Goal: Check status: Check status

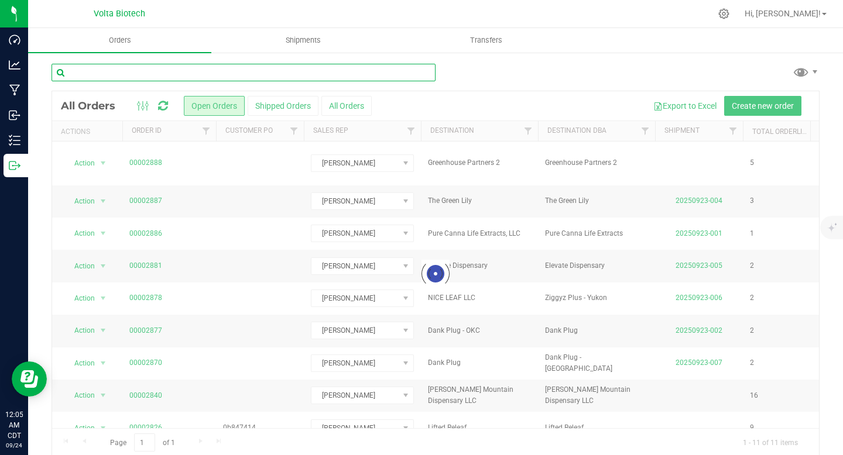
click at [168, 71] on input "text" at bounding box center [244, 73] width 384 height 18
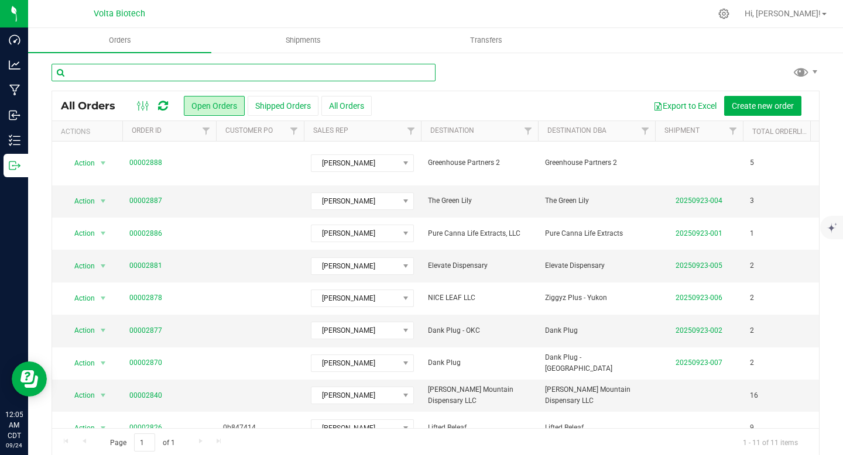
paste input "Greenhouse partners 2"
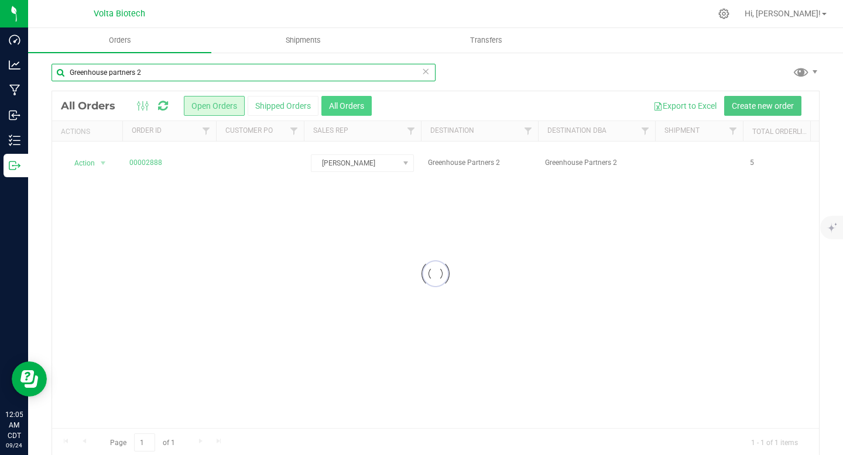
type input "Greenhouse partners 2"
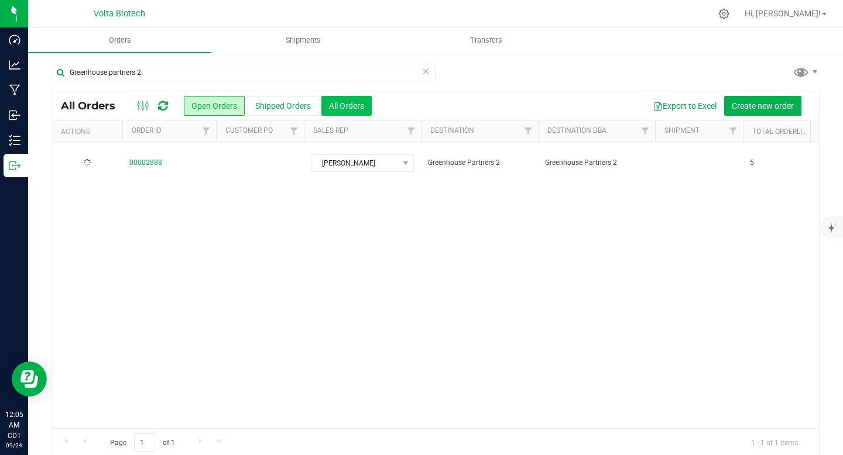
click at [358, 105] on button "All Orders" at bounding box center [346, 106] width 50 height 20
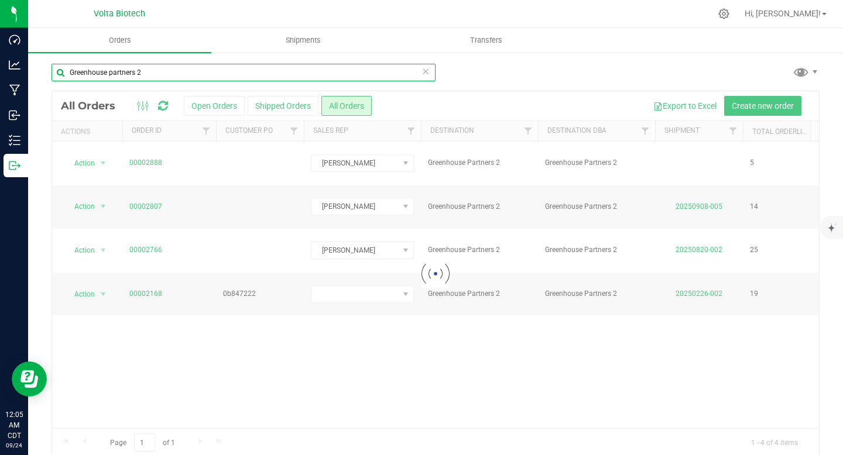
click at [166, 71] on input "Greenhouse partners 2" at bounding box center [244, 73] width 384 height 18
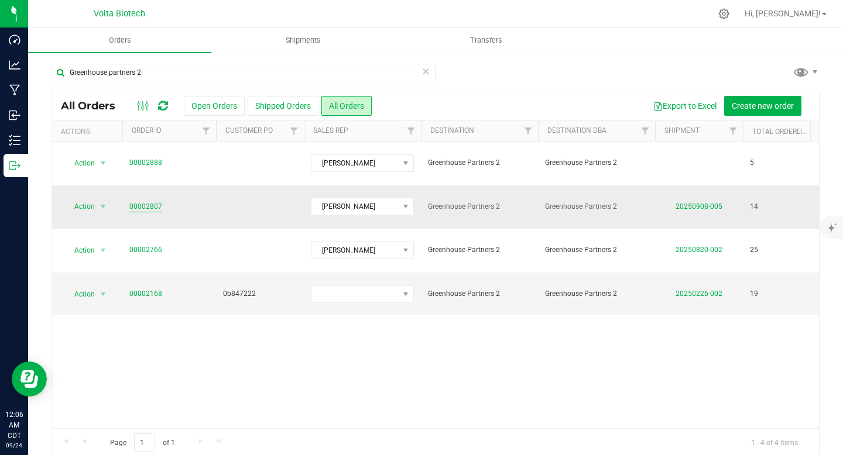
drag, startPoint x: 157, startPoint y: 188, endPoint x: 146, endPoint y: 187, distance: 11.2
click at [146, 201] on span "00002807" at bounding box center [169, 206] width 80 height 11
copy link "2807"
click at [133, 201] on link "00002807" at bounding box center [145, 206] width 33 height 11
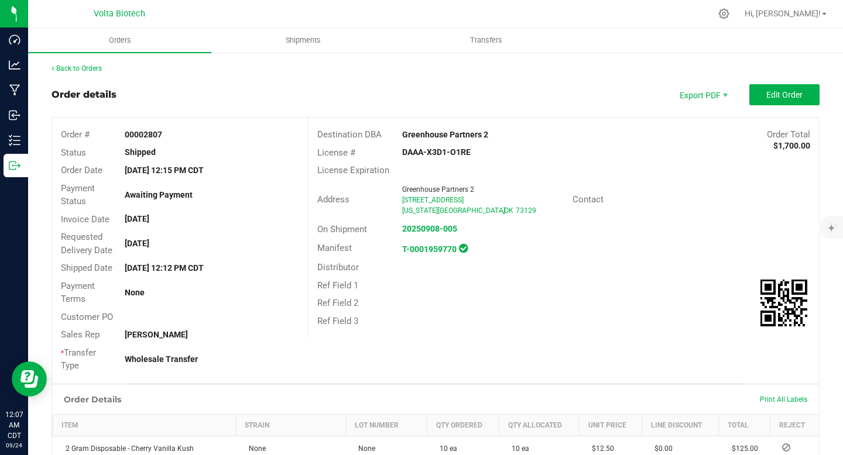
drag, startPoint x: 399, startPoint y: 152, endPoint x: 478, endPoint y: 162, distance: 79.6
click at [469, 155] on div "DAAA-X3D1-O1RE" at bounding box center [478, 152] width 170 height 12
copy strong "DAAA-X3D1-O1RE"
drag, startPoint x: 119, startPoint y: 245, endPoint x: 186, endPoint y: 245, distance: 66.7
click at [186, 245] on div "[DATE]" at bounding box center [211, 244] width 191 height 12
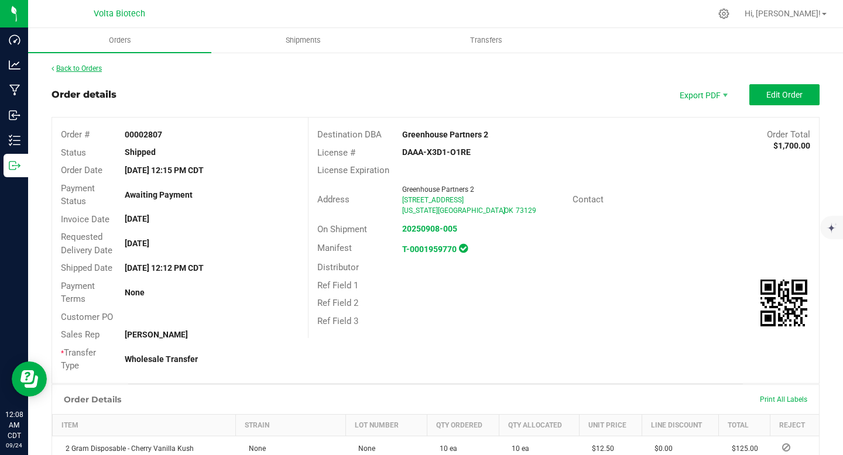
click at [85, 64] on link "Back to Orders" at bounding box center [77, 68] width 50 height 8
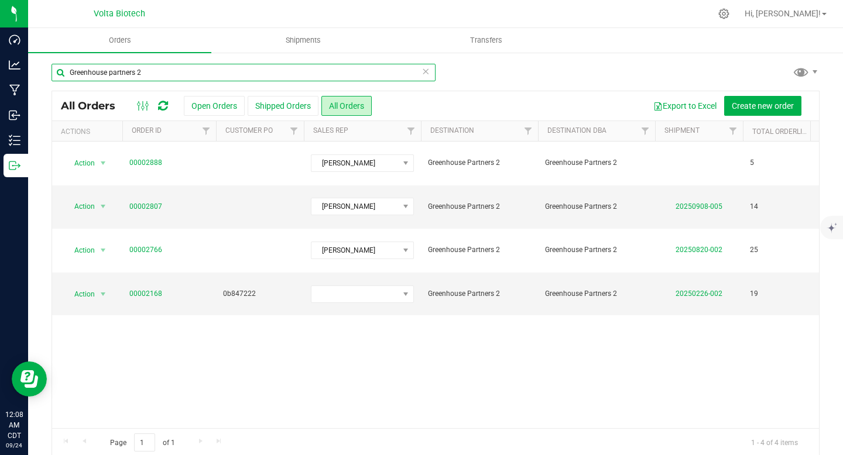
click at [147, 73] on input "Greenhouse partners 2" at bounding box center [244, 73] width 384 height 18
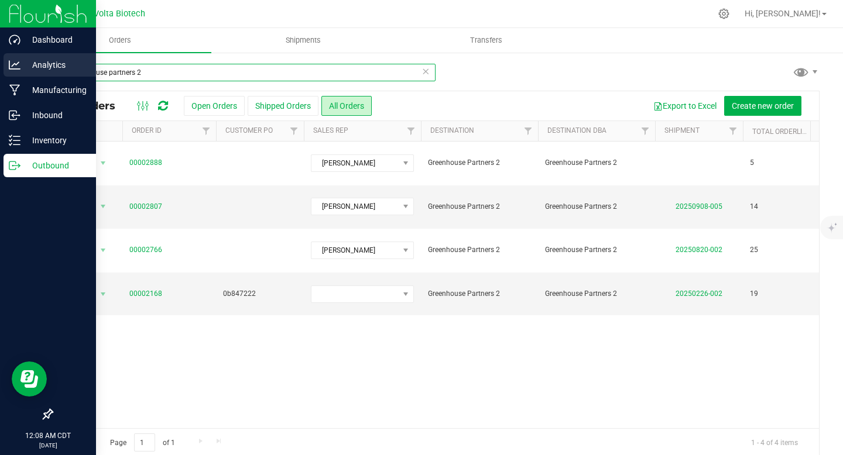
drag, startPoint x: 147, startPoint y: 73, endPoint x: 3, endPoint y: 75, distance: 144.0
click at [3, 75] on div "Dashboard Analytics Manufacturing Inbound Inventory Outbound 12:08 AM CDT [DATE…" at bounding box center [421, 227] width 843 height 455
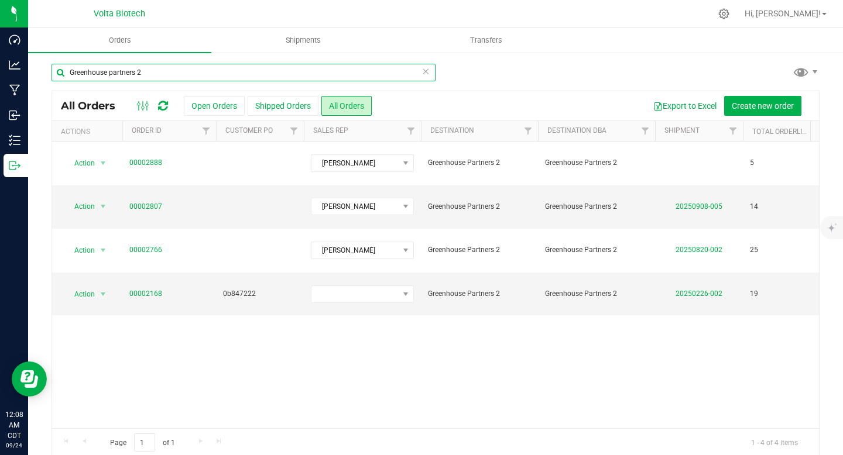
paste input "Sweet Releaf-Ada"
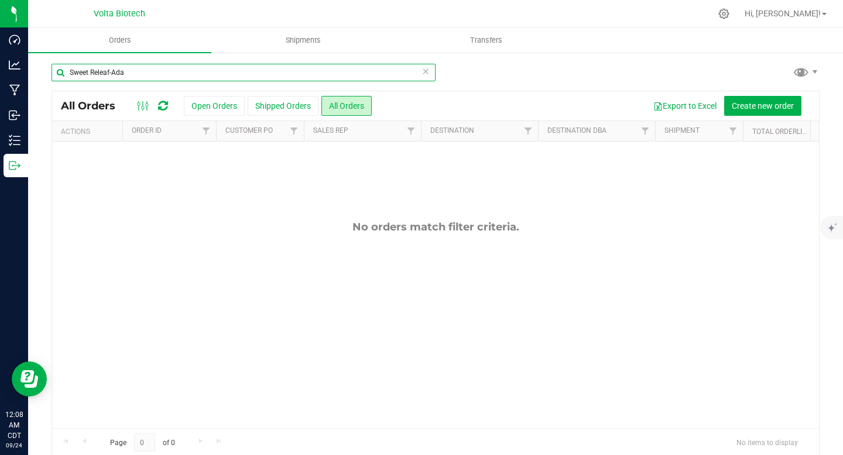
drag, startPoint x: 90, startPoint y: 73, endPoint x: 190, endPoint y: 74, distance: 100.1
click at [190, 74] on input "Sweet Releaf-Ada" at bounding box center [244, 73] width 384 height 18
drag, startPoint x: 183, startPoint y: 72, endPoint x: 90, endPoint y: 69, distance: 93.1
click at [90, 69] on input "Sweet Releaf-Ada" at bounding box center [244, 73] width 384 height 18
type input "Sweet"
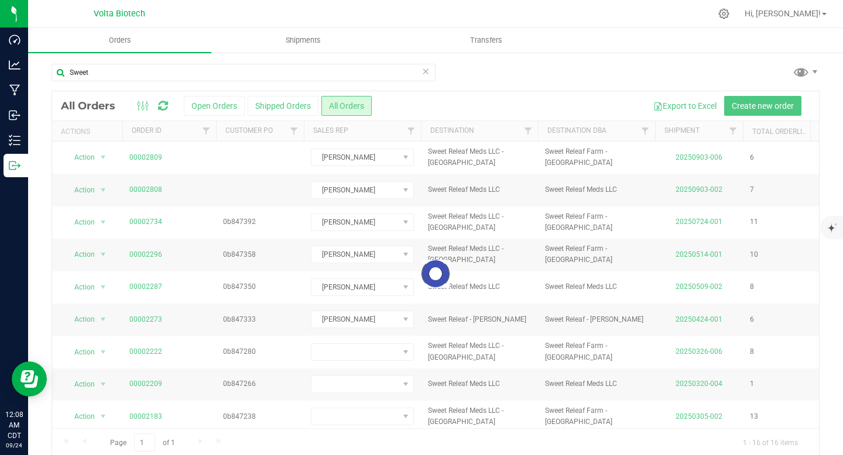
drag, startPoint x: 398, startPoint y: 425, endPoint x: 290, endPoint y: 421, distance: 107.8
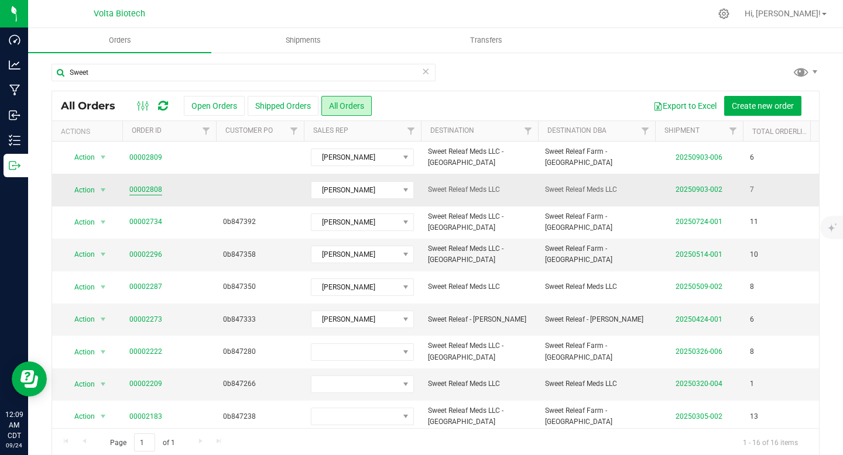
click at [146, 191] on link "00002808" at bounding box center [145, 189] width 33 height 11
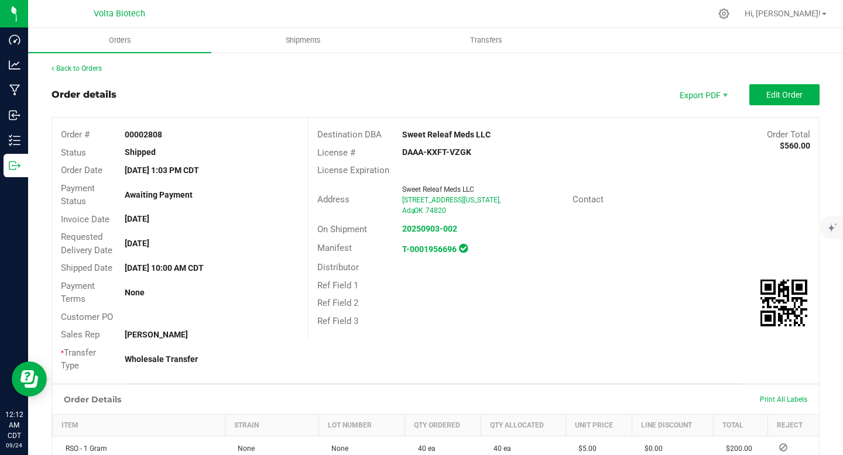
drag, startPoint x: 397, startPoint y: 151, endPoint x: 476, endPoint y: 160, distance: 80.1
click at [476, 160] on div "License # DAAA-KXFT-VZGK" at bounding box center [563, 153] width 510 height 18
copy strong "DAAA-KXFT-VZGK"
drag, startPoint x: 143, startPoint y: 132, endPoint x: 191, endPoint y: 132, distance: 47.4
click at [191, 132] on div "00002808" at bounding box center [211, 135] width 191 height 12
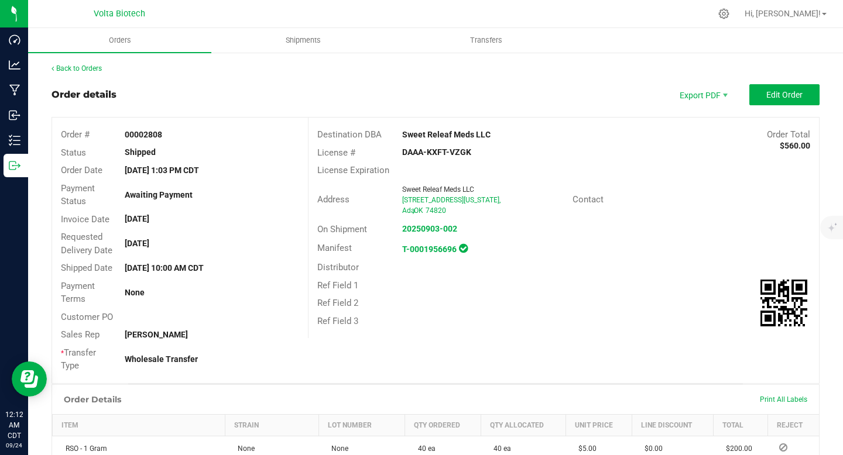
copy strong "2808"
drag, startPoint x: 122, startPoint y: 219, endPoint x: 191, endPoint y: 219, distance: 68.5
click at [191, 219] on div "[DATE]" at bounding box center [211, 219] width 191 height 12
click at [208, 251] on div "Requested Delivery Date [DATE]" at bounding box center [180, 243] width 256 height 31
click at [73, 66] on link "Back to Orders" at bounding box center [77, 68] width 50 height 8
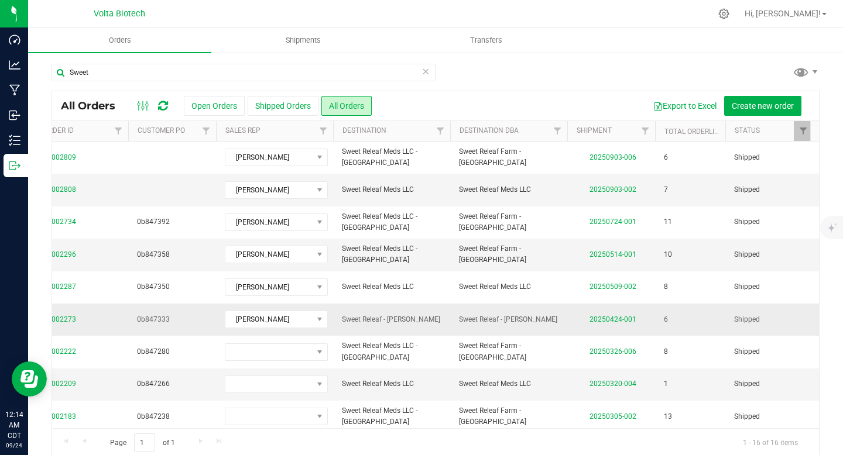
scroll to position [0, 86]
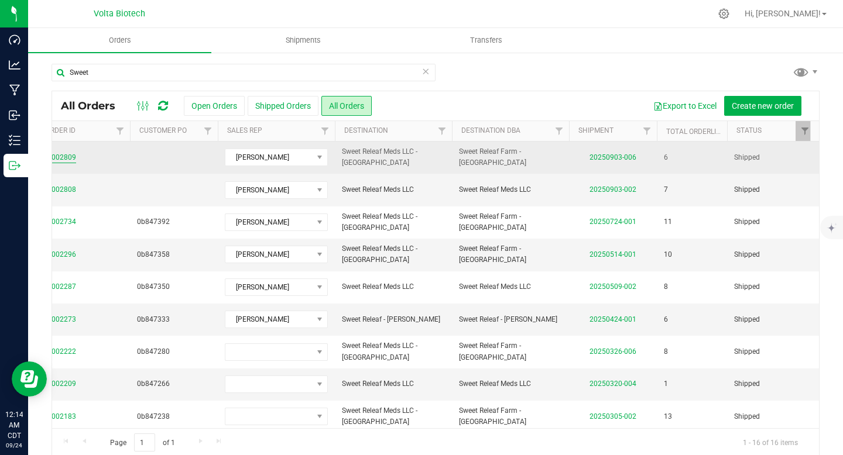
click at [63, 159] on link "00002809" at bounding box center [59, 157] width 33 height 11
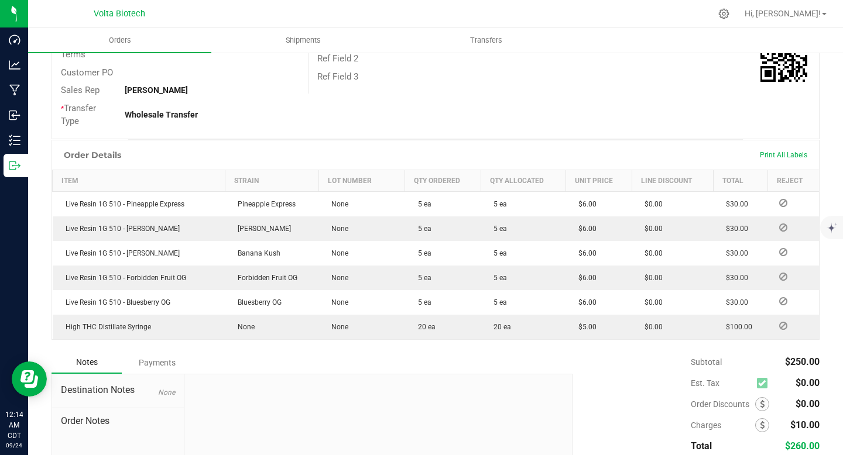
scroll to position [16, 0]
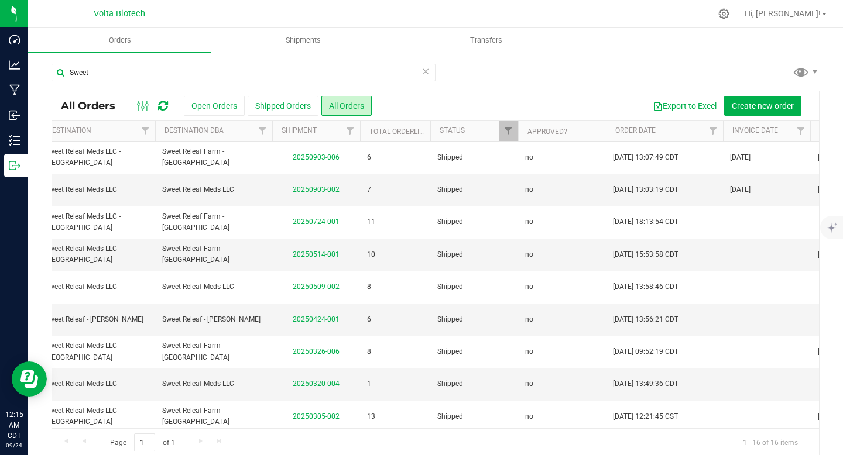
scroll to position [0, 562]
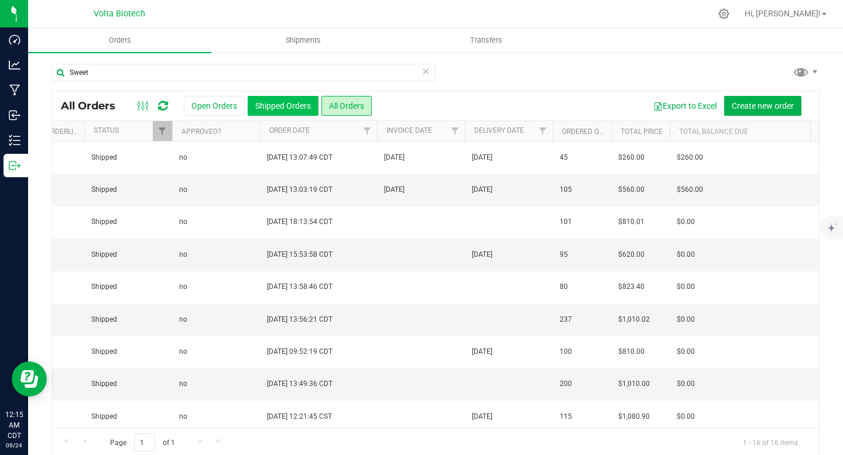
click at [302, 111] on button "Shipped Orders" at bounding box center [283, 106] width 71 height 20
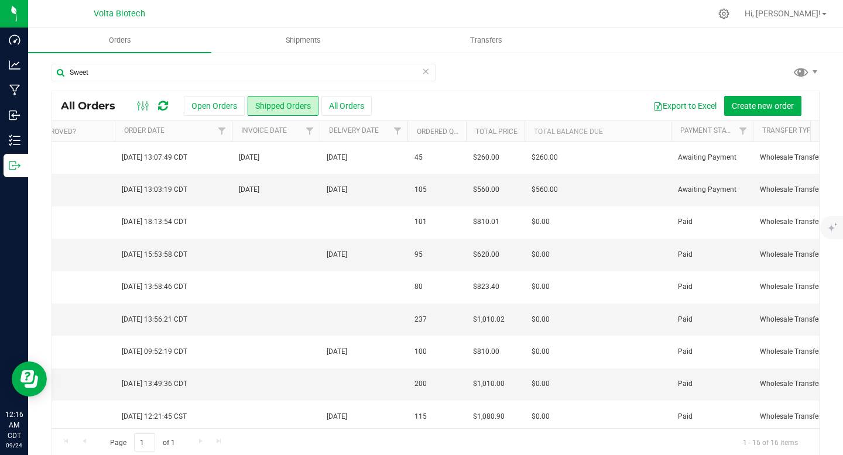
click at [424, 74] on icon at bounding box center [425, 71] width 8 height 14
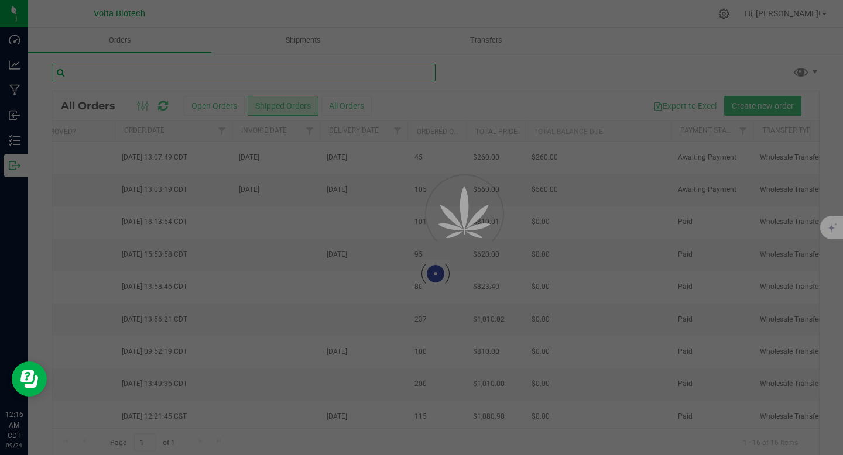
click at [250, 68] on input "text" at bounding box center [244, 73] width 384 height 18
click at [351, 106] on button "All Orders" at bounding box center [346, 106] width 50 height 20
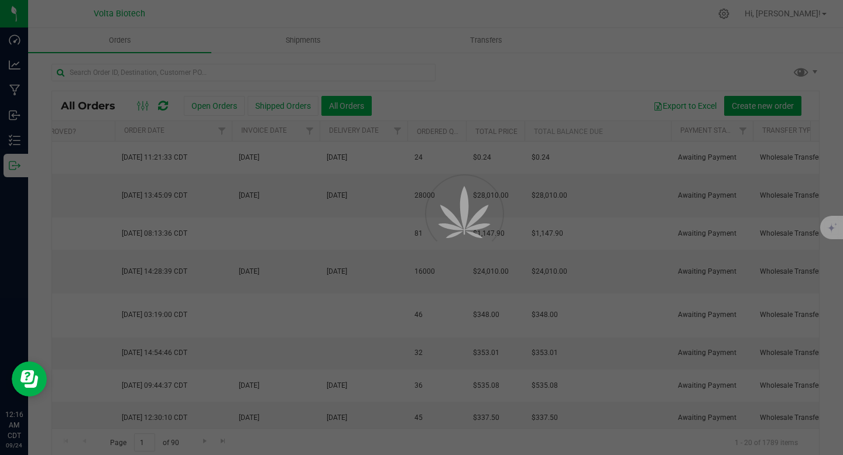
click at [351, 106] on div at bounding box center [421, 227] width 843 height 455
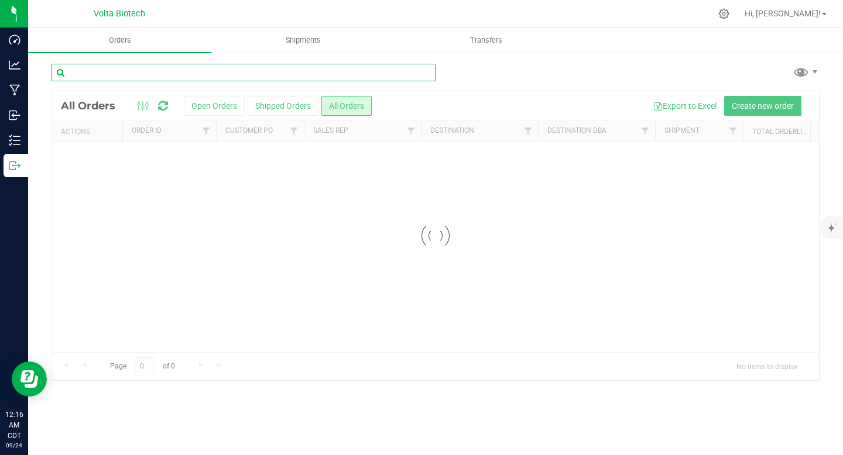
click at [249, 71] on input "text" at bounding box center [244, 73] width 384 height 18
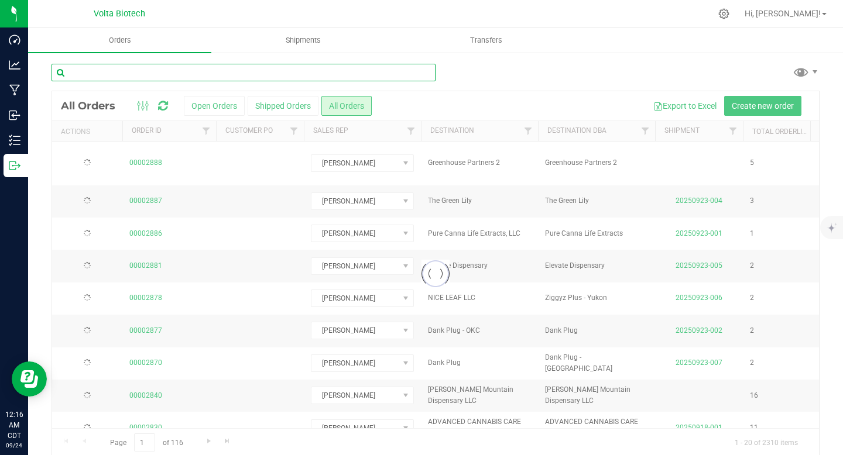
paste input "Pharm Aid"
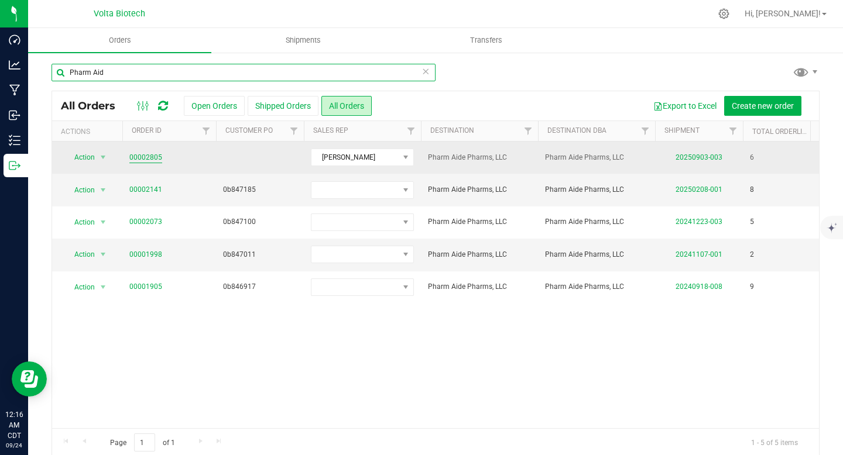
type input "Pharm Aid"
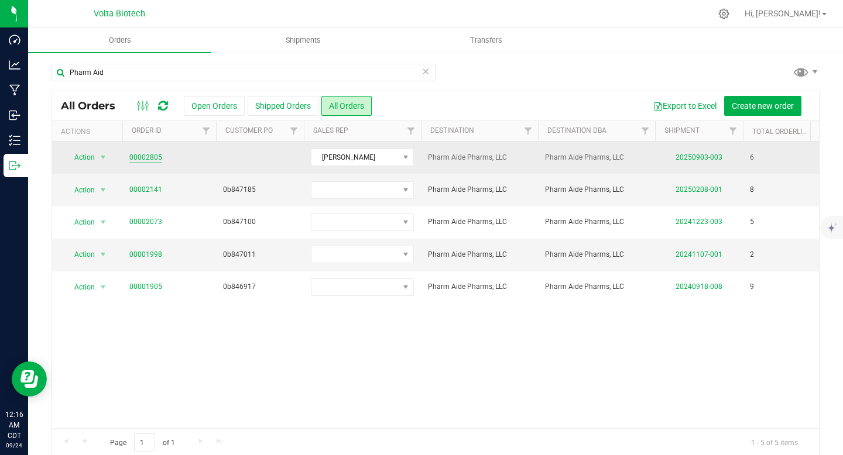
click at [138, 156] on link "00002805" at bounding box center [145, 157] width 33 height 11
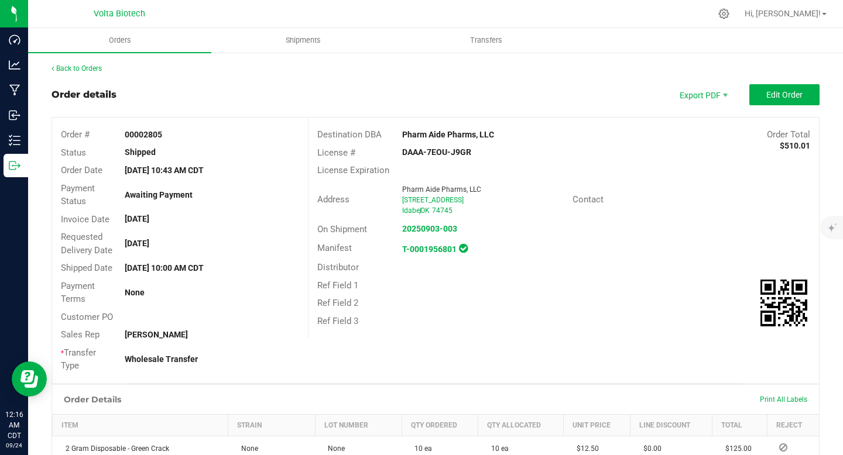
drag, startPoint x: 142, startPoint y: 133, endPoint x: 213, endPoint y: 133, distance: 71.4
click at [213, 133] on div "00002805" at bounding box center [211, 135] width 191 height 12
copy strong "2805"
drag, startPoint x: 399, startPoint y: 153, endPoint x: 489, endPoint y: 164, distance: 91.3
click at [489, 164] on div "Destination DBA Pharm Aide Pharms, LLC Order Total $510.01 License # DAAA-7EOU-…" at bounding box center [563, 228] width 511 height 221
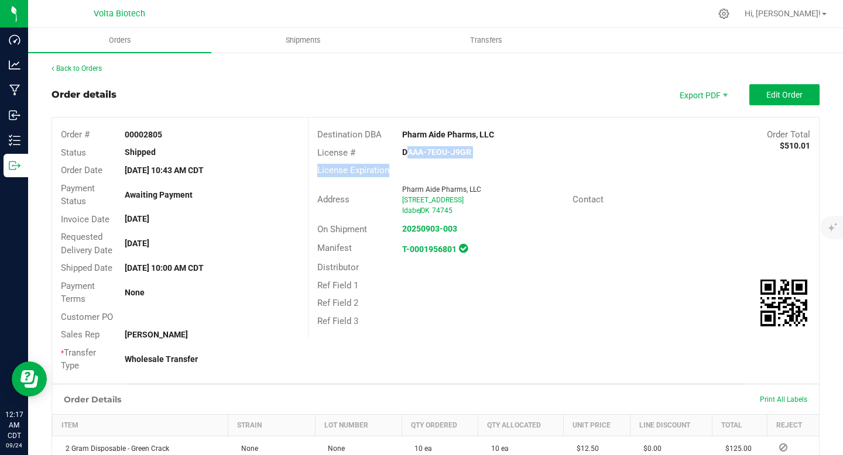
click at [473, 160] on div "License # DAAA-7EOU-J9GR" at bounding box center [563, 153] width 510 height 18
drag, startPoint x: 395, startPoint y: 149, endPoint x: 483, endPoint y: 150, distance: 87.8
click at [483, 150] on div "DAAA-7EOU-J9GR" at bounding box center [478, 152] width 170 height 12
click at [82, 65] on link "Back to Orders" at bounding box center [77, 68] width 50 height 8
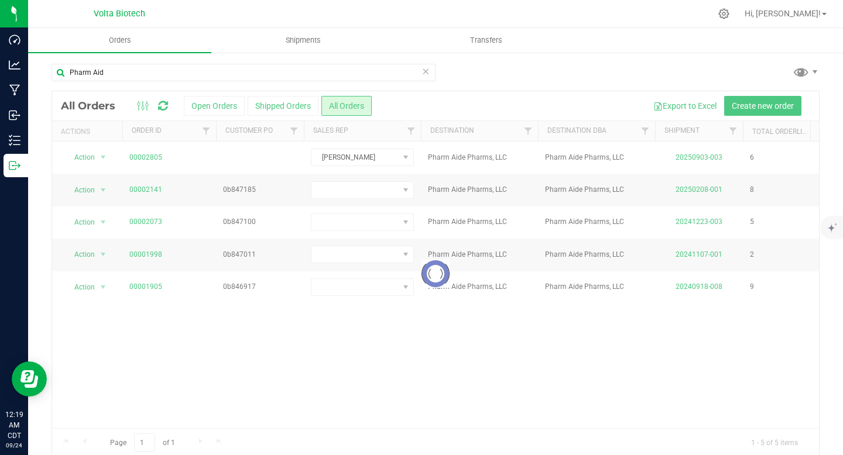
click at [422, 73] on icon at bounding box center [425, 71] width 8 height 14
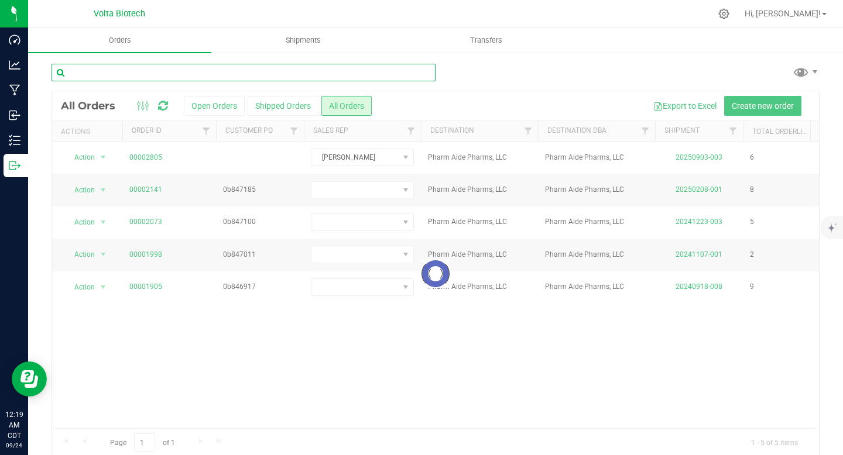
click at [286, 74] on input "text" at bounding box center [244, 73] width 384 height 18
paste input "[PERSON_NAME] Mountain"
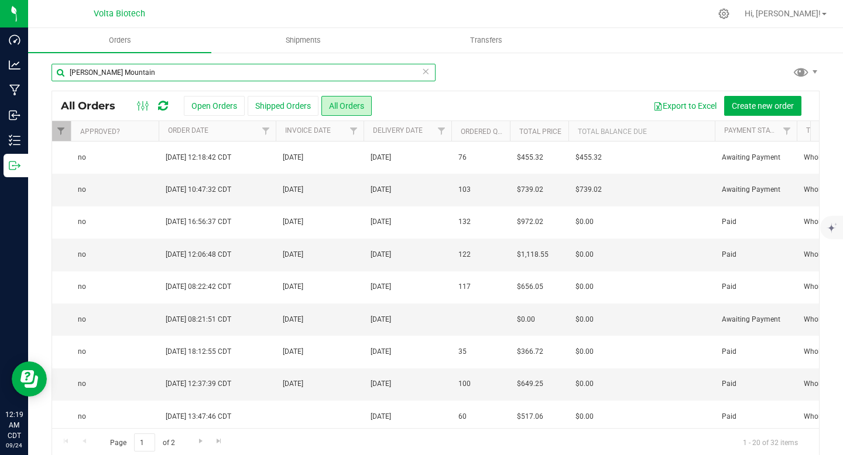
scroll to position [0, 832]
type input "[PERSON_NAME] Mountain"
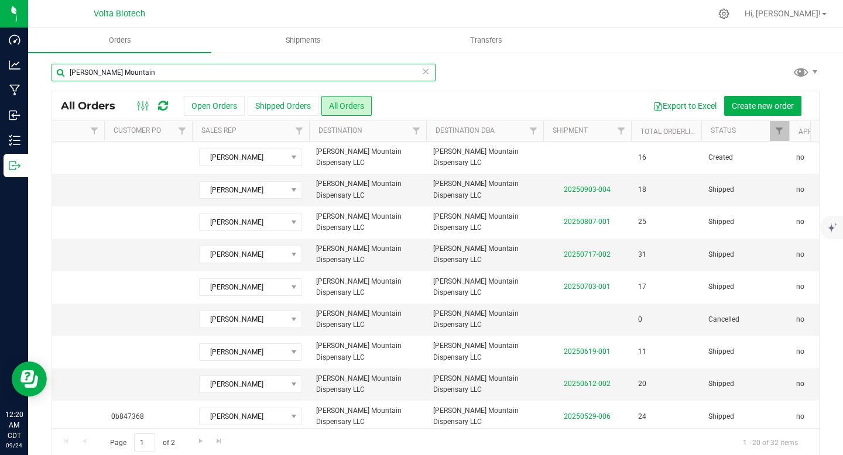
scroll to position [0, 108]
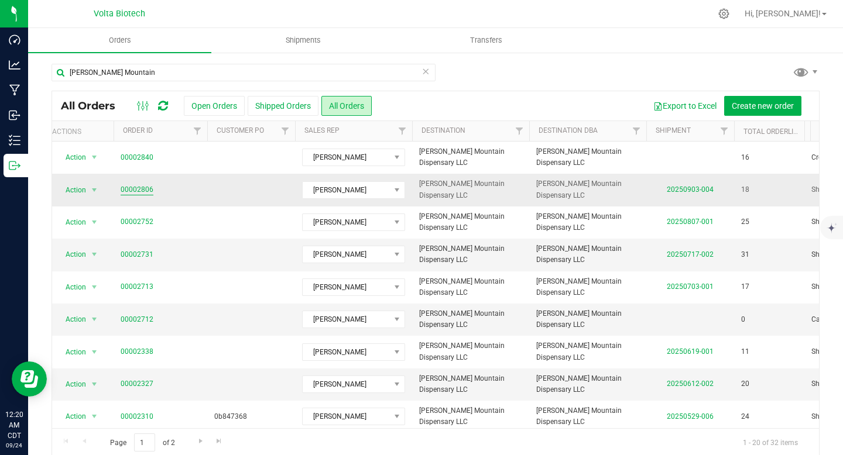
click at [146, 190] on link "00002806" at bounding box center [137, 189] width 33 height 11
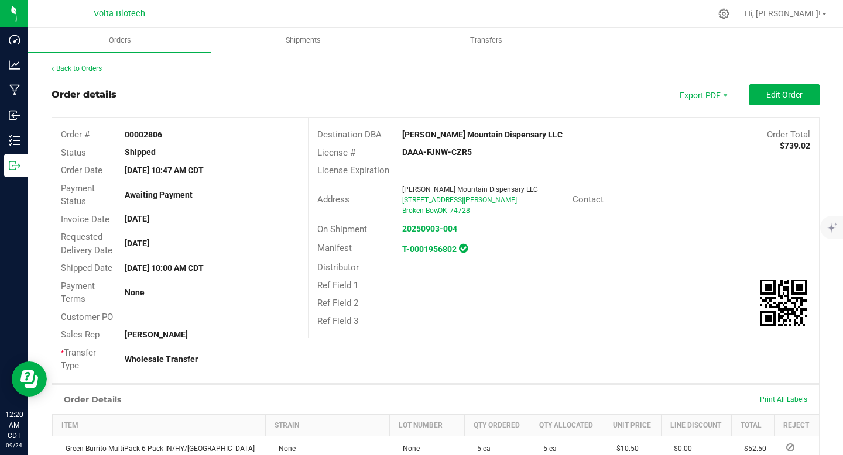
drag, startPoint x: 170, startPoint y: 134, endPoint x: 192, endPoint y: 134, distance: 22.2
click at [192, 134] on div "00002806" at bounding box center [211, 135] width 191 height 12
copy strong "2806"
drag, startPoint x: 414, startPoint y: 152, endPoint x: 509, endPoint y: 157, distance: 95.0
click at [509, 157] on div "DAAA-FJNW-CZR5" at bounding box center [478, 152] width 170 height 12
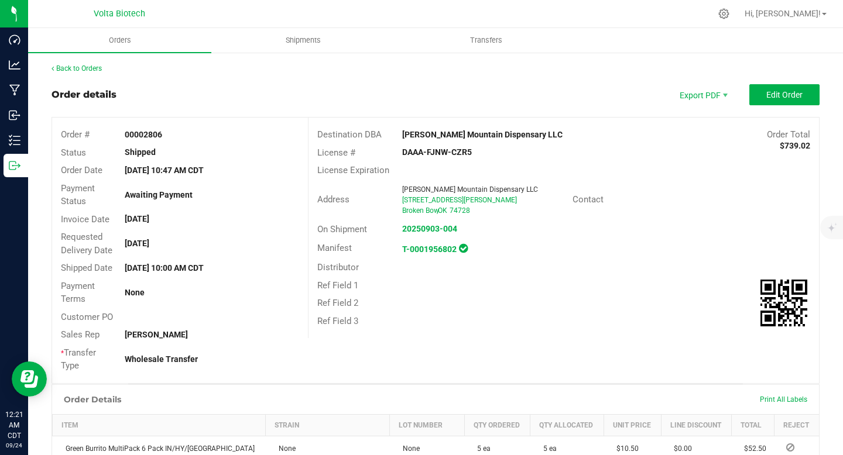
copy strong "DAAA-FJNW-CZR5"
click at [66, 68] on link "Back to Orders" at bounding box center [77, 68] width 50 height 8
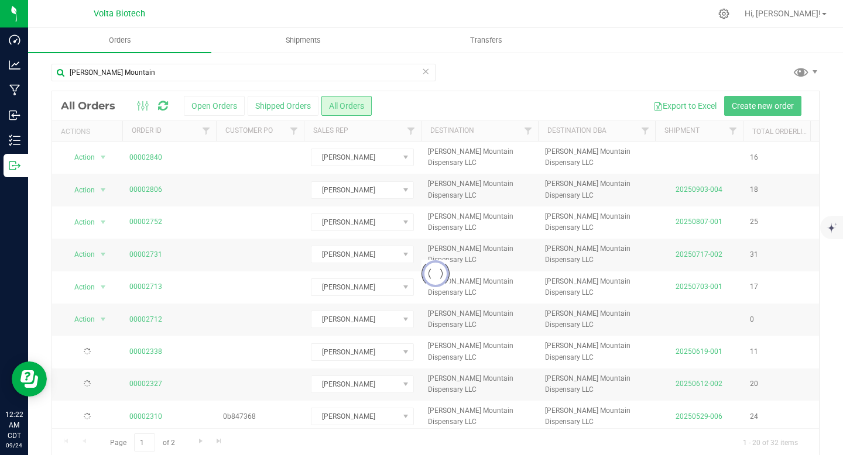
click at [424, 74] on icon at bounding box center [425, 71] width 8 height 14
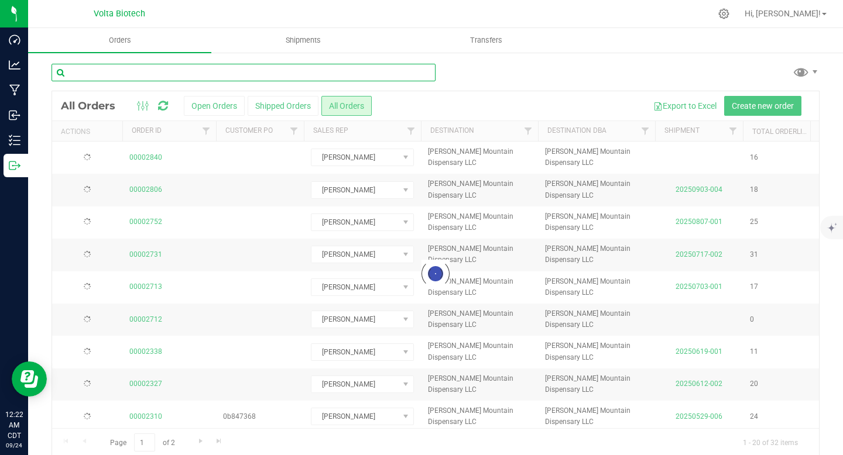
click at [283, 68] on input "text" at bounding box center [244, 73] width 384 height 18
paste input "Lake and Bake Processing"
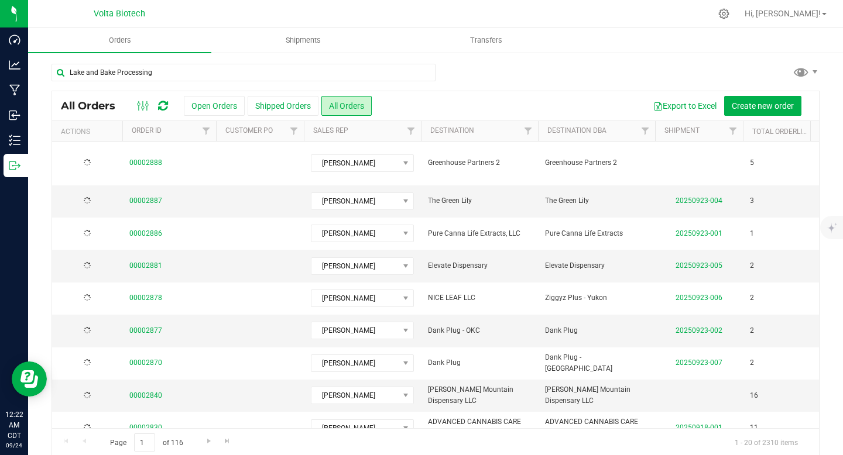
click at [462, 79] on div "Lake and Bake Processing" at bounding box center [436, 77] width 768 height 27
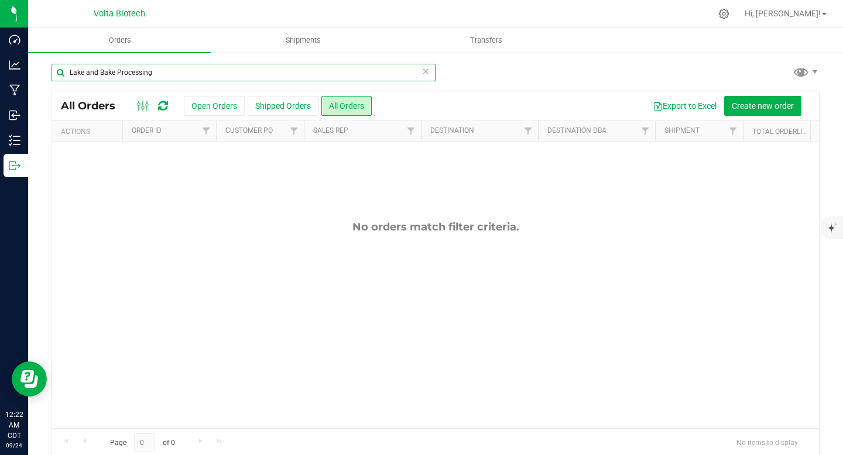
click at [130, 75] on input "Lake and Bake Processing" at bounding box center [244, 73] width 384 height 18
drag, startPoint x: 118, startPoint y: 72, endPoint x: 284, endPoint y: 67, distance: 166.3
click at [284, 67] on input "Lake and Bake Processing" at bounding box center [244, 73] width 384 height 18
drag, startPoint x: 184, startPoint y: 72, endPoint x: 171, endPoint y: 72, distance: 12.3
click at [184, 71] on input "Lake and Bake Processing" at bounding box center [244, 73] width 384 height 18
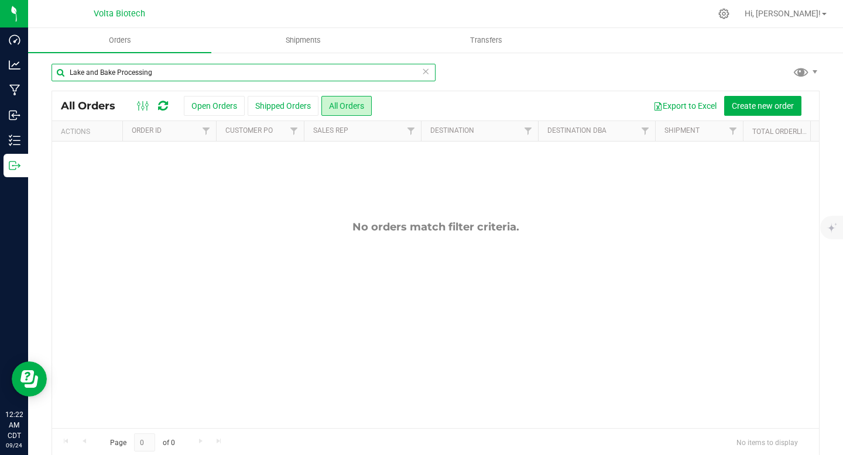
drag, startPoint x: 118, startPoint y: 71, endPoint x: 179, endPoint y: 73, distance: 61.5
click at [179, 73] on input "Lake and Bake Processing" at bounding box center [244, 73] width 384 height 18
type input "Lake and Bake"
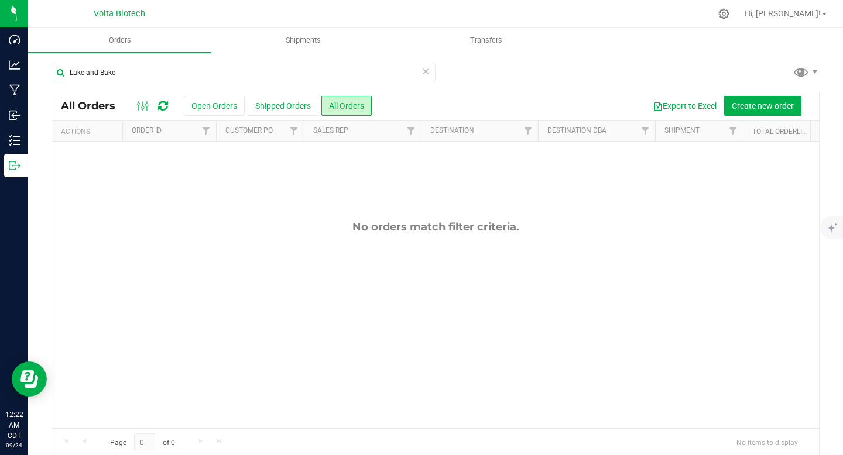
click at [497, 78] on div "Lake and Bake" at bounding box center [436, 77] width 768 height 27
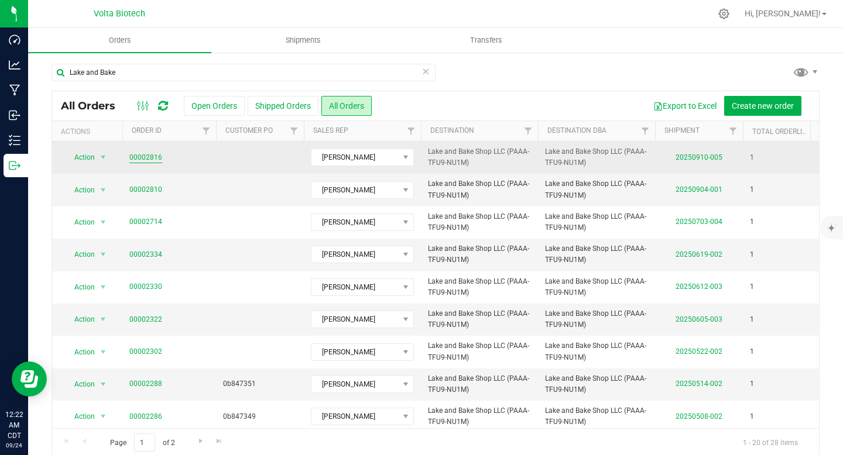
click at [146, 157] on link "00002816" at bounding box center [145, 157] width 33 height 11
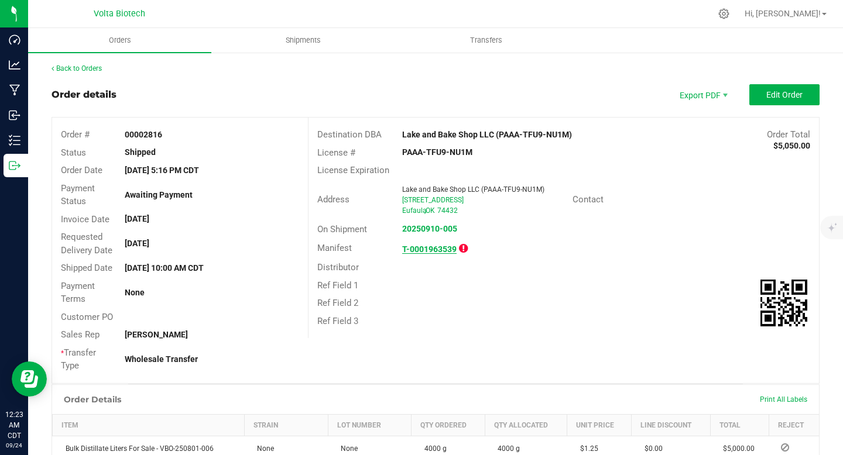
click at [441, 250] on strong "T-0001963539" at bounding box center [429, 249] width 54 height 9
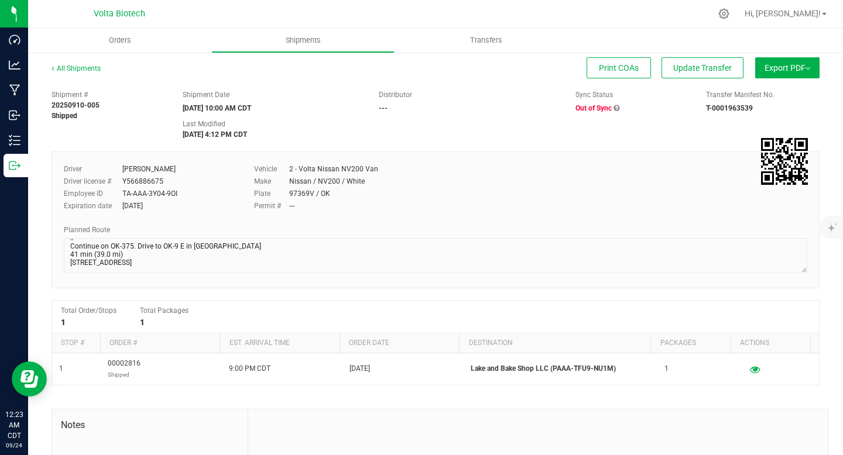
scroll to position [109, 0]
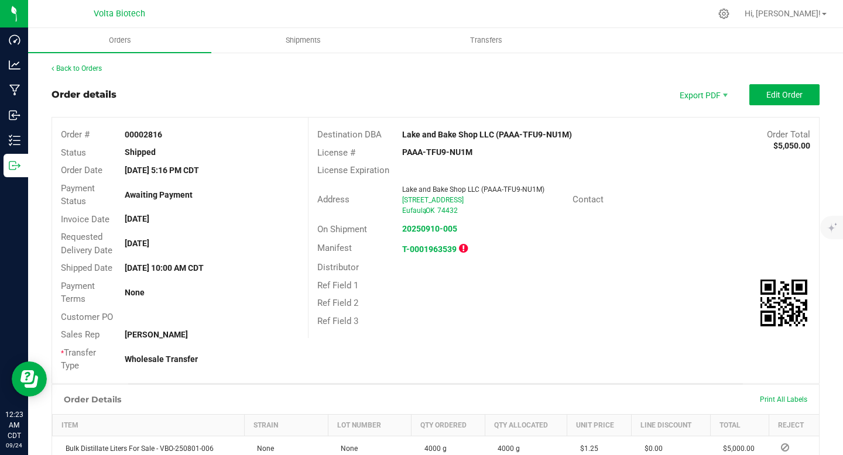
drag, startPoint x: 395, startPoint y: 147, endPoint x: 495, endPoint y: 149, distance: 99.5
click at [495, 149] on div "PAAA-TFU9-NU1M" at bounding box center [478, 152] width 170 height 12
copy strong "PAAA-TFU9-NU1M"
drag, startPoint x: 142, startPoint y: 134, endPoint x: 177, endPoint y: 133, distance: 35.1
click at [177, 133] on div "00002816" at bounding box center [211, 135] width 191 height 12
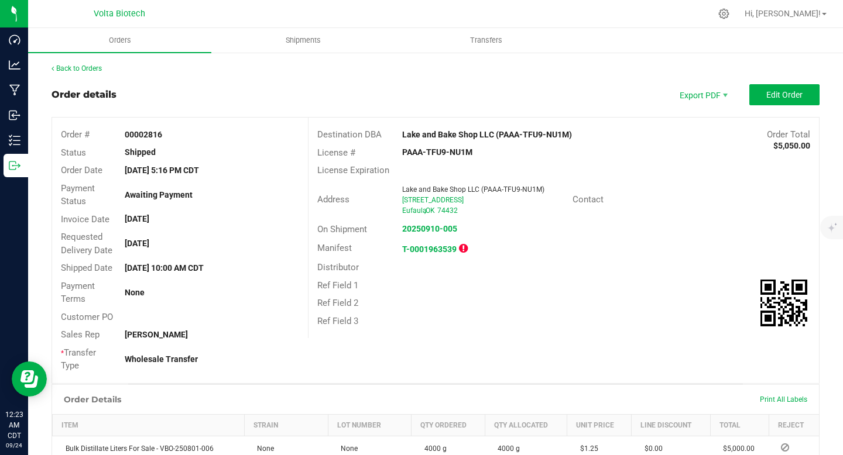
copy strong "2816"
drag, startPoint x: 131, startPoint y: 270, endPoint x: 194, endPoint y: 267, distance: 62.7
click at [194, 267] on strong "[DATE] 10:00 AM CDT" at bounding box center [164, 267] width 79 height 9
click at [222, 282] on div "Payment Terms None" at bounding box center [180, 292] width 256 height 31
click at [91, 68] on link "Back to Orders" at bounding box center [77, 68] width 50 height 8
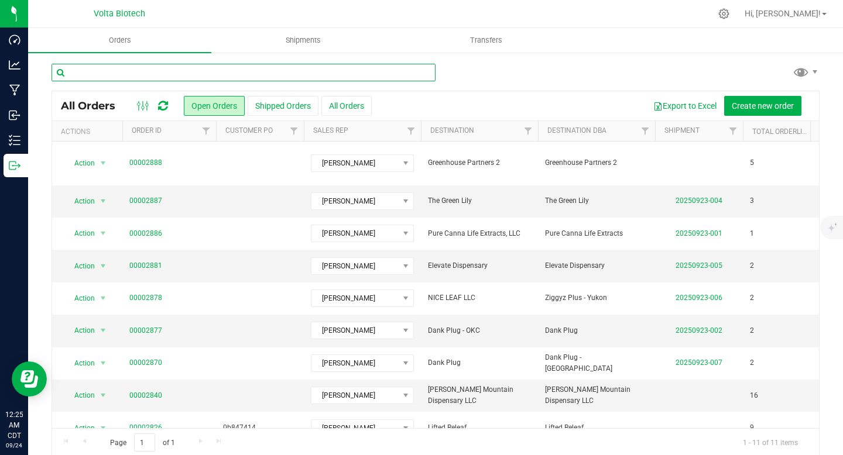
click at [236, 73] on input "text" at bounding box center [244, 73] width 384 height 18
paste input "Lake and Bake Dispo"
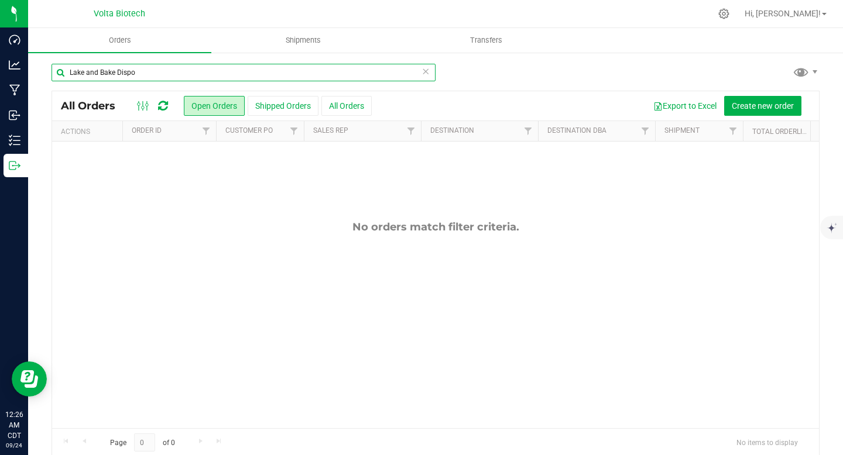
drag, startPoint x: 116, startPoint y: 70, endPoint x: 192, endPoint y: 73, distance: 75.6
click at [192, 73] on input "Lake and Bake Dispo" at bounding box center [244, 73] width 384 height 18
type input "Lake and Bake"
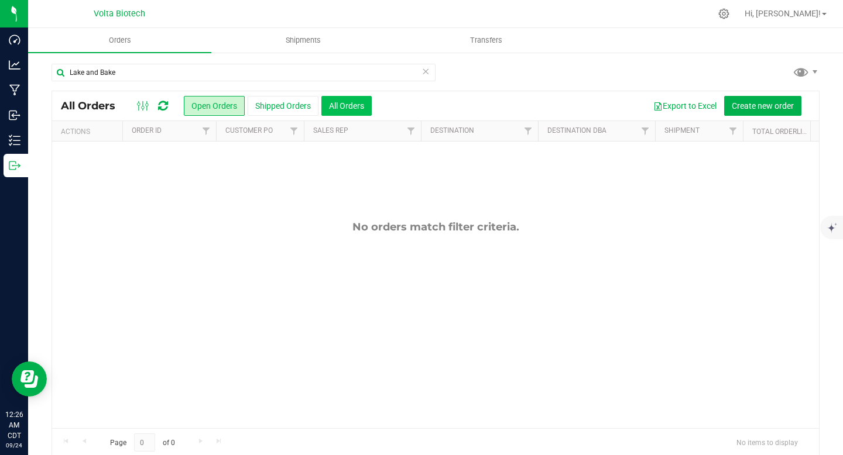
click at [331, 111] on button "All Orders" at bounding box center [346, 106] width 50 height 20
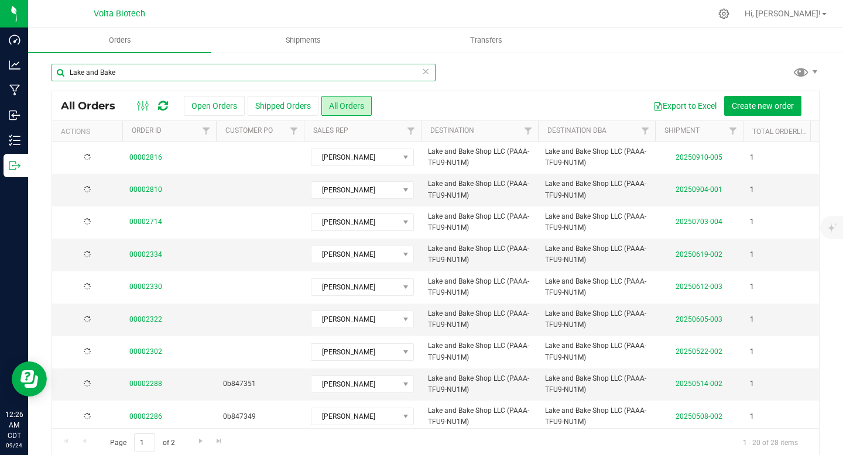
click at [245, 68] on input "Lake and Bake" at bounding box center [244, 73] width 384 height 18
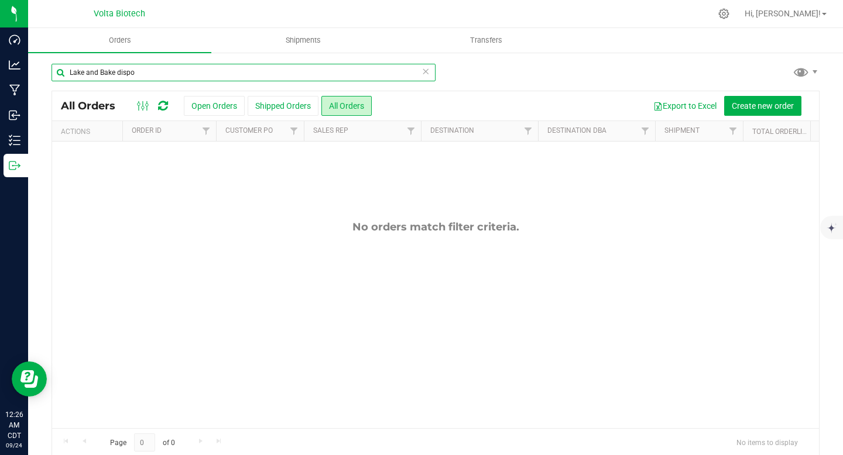
drag, startPoint x: 118, startPoint y: 73, endPoint x: 167, endPoint y: 70, distance: 48.7
click at [167, 70] on input "Lake and Bake dispo" at bounding box center [244, 73] width 384 height 18
type input "Lake and Bake"
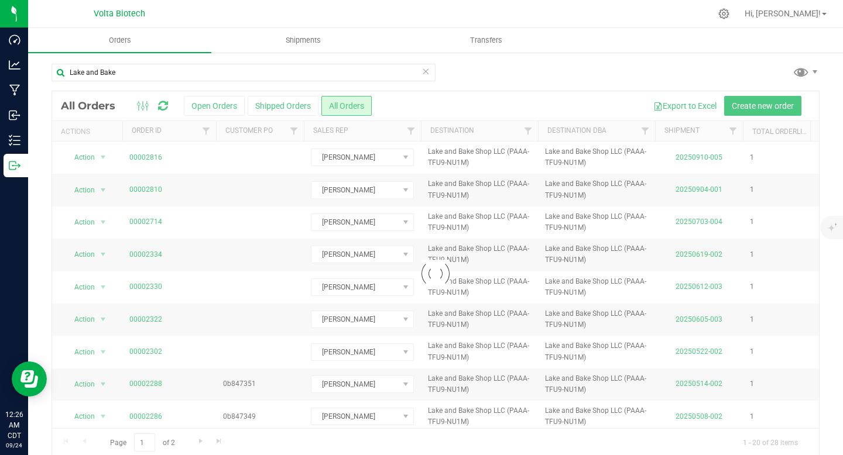
drag, startPoint x: 314, startPoint y: 425, endPoint x: 294, endPoint y: 424, distance: 19.9
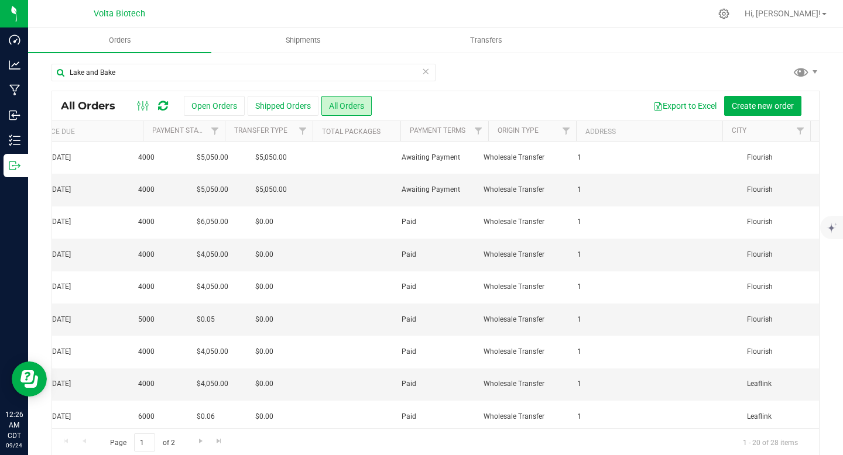
scroll to position [0, 1147]
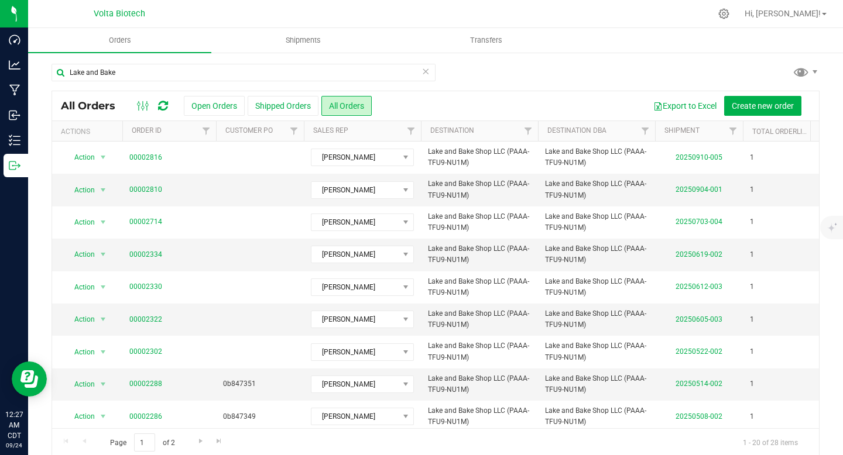
click at [421, 69] on icon at bounding box center [425, 71] width 8 height 14
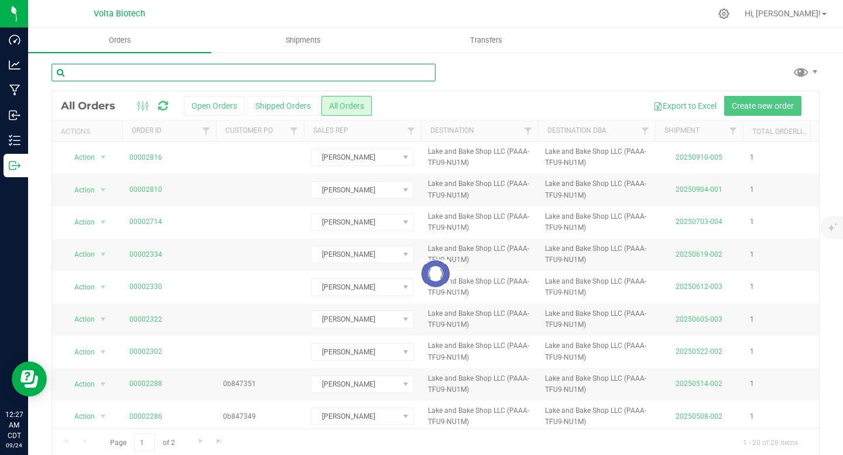
click at [224, 73] on input "text" at bounding box center [244, 73] width 384 height 18
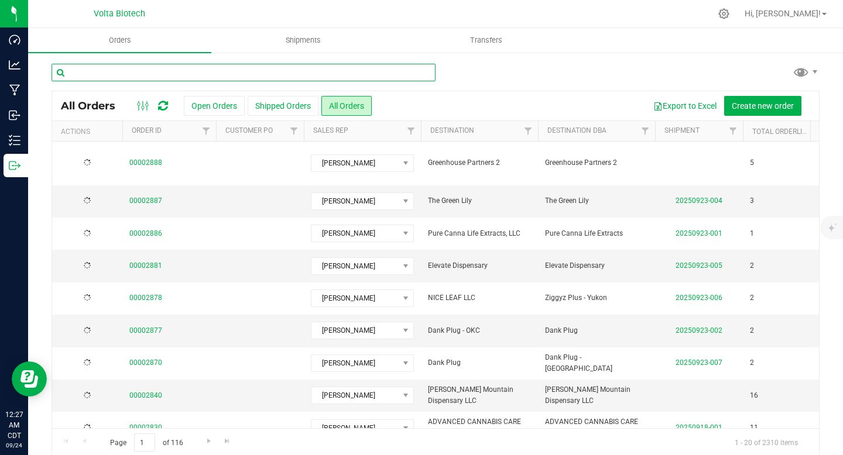
paste input "Cowboy Kush Dispensary"
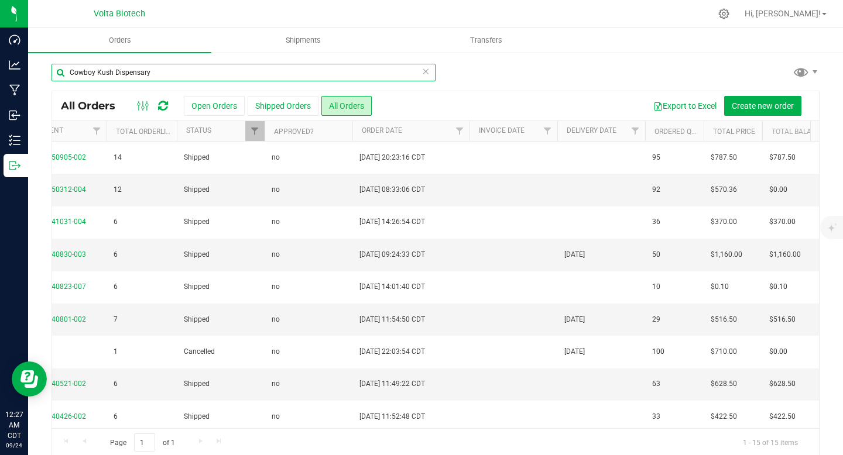
type input "Cowboy Kush Dispensary"
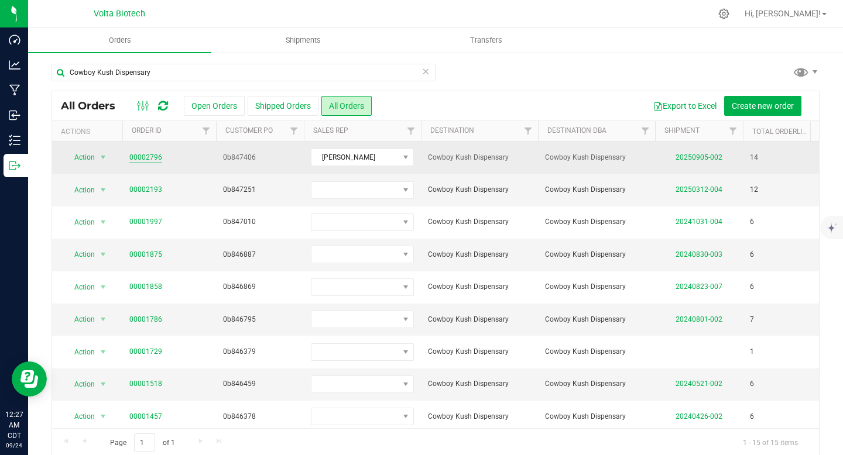
click at [148, 155] on link "00002796" at bounding box center [145, 157] width 33 height 11
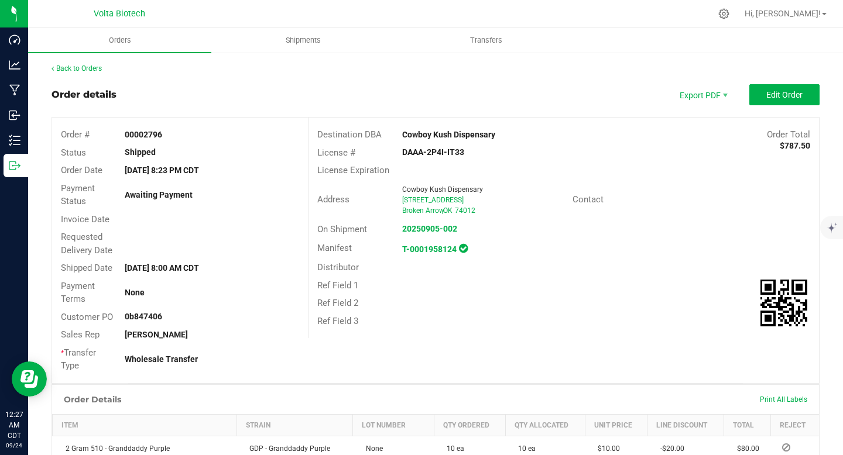
drag, startPoint x: 396, startPoint y: 153, endPoint x: 459, endPoint y: 156, distance: 63.9
click at [459, 156] on div "DAAA-2P4I-IT33" at bounding box center [478, 152] width 170 height 12
copy strong "DAAA-2P4I-IT33"
drag, startPoint x: 144, startPoint y: 136, endPoint x: 166, endPoint y: 139, distance: 21.9
click at [166, 139] on div "00002796" at bounding box center [211, 135] width 191 height 12
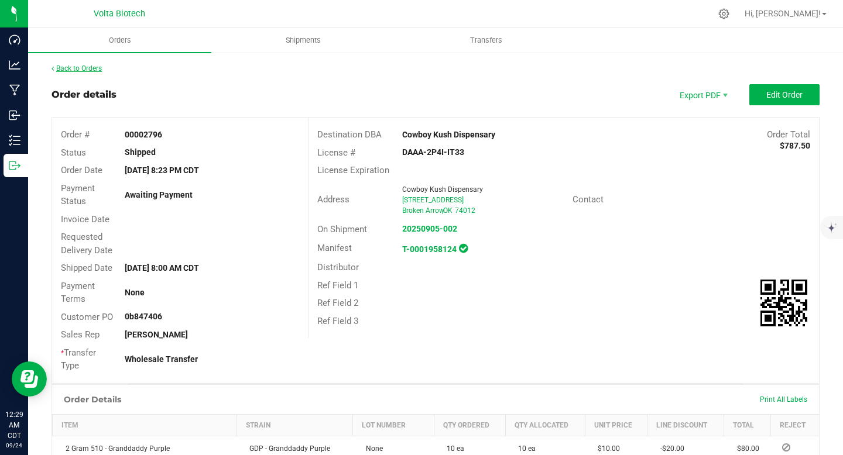
click at [88, 64] on link "Back to Orders" at bounding box center [77, 68] width 50 height 8
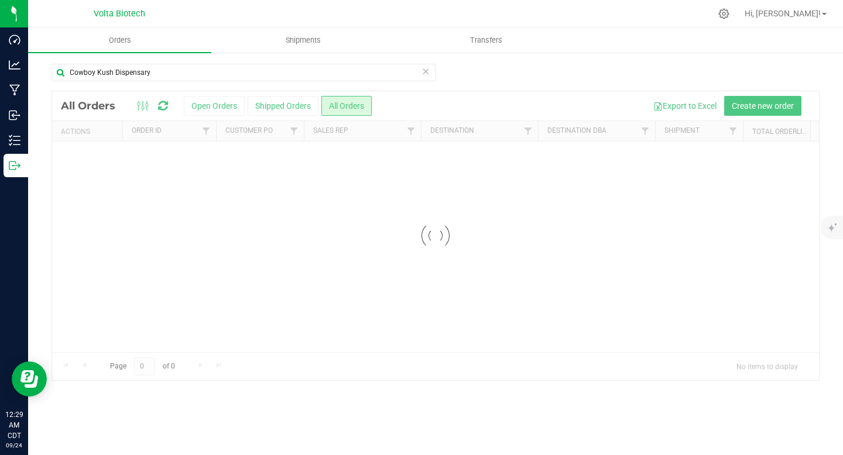
click at [423, 72] on icon at bounding box center [425, 71] width 8 height 14
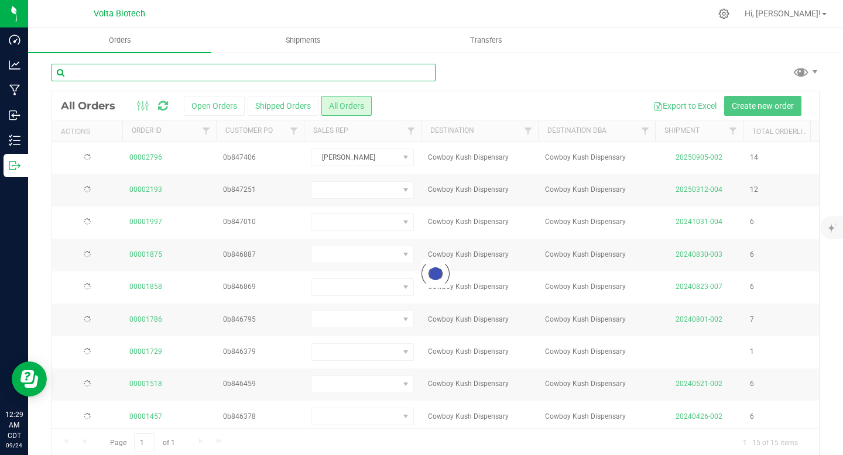
click at [201, 67] on input "text" at bounding box center [244, 73] width 384 height 18
paste input "Okie Wonderland Broken Arrow"
type input "Okie Wonderland Broken Arrow"
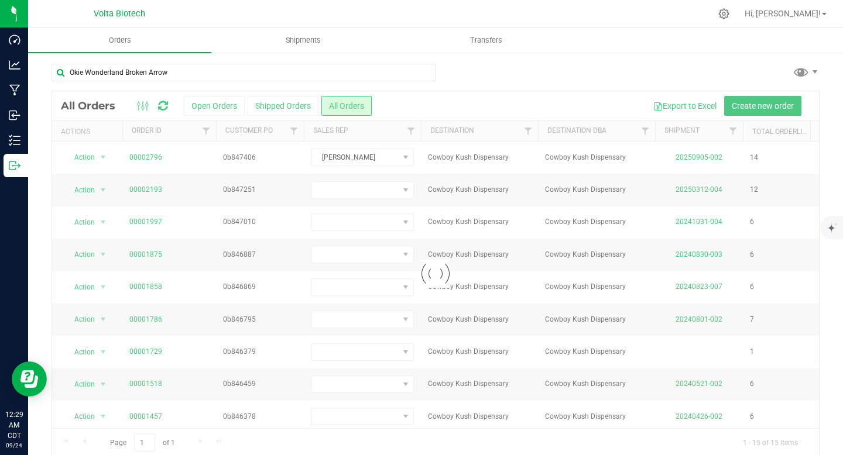
click at [616, 61] on div "Okie Wonderland Broken Arrow Loading... All Orders Open Orders Shipped Orders A…" at bounding box center [435, 260] width 815 height 417
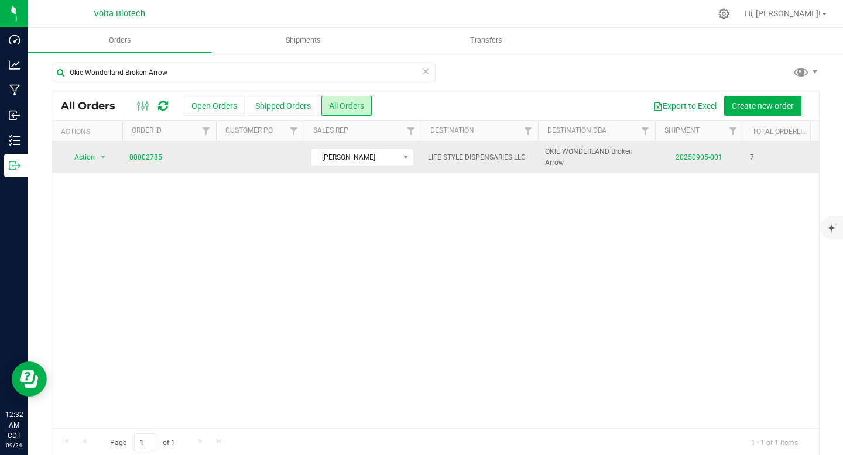
click at [152, 157] on link "00002785" at bounding box center [145, 157] width 33 height 11
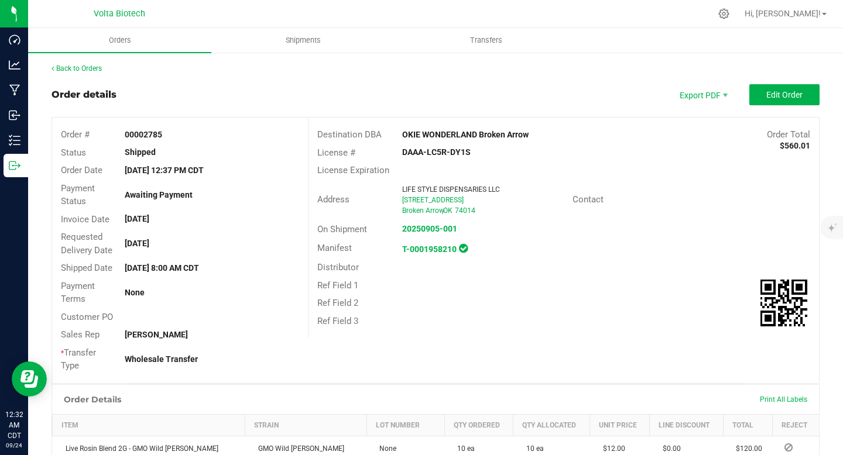
drag, startPoint x: 398, startPoint y: 153, endPoint x: 479, endPoint y: 155, distance: 80.8
click at [478, 155] on div "DAAA-LC5R-DY1S" at bounding box center [478, 152] width 170 height 12
drag, startPoint x: 145, startPoint y: 132, endPoint x: 191, endPoint y: 130, distance: 46.9
click at [191, 130] on div "00002785" at bounding box center [211, 135] width 191 height 12
drag, startPoint x: 122, startPoint y: 267, endPoint x: 168, endPoint y: 270, distance: 46.3
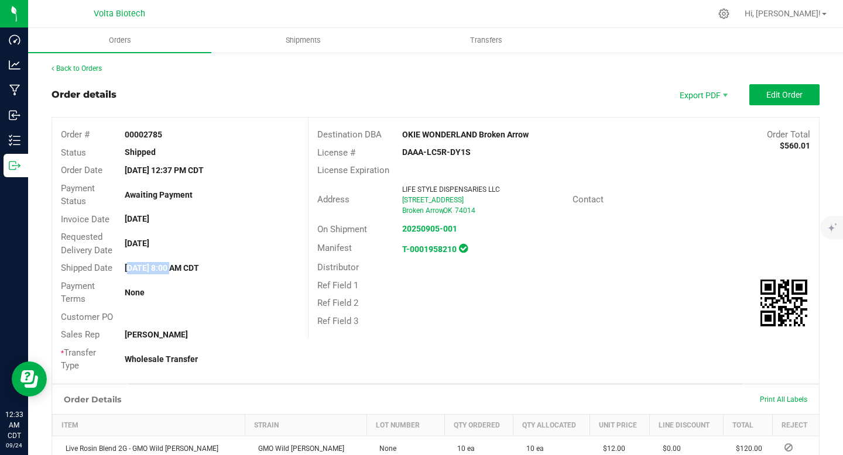
click at [168, 270] on div "[DATE] 8:00 AM CDT" at bounding box center [211, 268] width 191 height 12
drag, startPoint x: 125, startPoint y: 243, endPoint x: 201, endPoint y: 246, distance: 75.6
click at [201, 246] on div "[DATE]" at bounding box center [211, 244] width 191 height 12
click at [67, 67] on link "Back to Orders" at bounding box center [77, 68] width 50 height 8
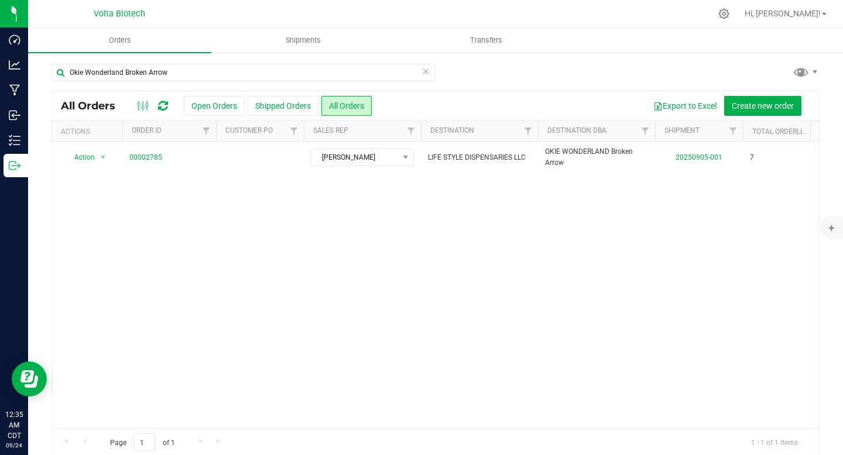
click at [421, 71] on icon at bounding box center [425, 71] width 8 height 14
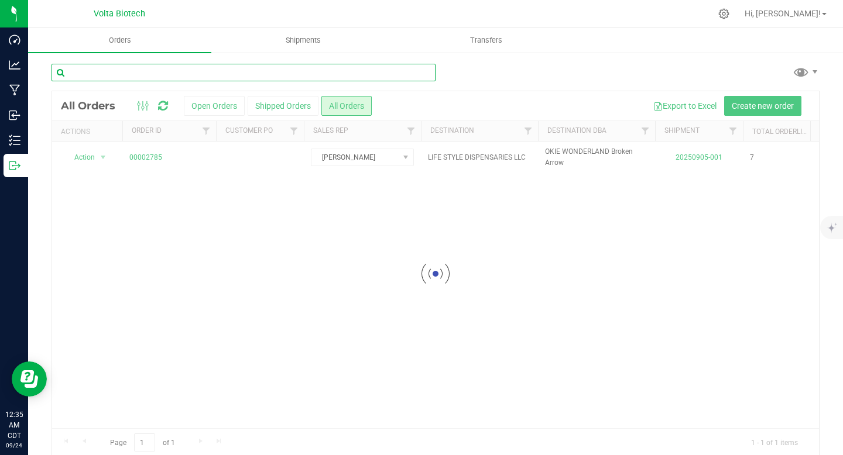
click at [329, 71] on input "text" at bounding box center [244, 73] width 384 height 18
paste input "Chiefin Meds"
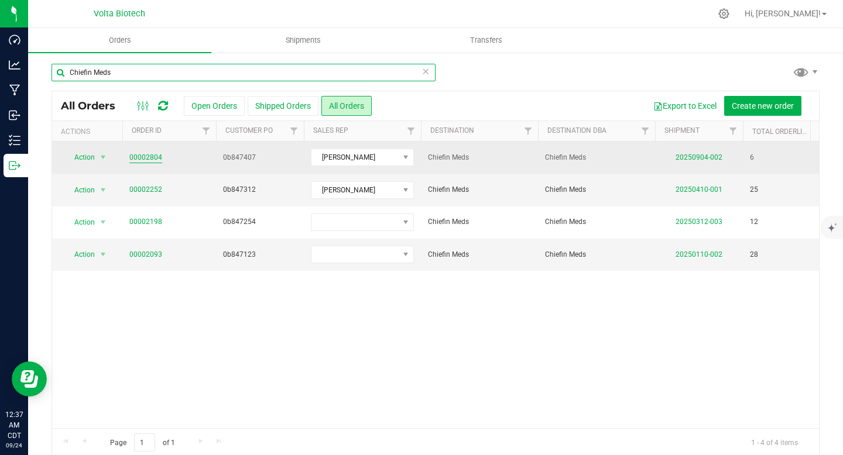
type input "Chiefin Meds"
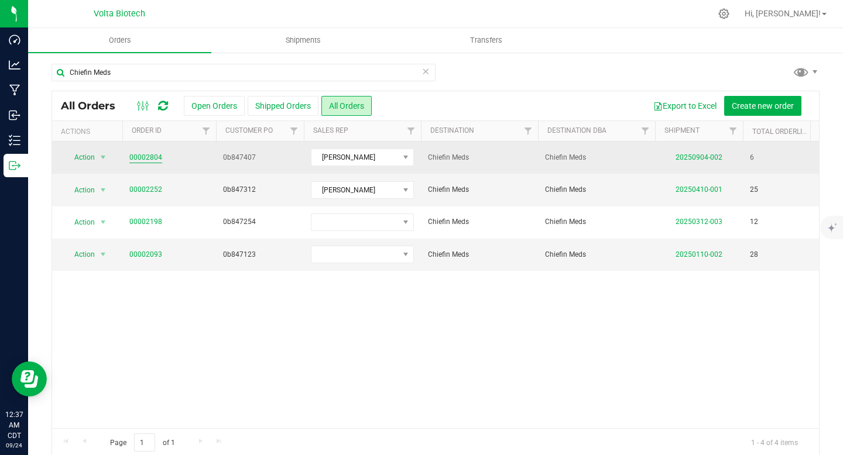
click at [146, 159] on link "00002804" at bounding box center [145, 157] width 33 height 11
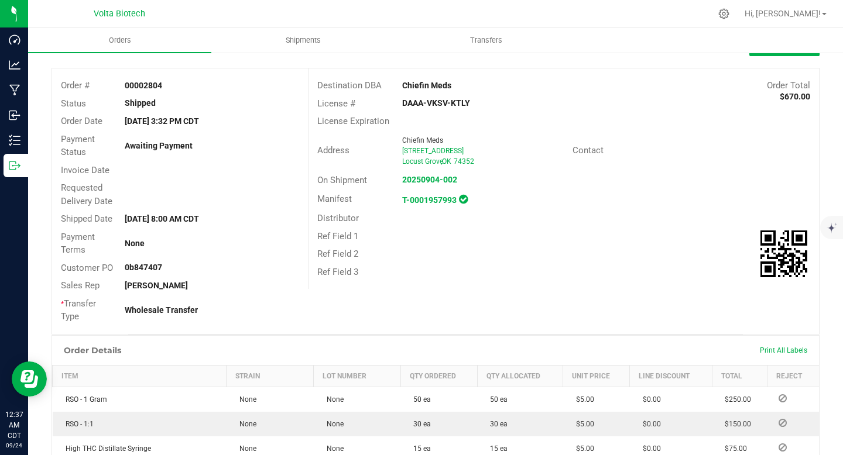
scroll to position [49, 0]
drag, startPoint x: 141, startPoint y: 86, endPoint x: 177, endPoint y: 86, distance: 36.3
click at [177, 86] on div "00002804" at bounding box center [211, 86] width 191 height 12
drag, startPoint x: 400, startPoint y: 106, endPoint x: 473, endPoint y: 104, distance: 73.2
click at [473, 104] on div "DAAA-VKSV-KTLY" at bounding box center [478, 104] width 170 height 12
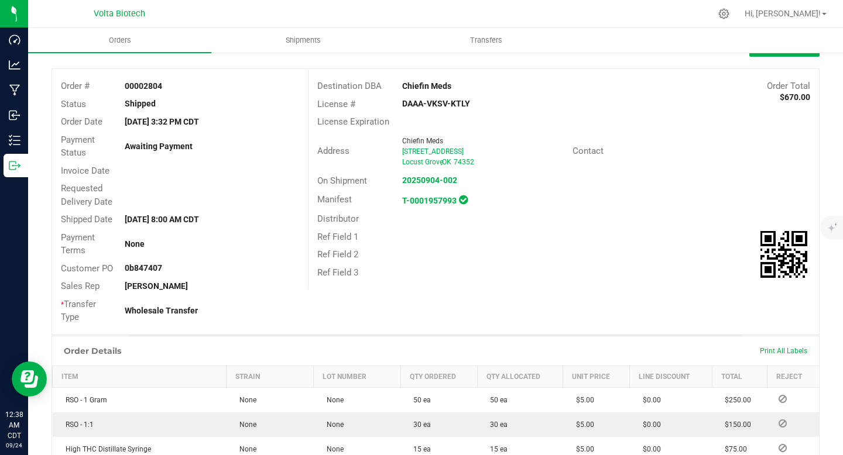
scroll to position [0, 0]
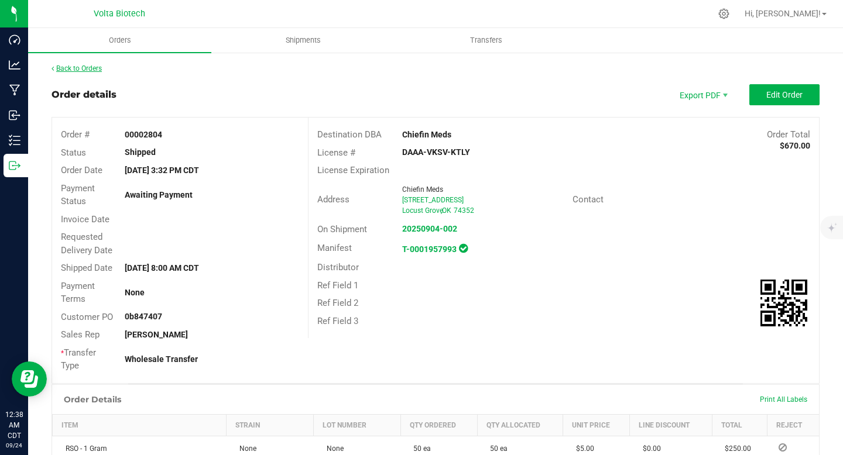
click at [76, 68] on link "Back to Orders" at bounding box center [77, 68] width 50 height 8
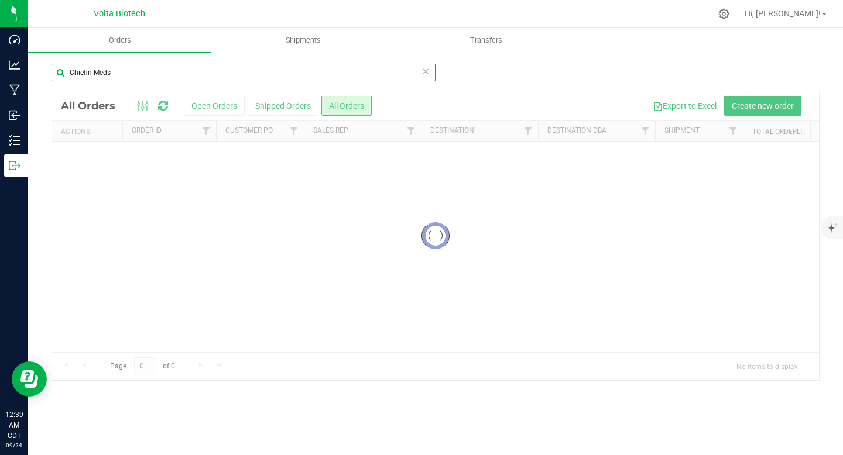
click at [430, 71] on input "Chiefin Meds" at bounding box center [244, 73] width 384 height 18
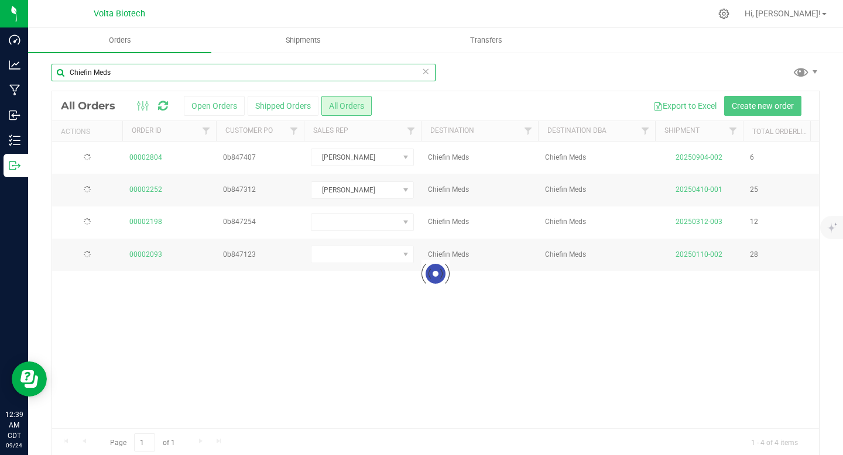
click at [345, 74] on input "Chiefin Meds" at bounding box center [244, 73] width 384 height 18
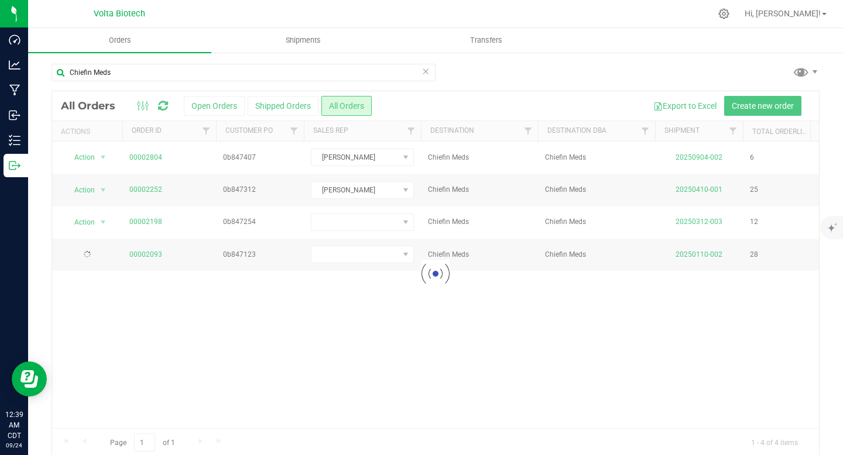
click at [421, 74] on icon at bounding box center [425, 71] width 8 height 14
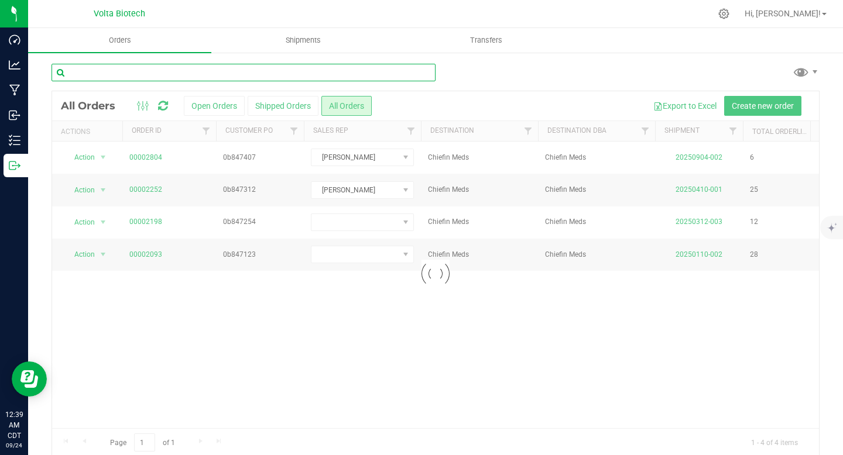
click at [275, 71] on input "text" at bounding box center [244, 73] width 384 height 18
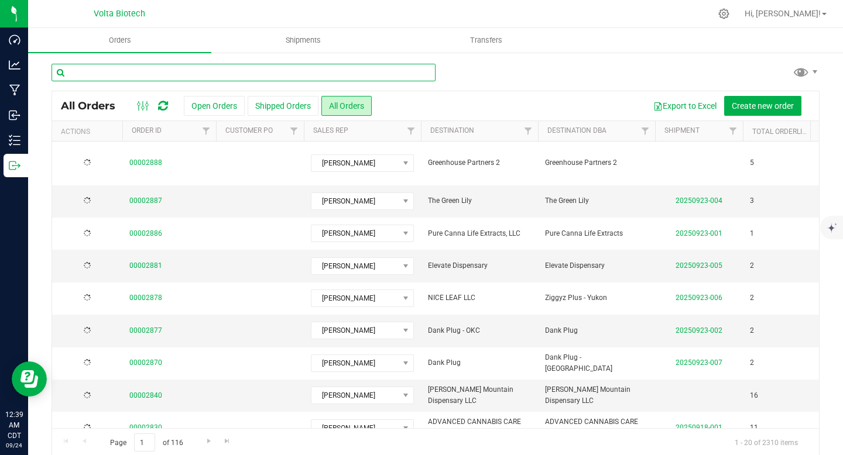
paste input "Okie Wonderland Clarmore"
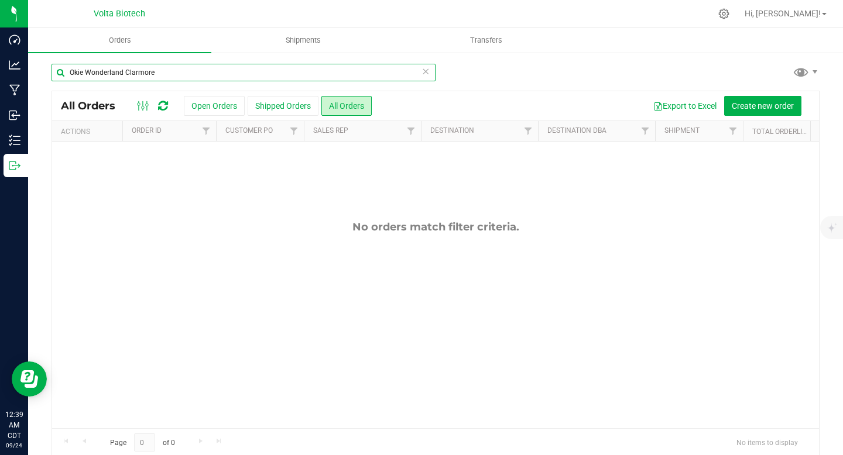
click at [153, 74] on input "Okie Wonderland Clarmore" at bounding box center [244, 73] width 384 height 18
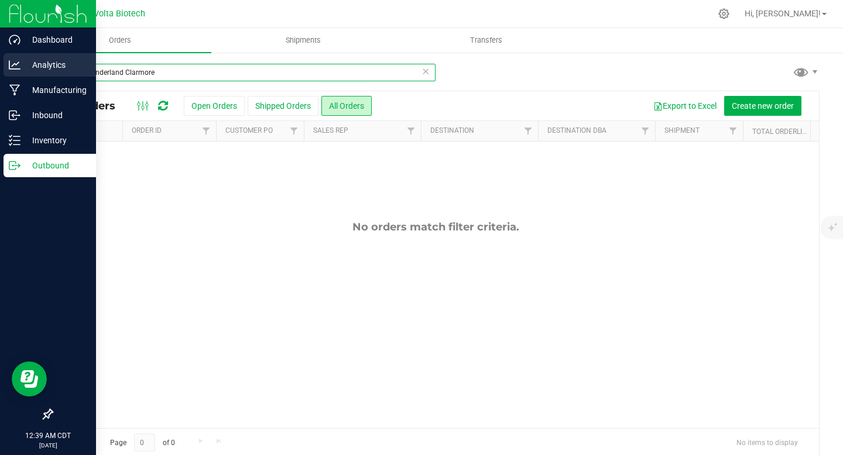
drag, startPoint x: 124, startPoint y: 73, endPoint x: 9, endPoint y: 72, distance: 115.3
click at [9, 72] on div "Dashboard Analytics Manufacturing Inbound Inventory Outbound 12:39 AM CDT [DATE…" at bounding box center [421, 227] width 843 height 455
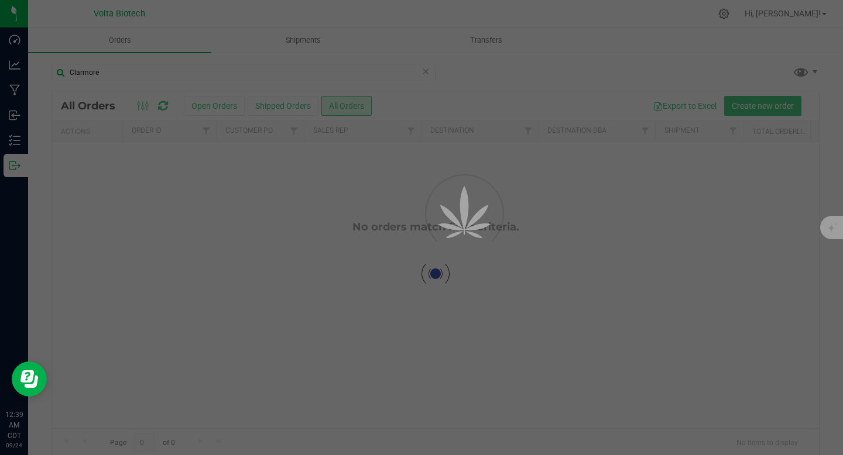
click at [514, 88] on div at bounding box center [421, 227] width 843 height 455
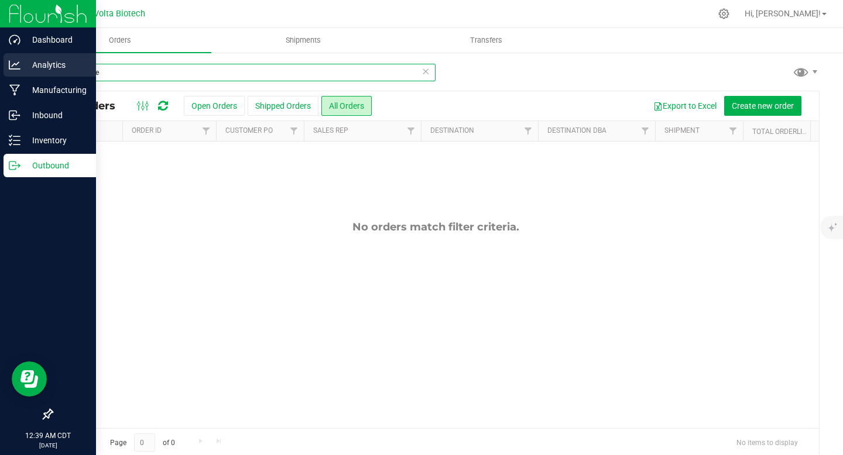
drag, startPoint x: 121, startPoint y: 75, endPoint x: 0, endPoint y: 56, distance: 122.0
click at [0, 56] on div "Dashboard Analytics Manufacturing Inbound Inventory Outbound 12:39 AM CDT [DATE…" at bounding box center [421, 227] width 843 height 455
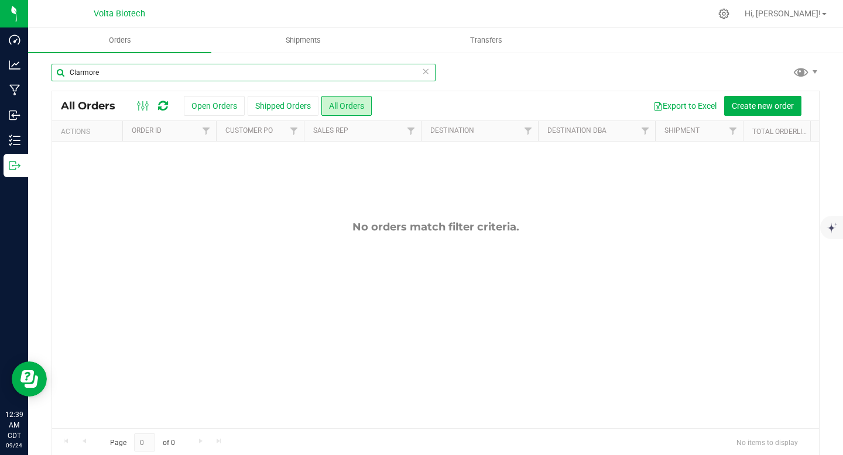
paste input "Okie Wonderland"
click at [212, 74] on div "Orders Shipments Transfers Okie Wonderland Clarmore All Orders Open Orders" at bounding box center [435, 241] width 815 height 427
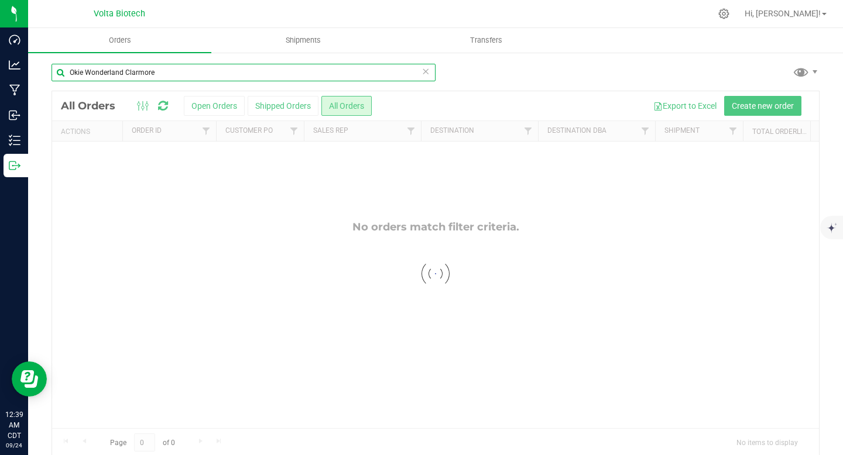
click at [211, 74] on input "Okie Wonderland Clarmore" at bounding box center [244, 73] width 384 height 18
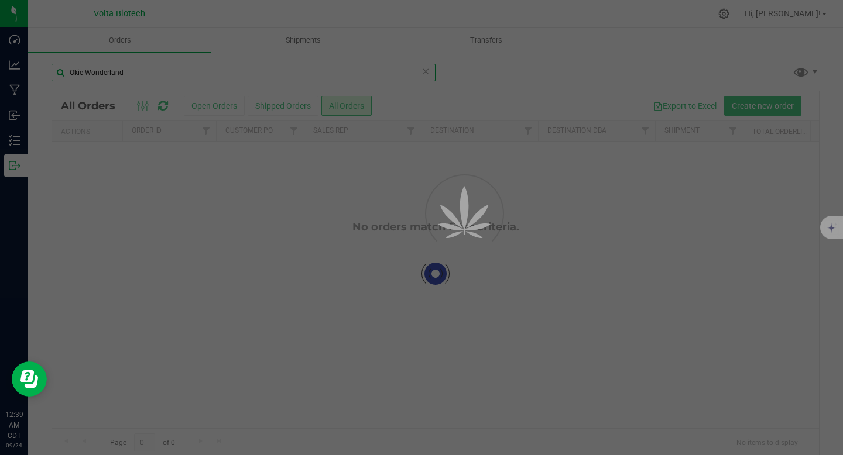
type input "Okie Wonderland"
click at [483, 89] on div at bounding box center [421, 227] width 843 height 455
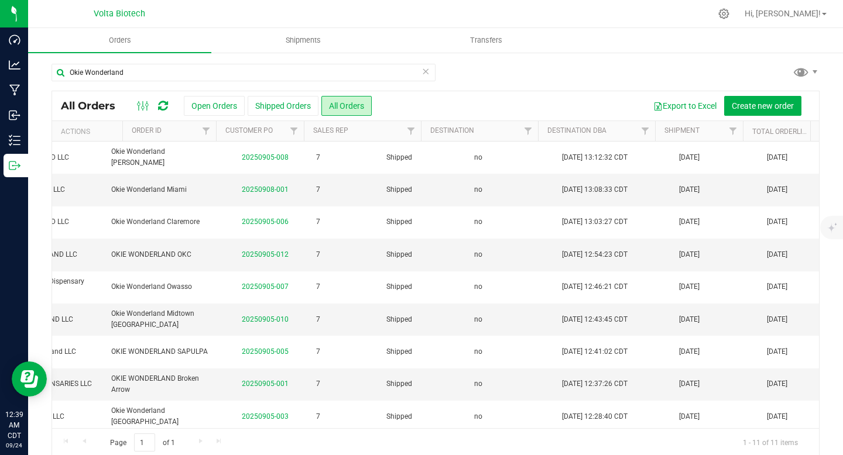
scroll to position [0, 434]
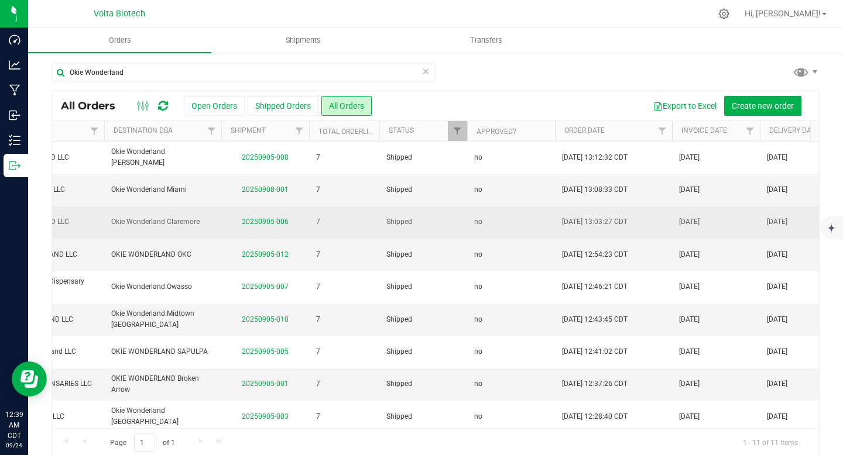
click at [98, 222] on td "774 WONDERLAND LLC" at bounding box center [45, 223] width 117 height 32
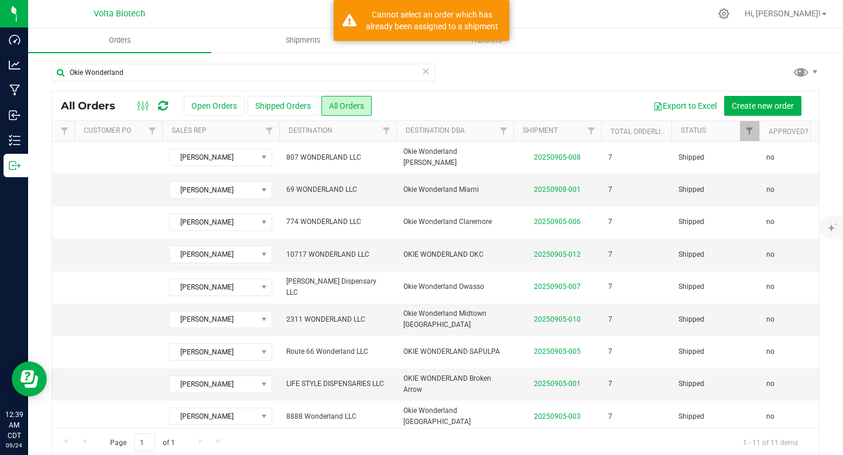
scroll to position [0, 0]
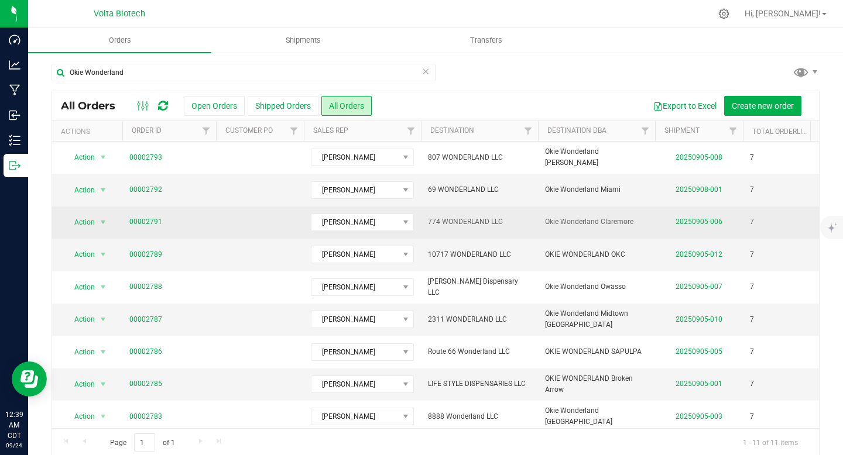
click at [56, 215] on td "Action Action Clone order Mark as fully paid Order audit log Print COAs (single…" at bounding box center [87, 223] width 70 height 32
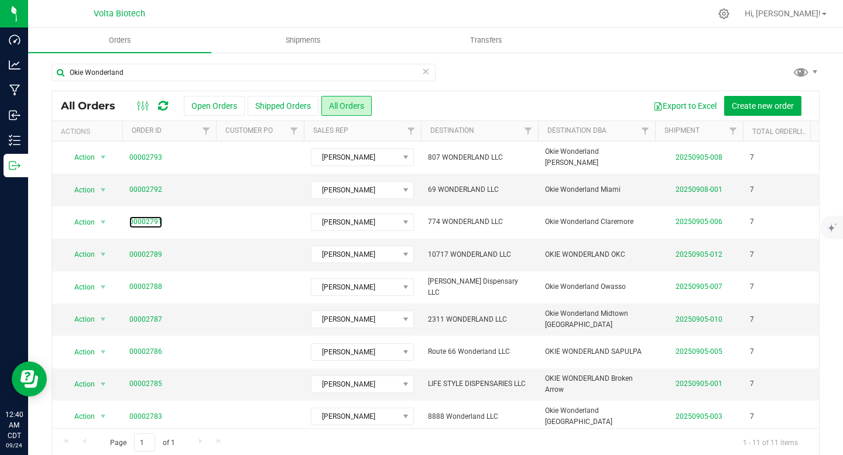
click at [147, 222] on link "00002791" at bounding box center [145, 222] width 33 height 11
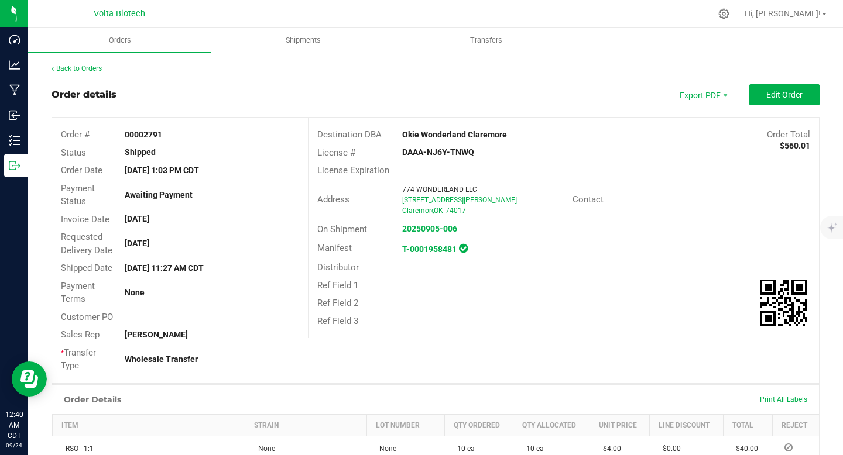
drag, startPoint x: 146, startPoint y: 132, endPoint x: 168, endPoint y: 132, distance: 21.7
click at [167, 132] on div "00002791" at bounding box center [211, 135] width 191 height 12
drag, startPoint x: 121, startPoint y: 243, endPoint x: 221, endPoint y: 242, distance: 100.7
click at [221, 242] on div "[DATE]" at bounding box center [211, 244] width 191 height 12
click at [66, 71] on link "Back to Orders" at bounding box center [77, 68] width 50 height 8
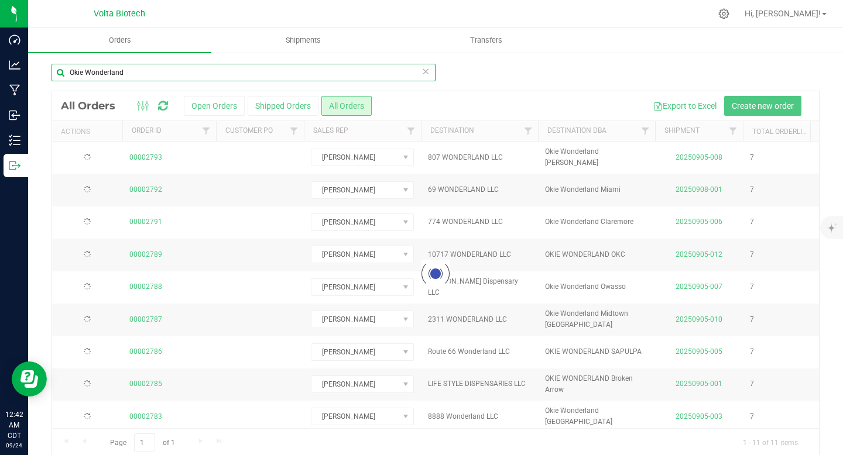
click at [297, 71] on input "Okie Wonderland" at bounding box center [244, 73] width 384 height 18
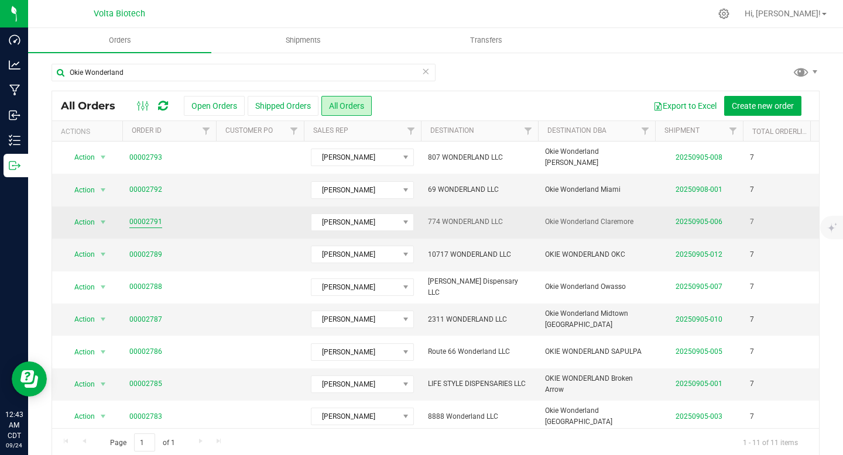
drag, startPoint x: 169, startPoint y: 224, endPoint x: 146, endPoint y: 223, distance: 22.2
click at [146, 223] on span "00002791" at bounding box center [169, 222] width 80 height 11
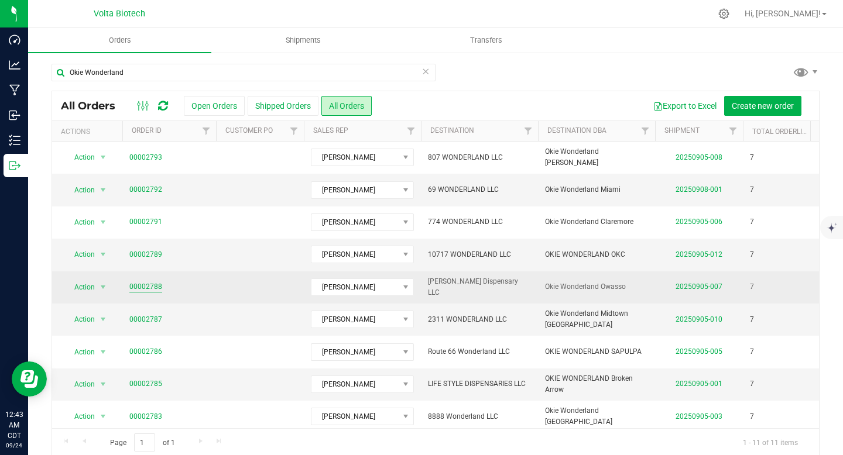
drag, startPoint x: 168, startPoint y: 289, endPoint x: 146, endPoint y: 287, distance: 22.3
click at [146, 287] on span "00002788" at bounding box center [169, 287] width 80 height 11
click at [147, 285] on link "00002788" at bounding box center [145, 287] width 33 height 11
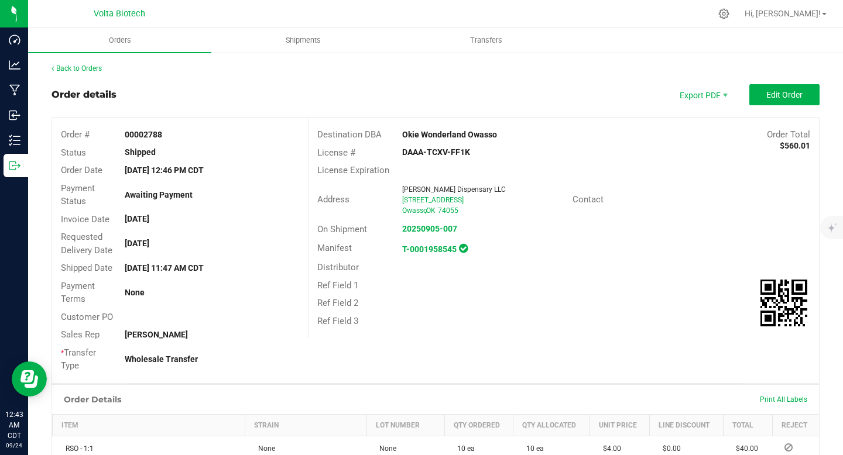
drag, startPoint x: 397, startPoint y: 150, endPoint x: 495, endPoint y: 157, distance: 97.4
click at [495, 157] on div "DAAA-TCXV-FF1K" at bounding box center [478, 152] width 170 height 12
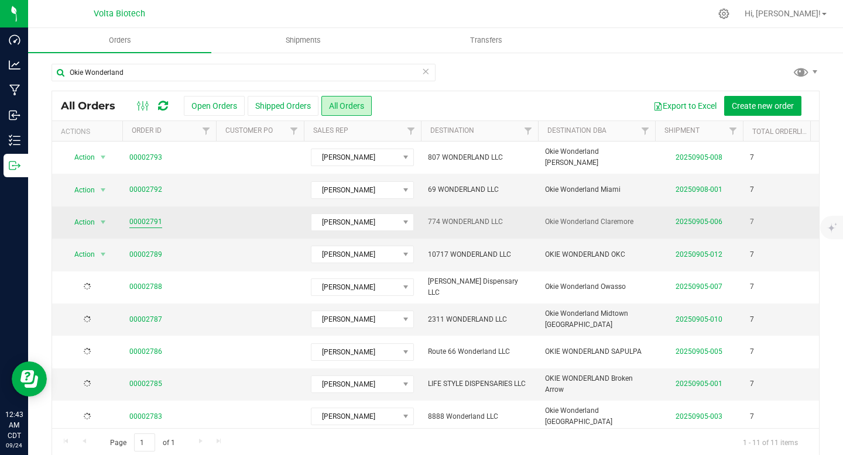
click at [148, 223] on link "00002791" at bounding box center [145, 222] width 33 height 11
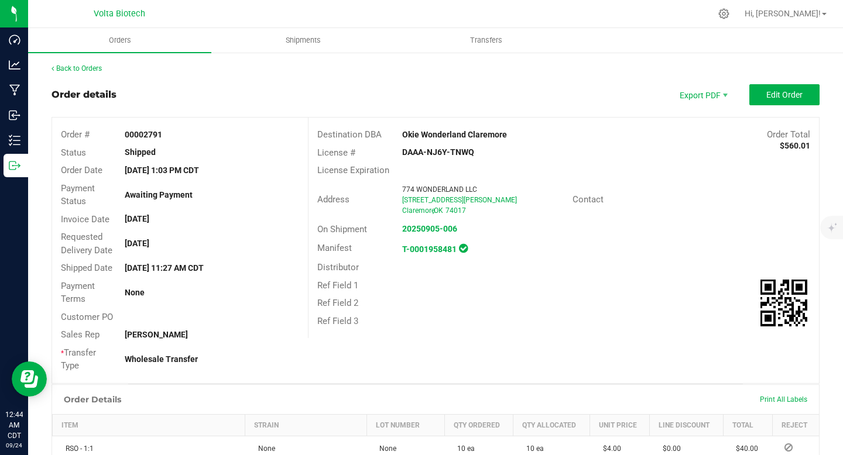
drag, startPoint x: 399, startPoint y: 150, endPoint x: 528, endPoint y: 151, distance: 128.8
click at [528, 151] on div "DAAA-NJ6Y-TNWQ" at bounding box center [478, 152] width 170 height 12
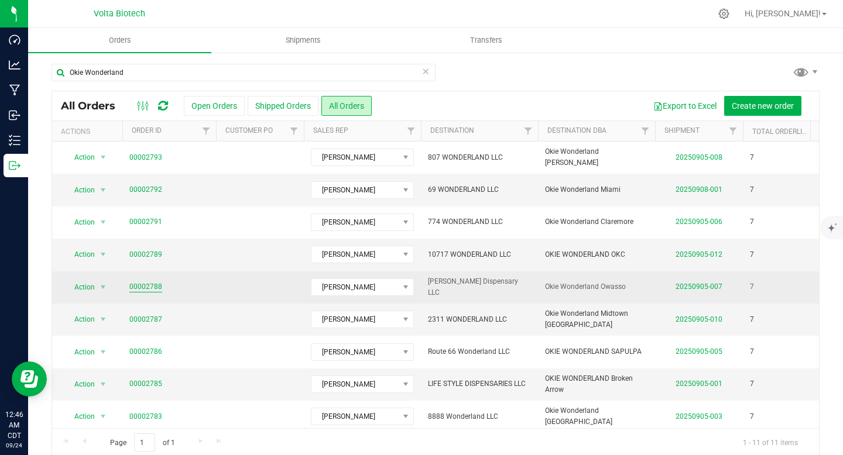
click at [139, 286] on link "00002788" at bounding box center [145, 287] width 33 height 11
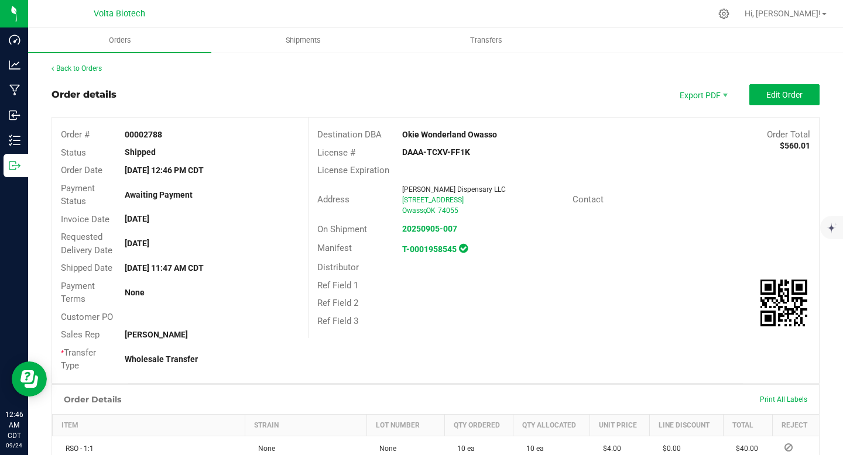
drag, startPoint x: 125, startPoint y: 219, endPoint x: 212, endPoint y: 218, distance: 87.2
click at [212, 218] on div "[DATE]" at bounding box center [211, 219] width 191 height 12
click at [67, 64] on link "Back to Orders" at bounding box center [77, 68] width 50 height 8
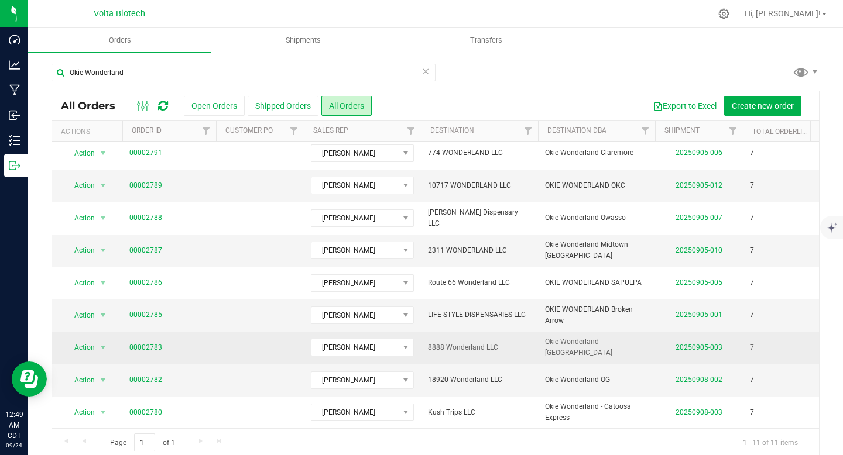
click at [140, 345] on link "00002783" at bounding box center [145, 347] width 33 height 11
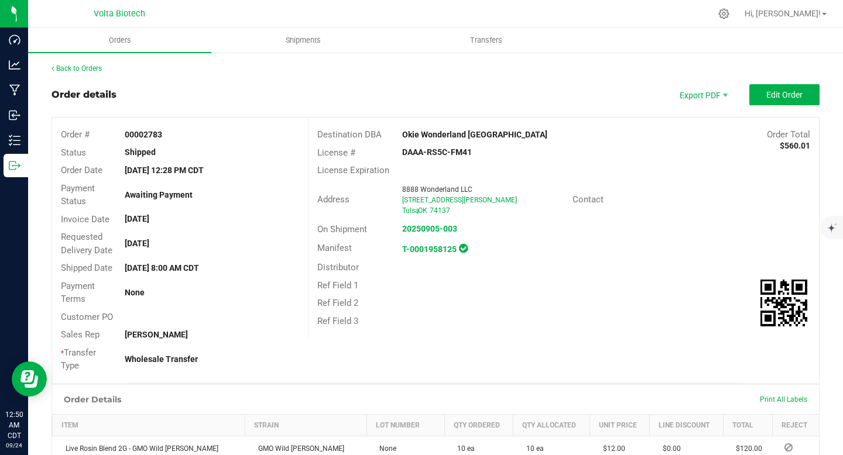
drag, startPoint x: 399, startPoint y: 152, endPoint x: 520, endPoint y: 150, distance: 121.7
click at [520, 150] on div "DAAA-RS5C-FM41" at bounding box center [478, 152] width 170 height 12
drag, startPoint x: 175, startPoint y: 224, endPoint x: 122, endPoint y: 235, distance: 54.0
click at [183, 224] on div "[DATE]" at bounding box center [211, 219] width 191 height 12
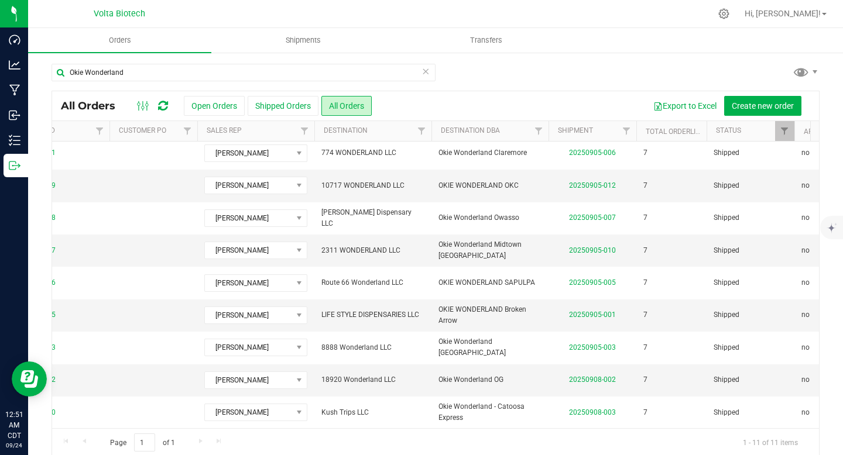
scroll to position [78, 0]
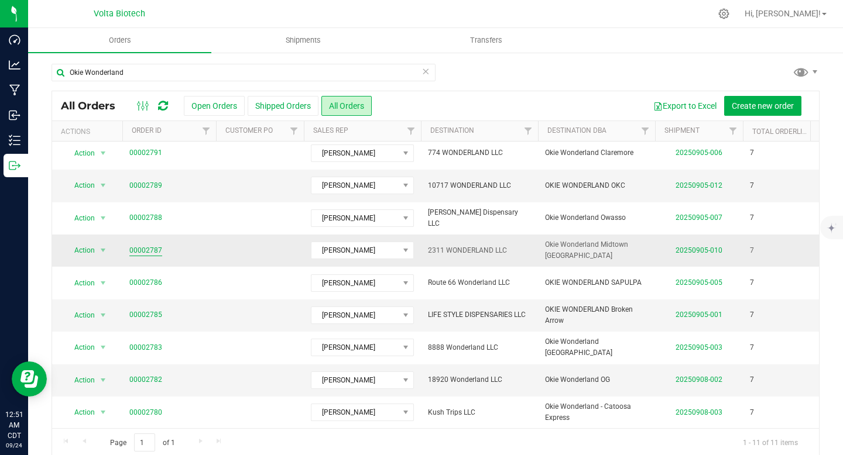
click at [141, 245] on link "00002787" at bounding box center [145, 250] width 33 height 11
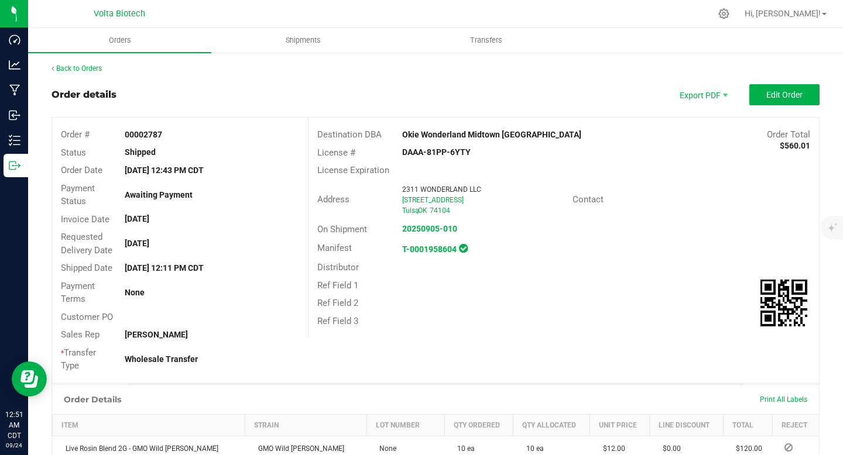
drag, startPoint x: 397, startPoint y: 152, endPoint x: 489, endPoint y: 155, distance: 91.9
click at [489, 155] on div "DAAA-81PP-6YTY" at bounding box center [478, 152] width 170 height 12
click at [88, 70] on link "Back to Orders" at bounding box center [77, 68] width 50 height 8
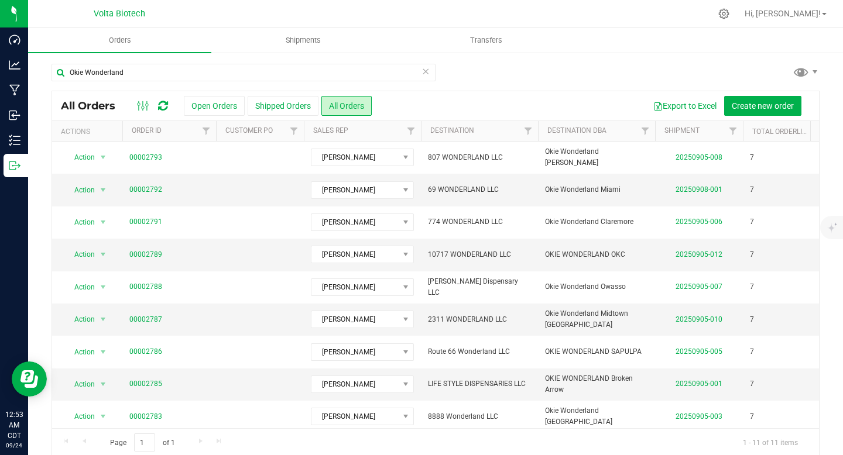
click at [422, 70] on icon at bounding box center [425, 71] width 8 height 14
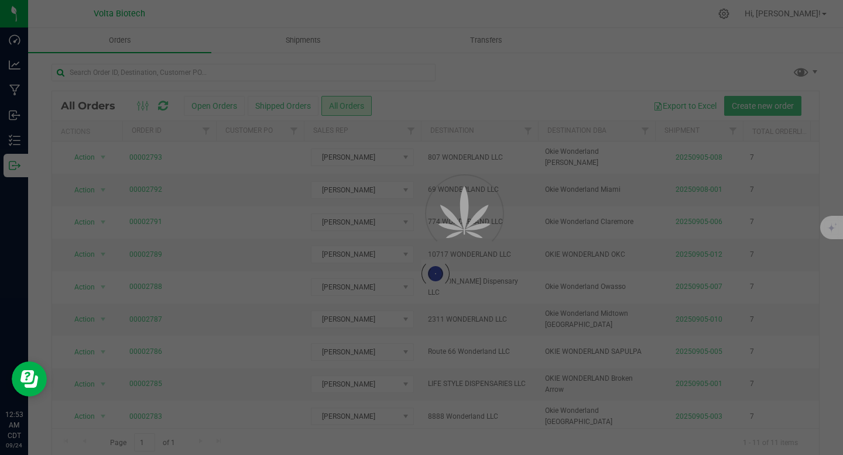
click at [328, 77] on div at bounding box center [421, 227] width 843 height 455
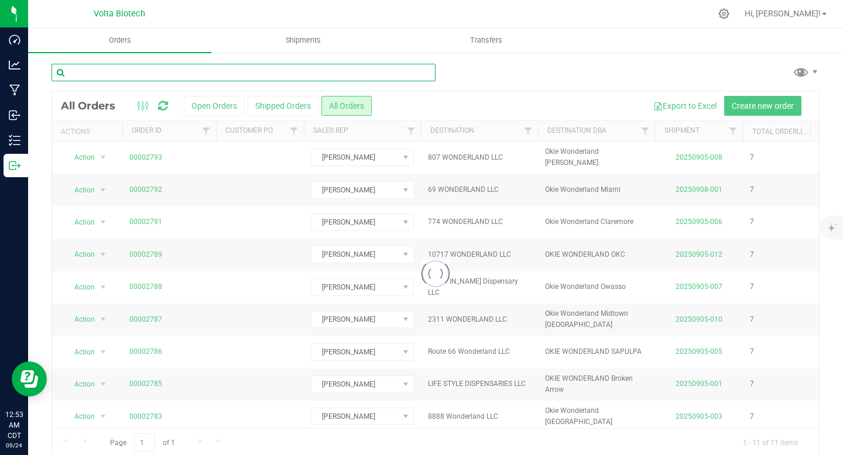
click at [328, 77] on input "text" at bounding box center [244, 73] width 384 height 18
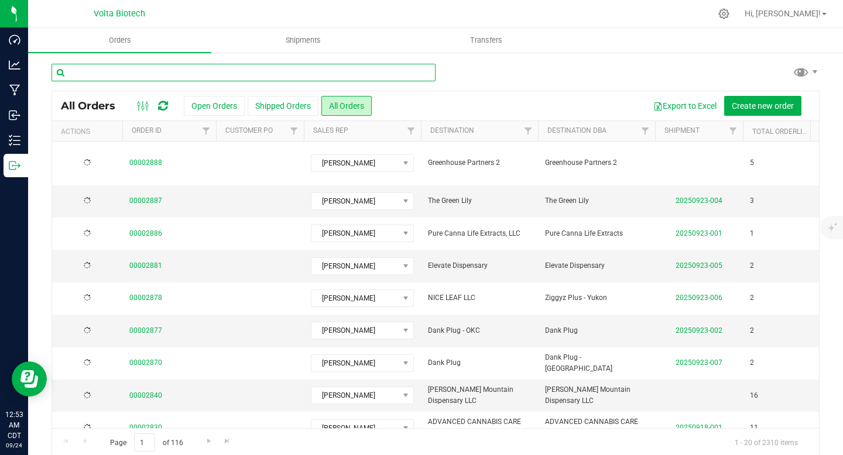
paste input "Skunks Den (Okie Wonderland)"
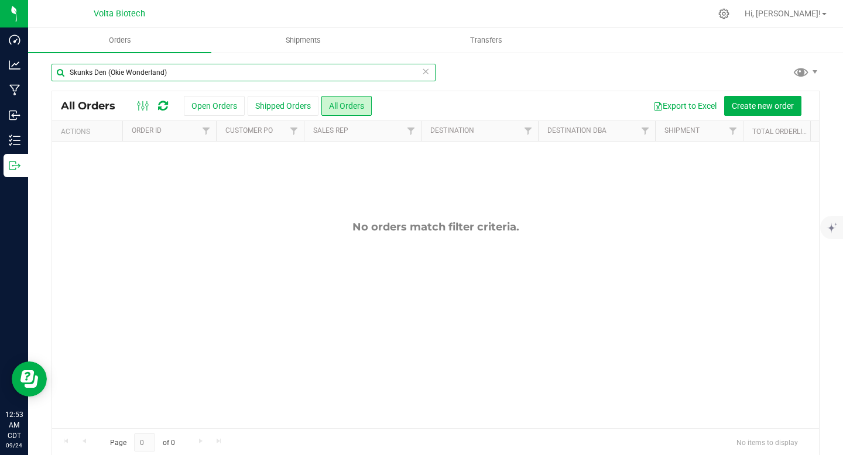
click at [122, 69] on input "Skunks Den (Okie Wonderland)" at bounding box center [244, 73] width 384 height 18
drag, startPoint x: 142, startPoint y: 70, endPoint x: 232, endPoint y: 73, distance: 90.2
click at [232, 73] on input "Skunks Den (Okie Wonderland)" at bounding box center [244, 73] width 384 height 18
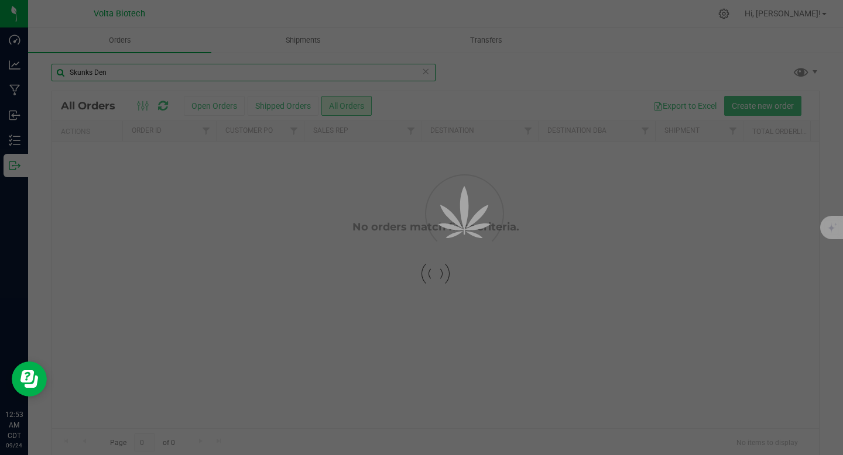
type input "Skunks Den"
click at [503, 70] on div at bounding box center [421, 227] width 843 height 455
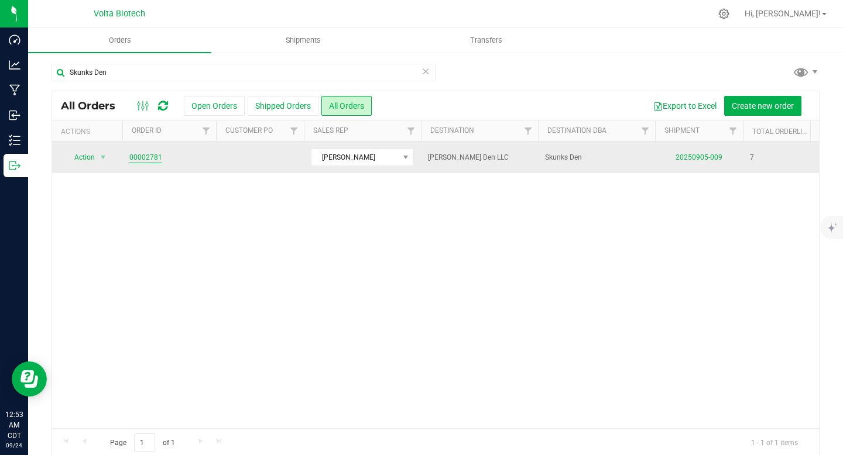
click at [146, 156] on link "00002781" at bounding box center [145, 157] width 33 height 11
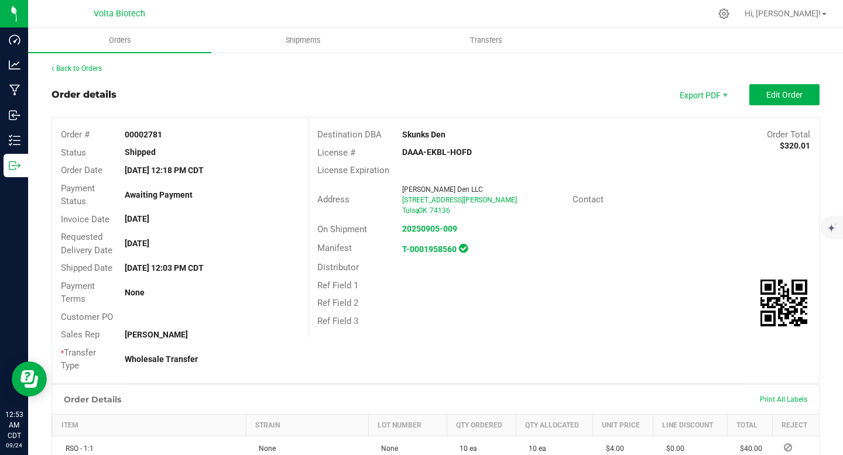
drag, startPoint x: 401, startPoint y: 153, endPoint x: 485, endPoint y: 156, distance: 83.7
click at [485, 156] on div "DAAA-EKBL-HOFD" at bounding box center [478, 152] width 170 height 12
click at [81, 68] on link "Back to Orders" at bounding box center [77, 68] width 50 height 8
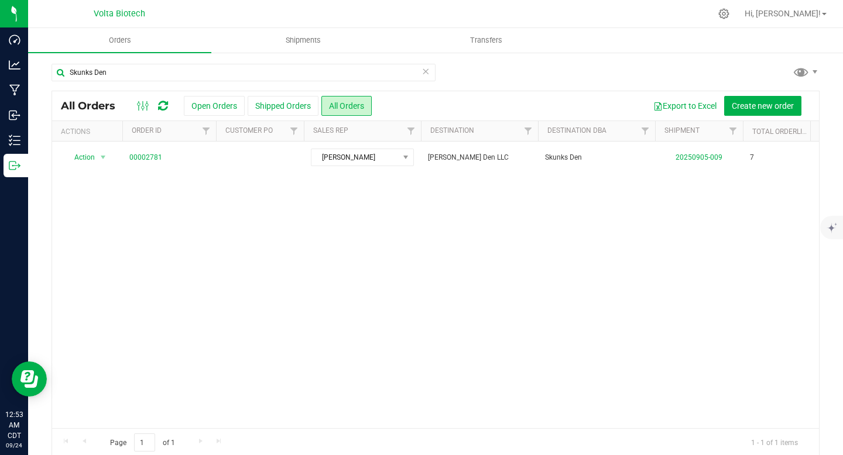
click at [421, 73] on icon at bounding box center [425, 71] width 8 height 14
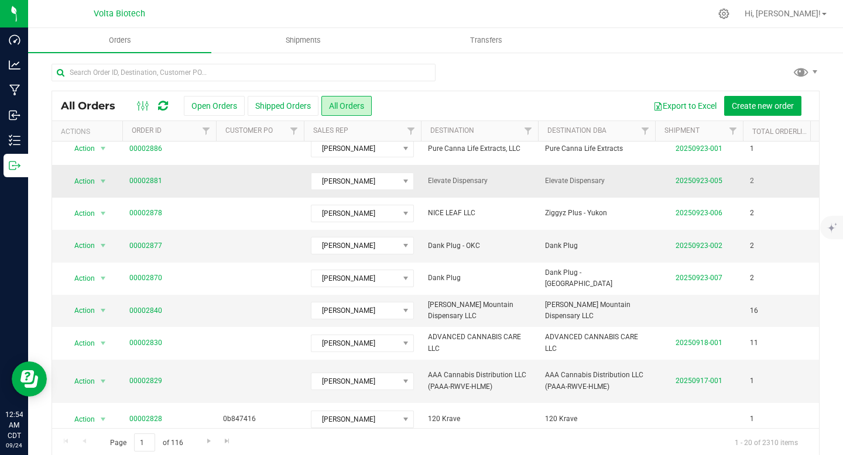
scroll to position [115, 0]
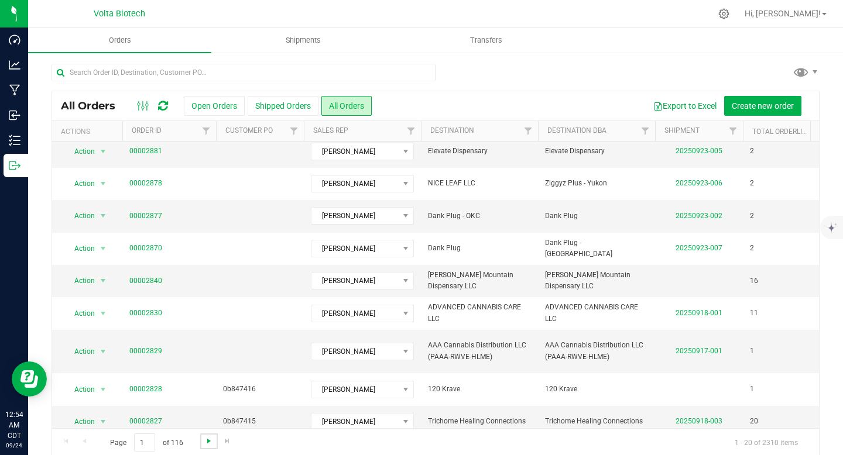
click at [210, 439] on span "Go to the next page" at bounding box center [208, 441] width 9 height 9
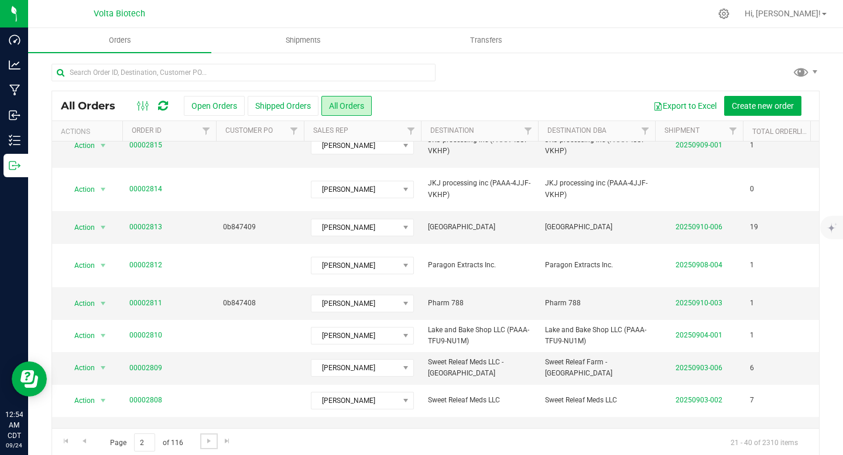
scroll to position [0, 0]
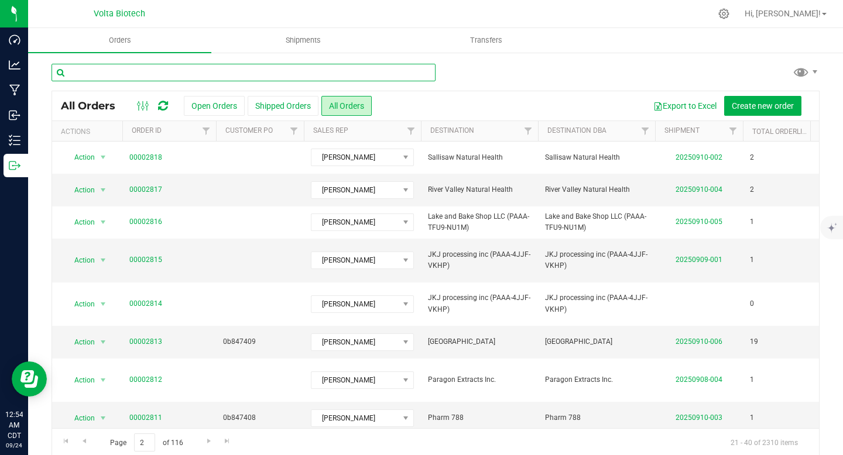
click at [165, 73] on input "text" at bounding box center [244, 73] width 384 height 18
paste input "Okie Wonderland Riverside [GEOGRAPHIC_DATA]"
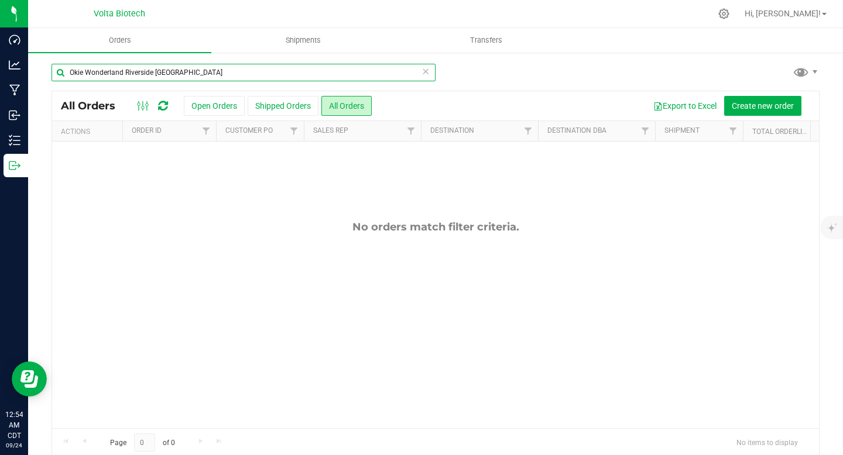
click at [156, 70] on input "Okie Wonderland Riverside [GEOGRAPHIC_DATA]" at bounding box center [244, 73] width 384 height 18
drag, startPoint x: 156, startPoint y: 73, endPoint x: 236, endPoint y: 70, distance: 80.3
click at [236, 70] on input "Okie Wonderland Riverside [GEOGRAPHIC_DATA]" at bounding box center [244, 73] width 384 height 18
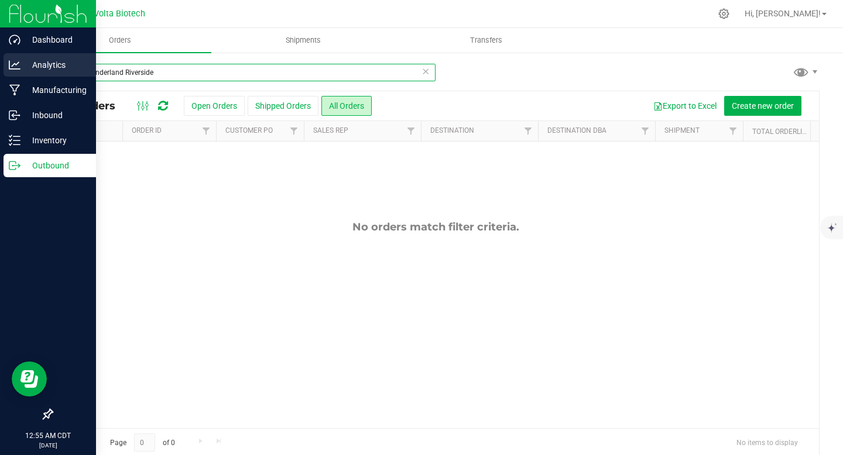
drag, startPoint x: 123, startPoint y: 73, endPoint x: 26, endPoint y: 69, distance: 97.2
click at [26, 69] on div "Dashboard Analytics Manufacturing Inbound Inventory Outbound 12:55 AM CDT [DATE…" at bounding box center [421, 227] width 843 height 455
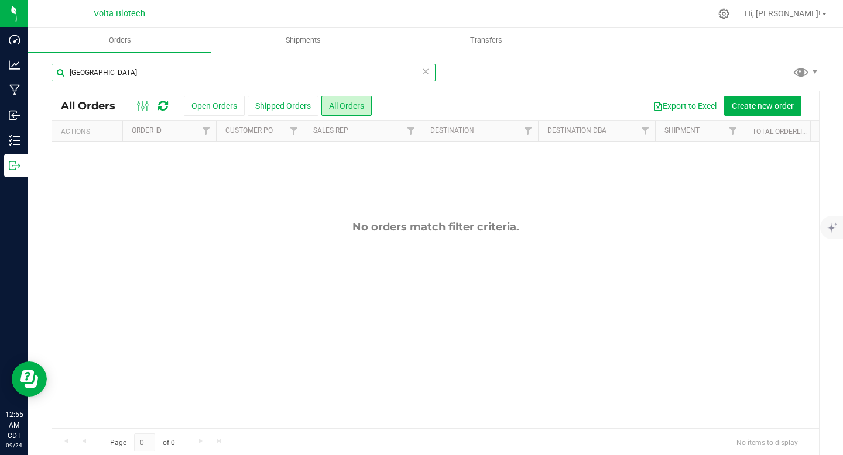
click at [149, 68] on input "[GEOGRAPHIC_DATA]" at bounding box center [244, 73] width 384 height 18
type input "[GEOGRAPHIC_DATA]"
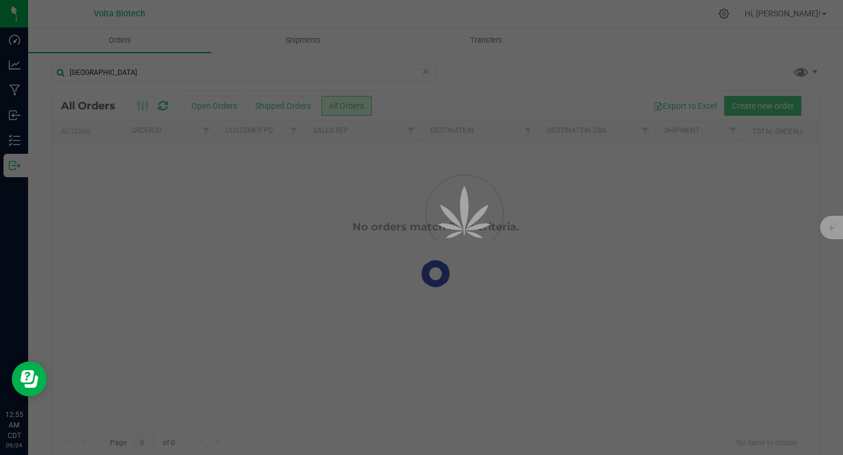
click at [71, 73] on div at bounding box center [421, 227] width 843 height 455
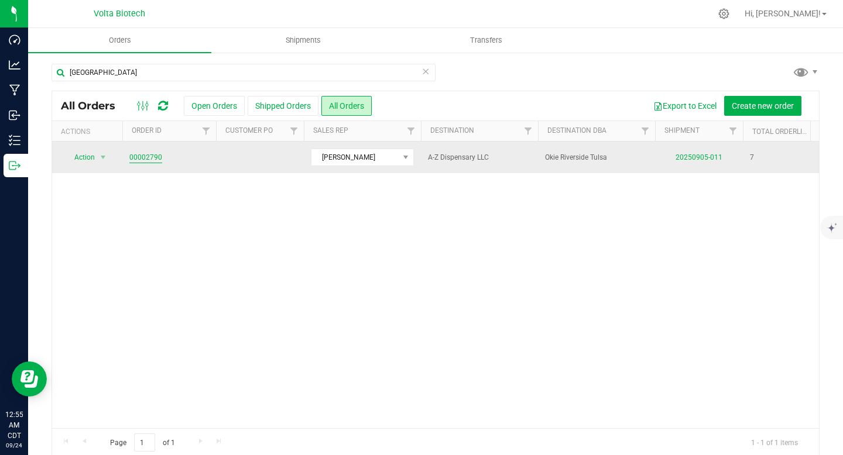
click at [145, 161] on link "00002790" at bounding box center [145, 157] width 33 height 11
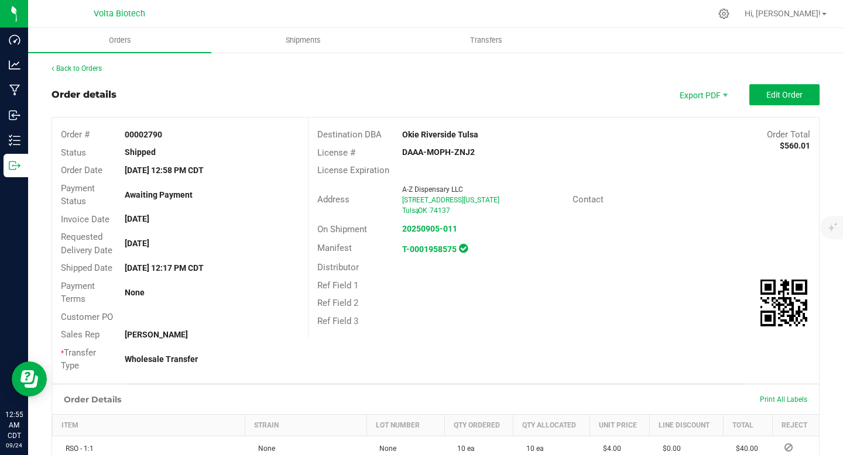
drag, startPoint x: 396, startPoint y: 153, endPoint x: 507, endPoint y: 155, distance: 111.2
click at [507, 155] on div "DAAA-MOPH-ZNJ2" at bounding box center [478, 152] width 170 height 12
click at [97, 69] on link "Back to Orders" at bounding box center [77, 68] width 50 height 8
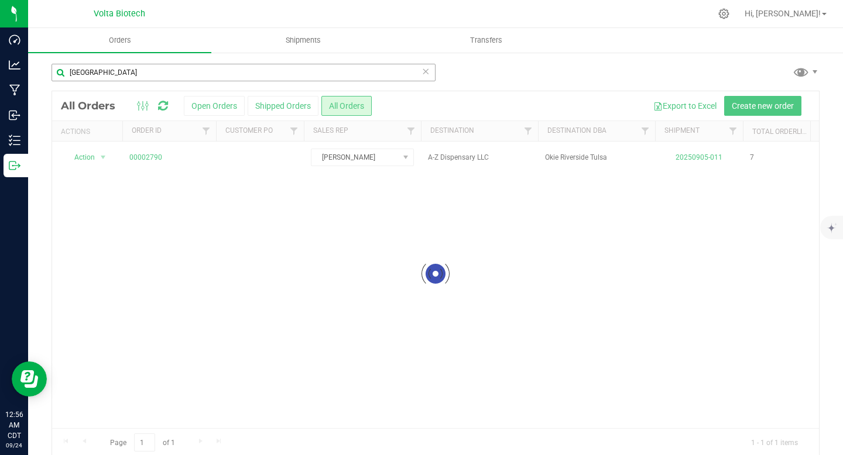
click at [421, 75] on icon at bounding box center [425, 71] width 8 height 14
click at [270, 74] on input "text" at bounding box center [244, 73] width 384 height 18
paste input "Vault 66 by Okie Southwest Blvd"
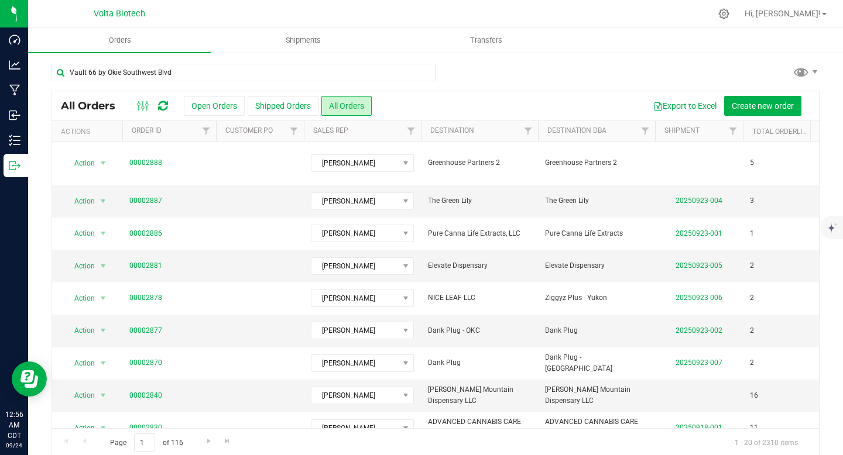
click at [501, 94] on div "All Orders Open Orders Shipped Orders All Orders Export to Excel Create new ord…" at bounding box center [435, 105] width 767 height 29
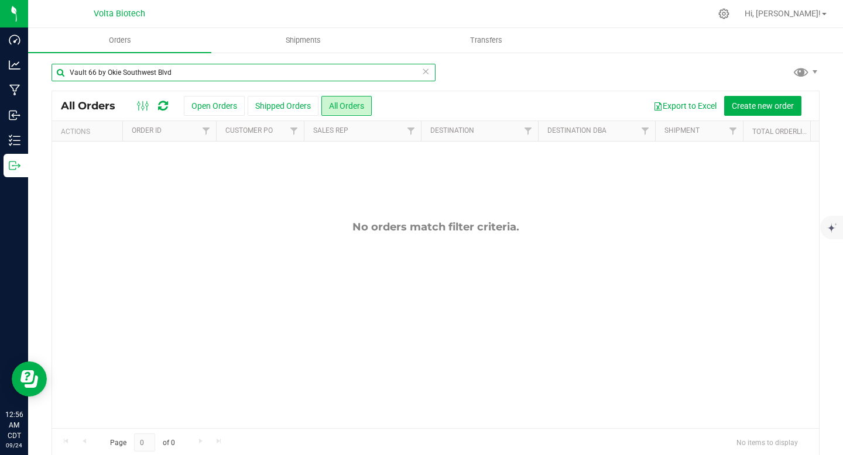
click at [146, 74] on input "Vault 66 by Okie Southwest Blvd" at bounding box center [244, 73] width 384 height 18
drag, startPoint x: 95, startPoint y: 73, endPoint x: 234, endPoint y: 77, distance: 138.8
click at [234, 77] on input "Vault 66 by Okie Southwest Blvd" at bounding box center [244, 73] width 384 height 18
type input "Vault 66"
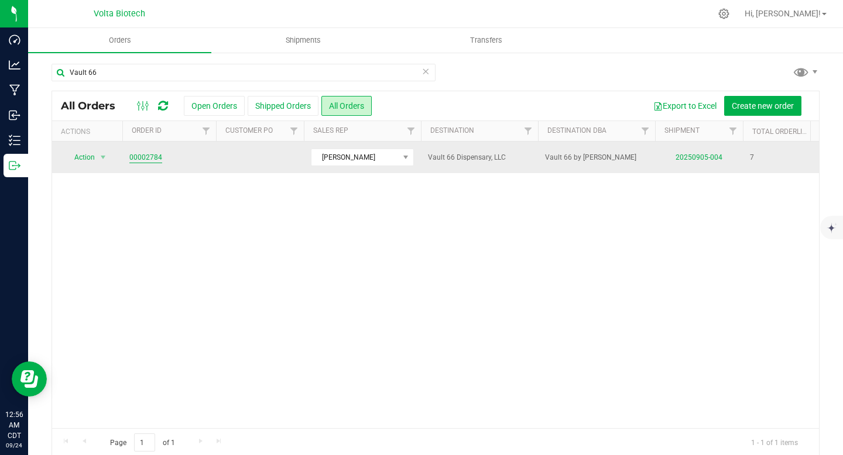
click at [155, 156] on link "00002784" at bounding box center [145, 157] width 33 height 11
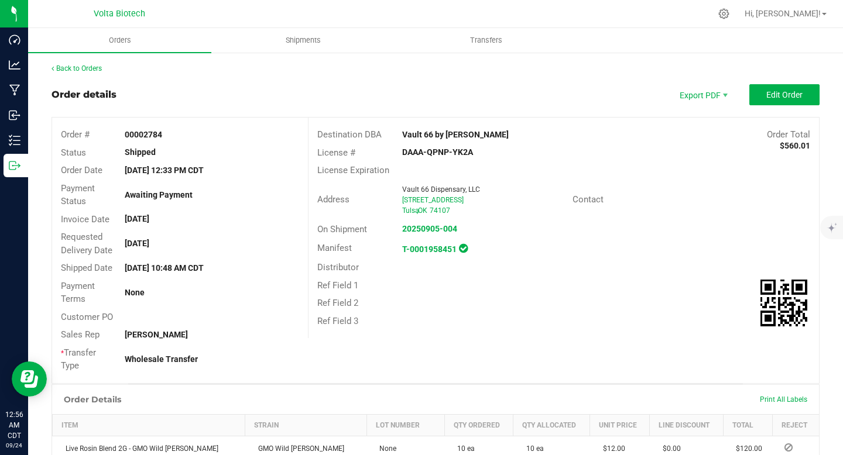
drag, startPoint x: 395, startPoint y: 150, endPoint x: 510, endPoint y: 157, distance: 115.5
click at [510, 157] on div "DAAA-QPNP-YK2A" at bounding box center [478, 152] width 170 height 12
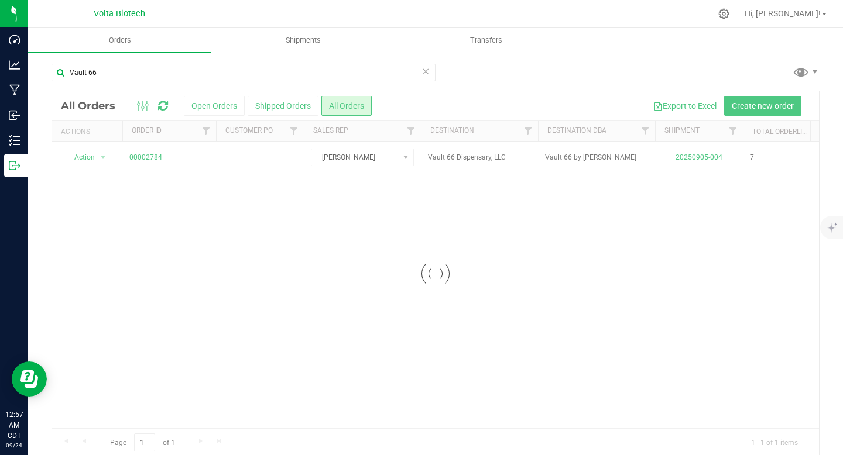
click at [422, 73] on icon at bounding box center [425, 71] width 8 height 14
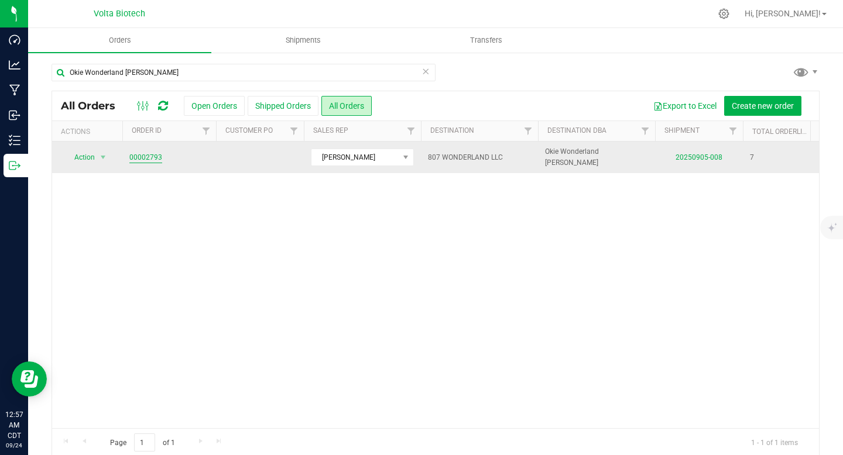
type input "Okie Wonderland [PERSON_NAME]"
click at [152, 155] on link "00002793" at bounding box center [145, 157] width 33 height 11
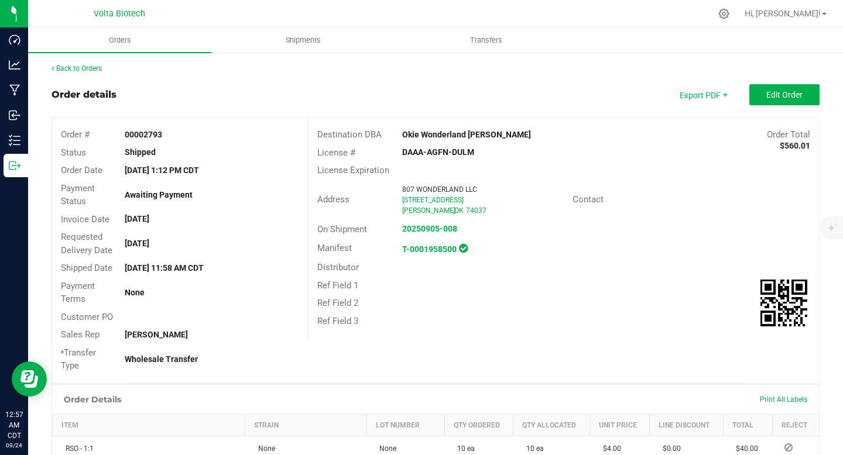
drag, startPoint x: 395, startPoint y: 152, endPoint x: 508, endPoint y: 148, distance: 113.0
click at [508, 148] on div "DAAA-AGFN-DULM" at bounding box center [478, 152] width 170 height 12
click at [64, 66] on link "Back to Orders" at bounding box center [77, 68] width 50 height 8
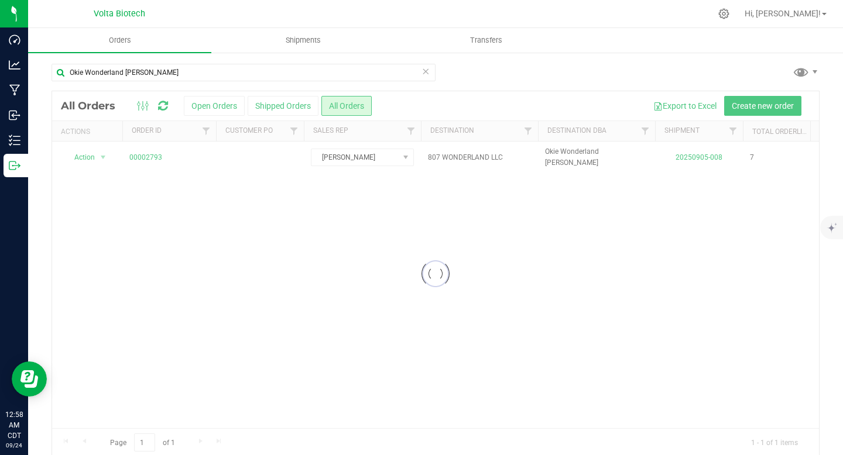
click at [421, 74] on icon at bounding box center [425, 71] width 8 height 14
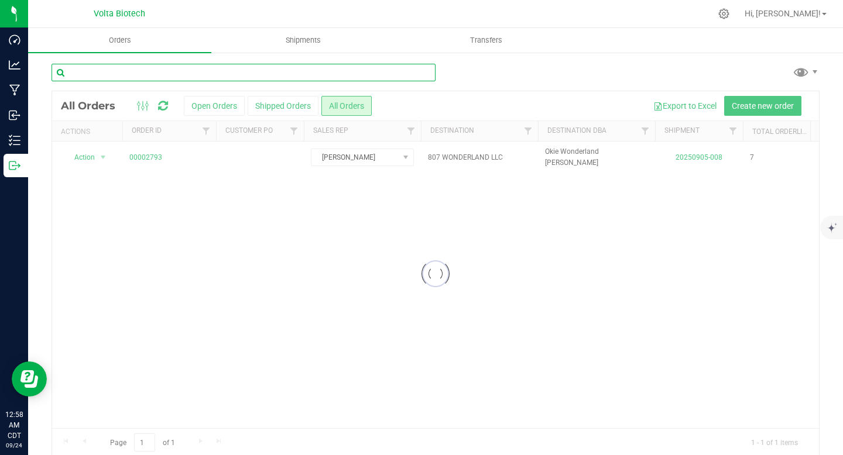
click at [375, 75] on input "text" at bounding box center [244, 73] width 384 height 18
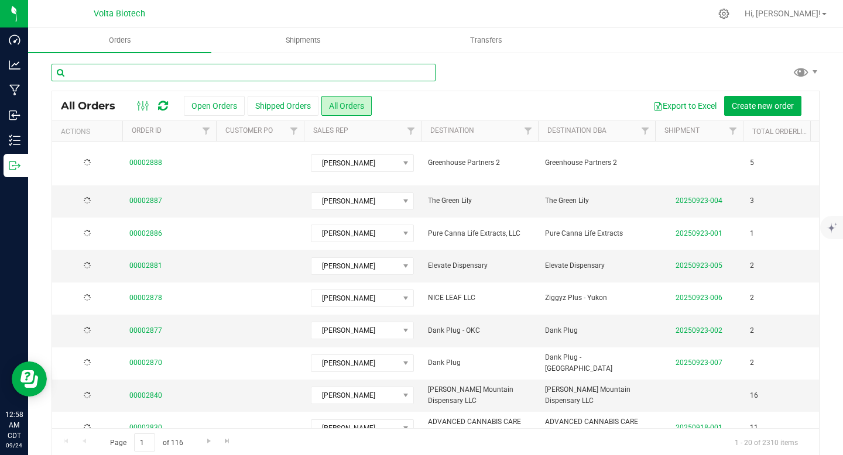
click at [377, 72] on input "text" at bounding box center [244, 73] width 384 height 18
paste input "Okie Wonderland Sapula"
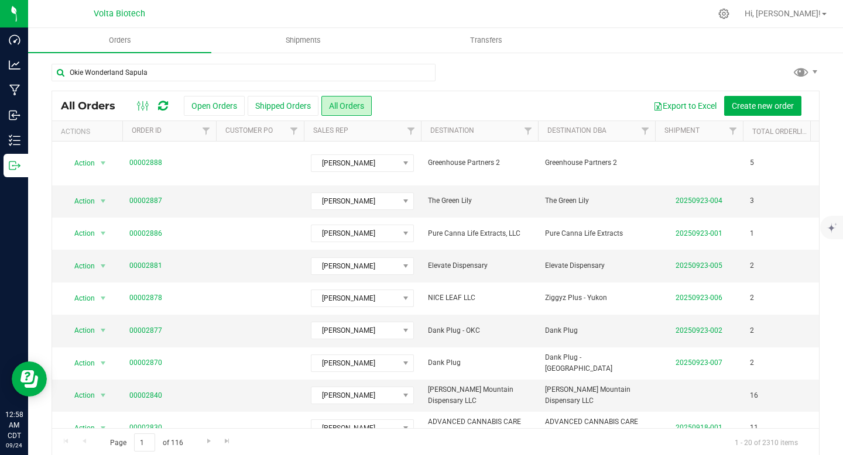
click at [573, 74] on div "Okie Wonderland Sapula" at bounding box center [436, 77] width 768 height 27
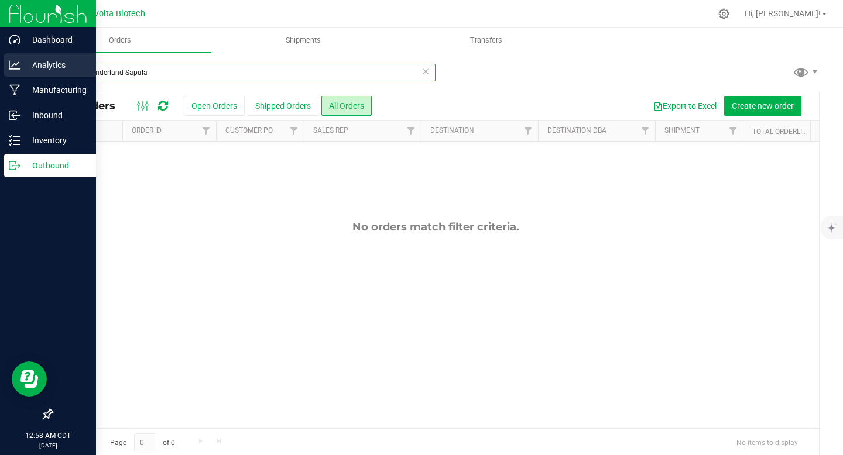
drag, startPoint x: 125, startPoint y: 72, endPoint x: 0, endPoint y: 67, distance: 124.8
click at [0, 67] on div "Dashboard Analytics Manufacturing Inbound Inventory Outbound 12:58 AM CDT 09/24…" at bounding box center [421, 227] width 843 height 455
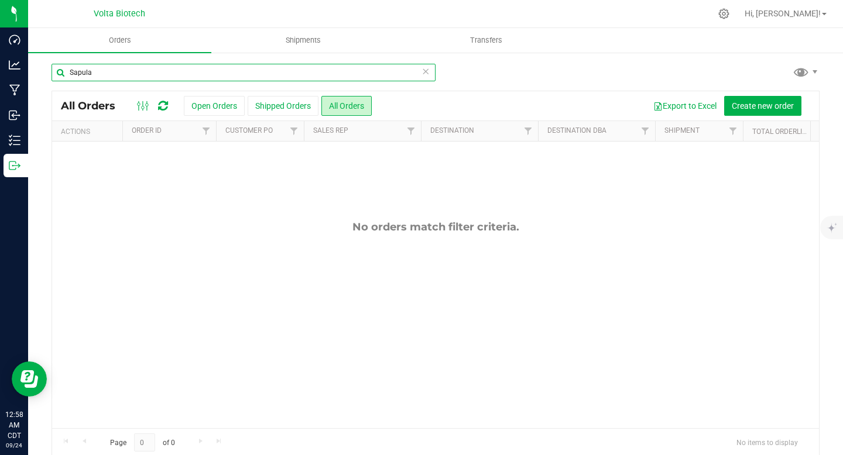
click at [193, 74] on input "Sapula" at bounding box center [244, 73] width 384 height 18
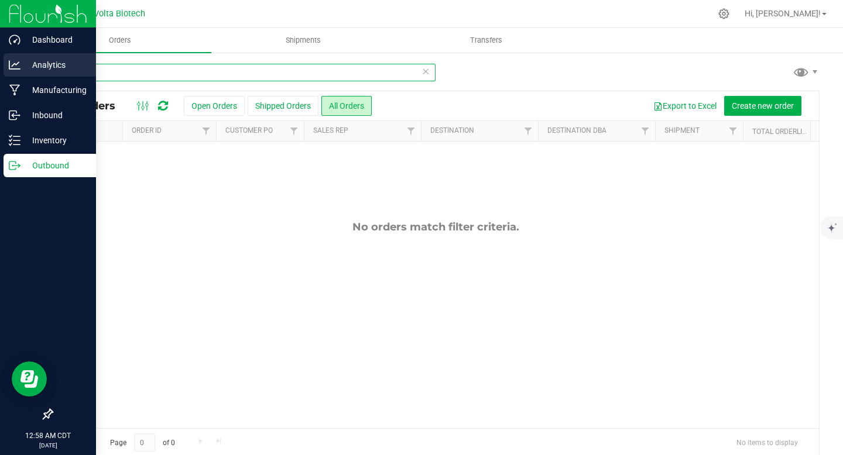
drag, startPoint x: 184, startPoint y: 73, endPoint x: 9, endPoint y: 69, distance: 175.0
click at [9, 69] on div "Dashboard Analytics Manufacturing Inbound Inventory Outbound 12:58 AM CDT 09/24…" at bounding box center [421, 227] width 843 height 455
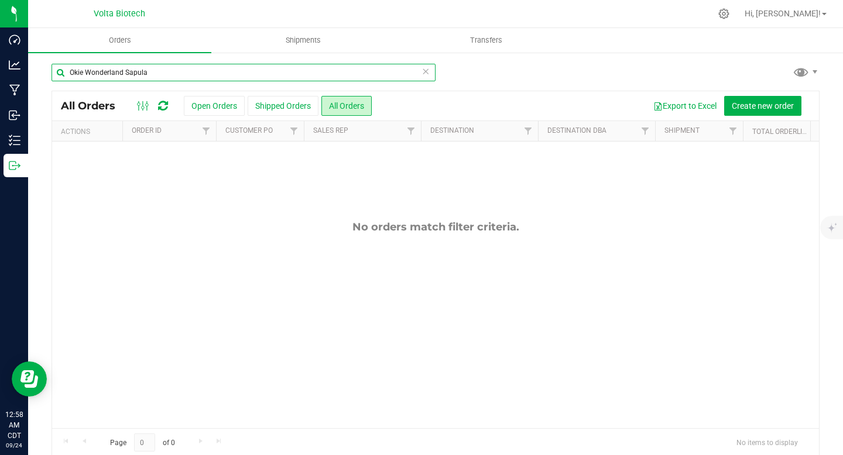
drag, startPoint x: 121, startPoint y: 70, endPoint x: 192, endPoint y: 71, distance: 71.4
click at [192, 71] on input "Okie Wonderland Sapula" at bounding box center [244, 73] width 384 height 18
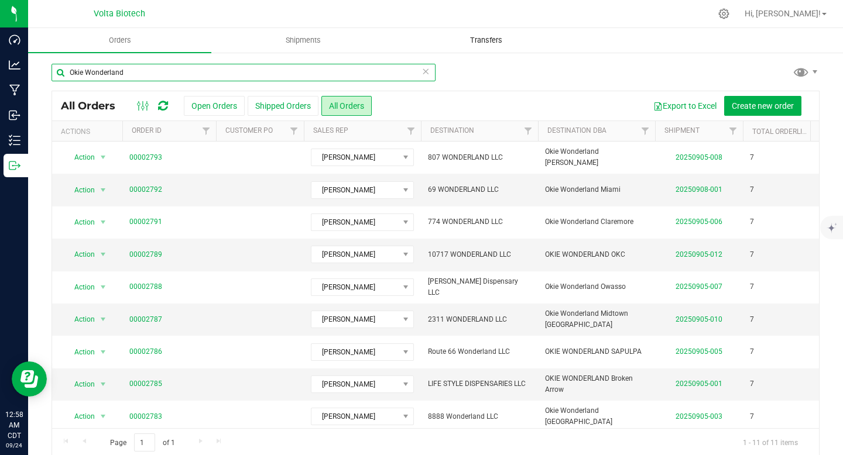
type input "Okie Wonderland"
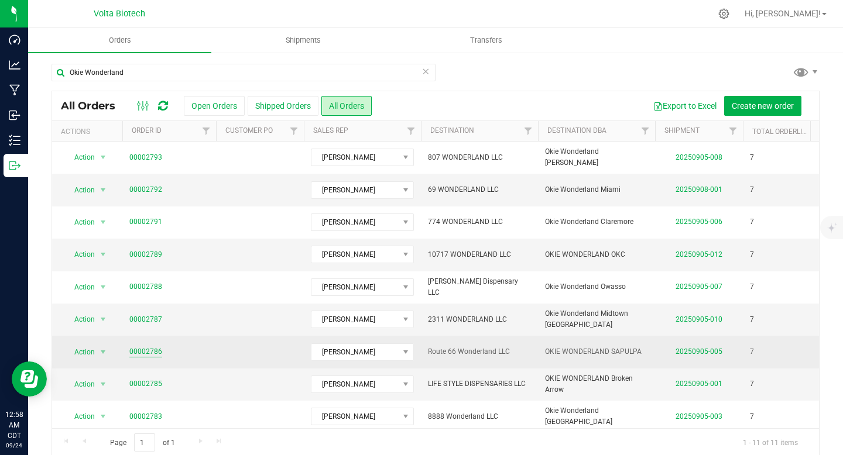
click at [146, 351] on link "00002786" at bounding box center [145, 351] width 33 height 11
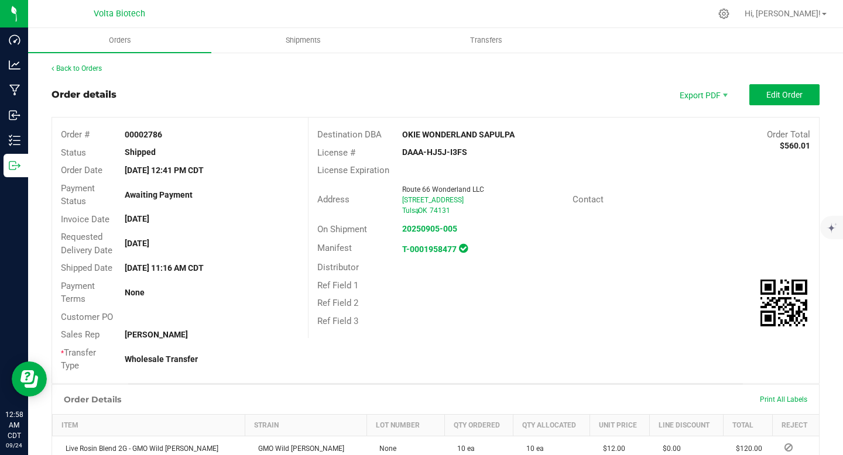
drag, startPoint x: 398, startPoint y: 153, endPoint x: 476, endPoint y: 156, distance: 78.5
click at [476, 156] on div "DAAA-HJ5J-I3FS" at bounding box center [478, 152] width 170 height 12
copy strong "DAAA-HJ5J-I3FS"
click at [87, 66] on link "Back to Orders" at bounding box center [77, 68] width 50 height 8
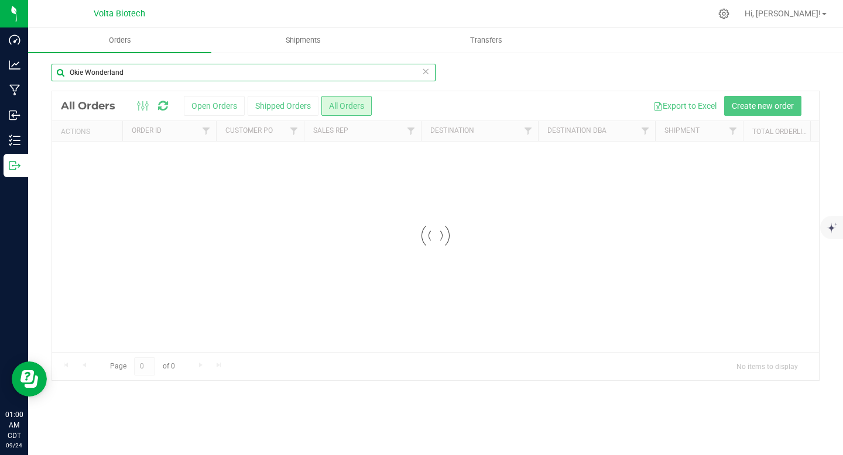
click at [426, 73] on input "Okie Wonderland" at bounding box center [244, 73] width 384 height 18
click at [425, 75] on input "Okie Wonderland" at bounding box center [244, 73] width 384 height 18
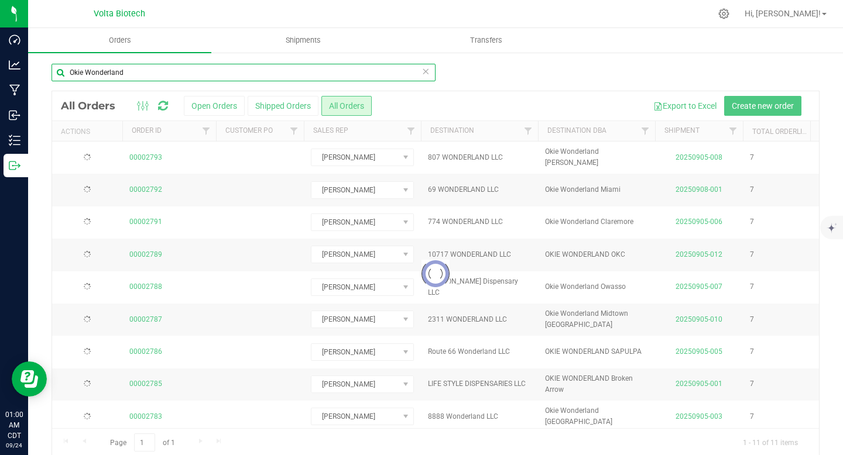
click at [427, 75] on input "Okie Wonderland" at bounding box center [244, 73] width 384 height 18
click at [42, 67] on div "Okie Wonderland Loading... All Orders Open Orders Shipped Orders All Orders Exp…" at bounding box center [435, 260] width 815 height 417
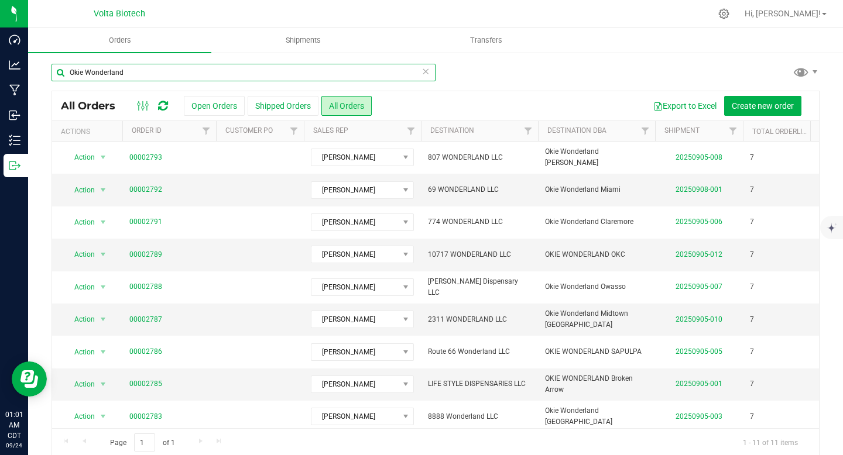
paste input "OKC"
type input "Okie Wonderland OKC"
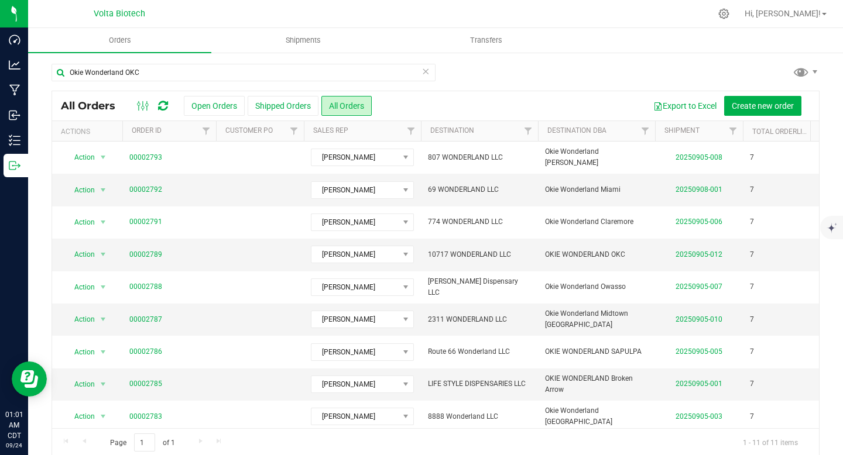
click at [595, 81] on div "Okie Wonderland OKC" at bounding box center [436, 77] width 768 height 27
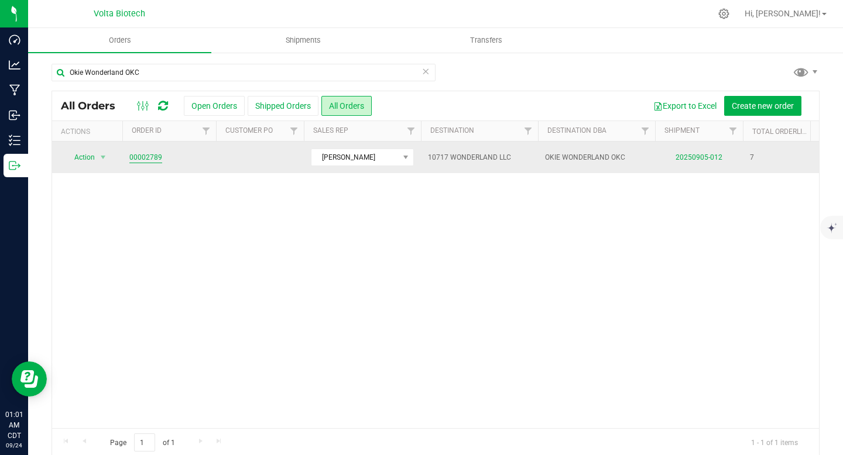
click at [156, 158] on link "00002789" at bounding box center [145, 157] width 33 height 11
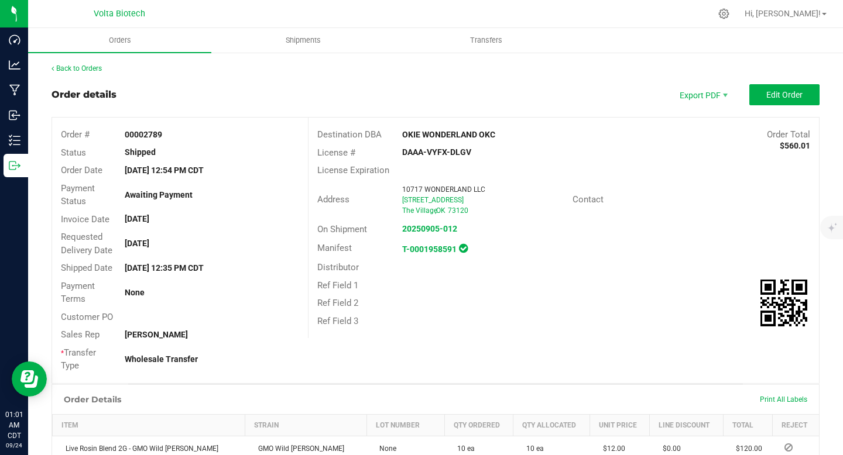
drag, startPoint x: 396, startPoint y: 150, endPoint x: 505, endPoint y: 156, distance: 109.0
click at [505, 156] on div "DAAA-VYFX-DLGV" at bounding box center [478, 152] width 170 height 12
copy strong "DAAA-VYFX-DLGV"
click at [99, 67] on link "Back to Orders" at bounding box center [77, 68] width 50 height 8
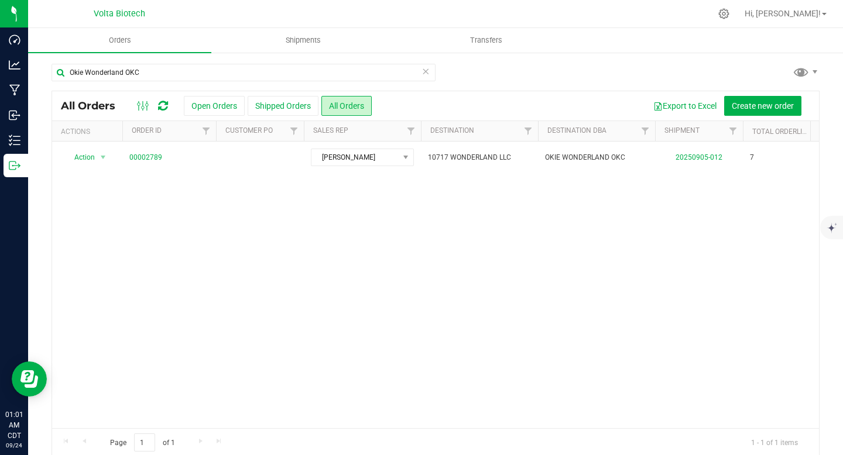
click at [421, 72] on icon at bounding box center [425, 71] width 8 height 14
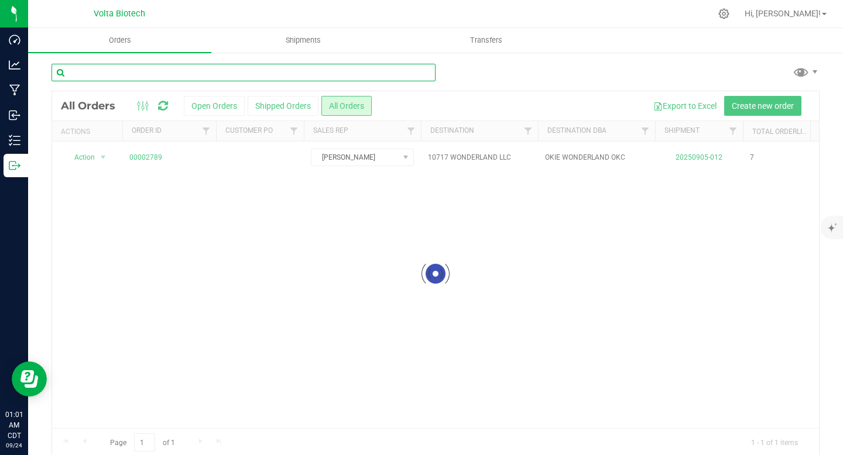
click at [297, 75] on input "text" at bounding box center [244, 73] width 384 height 18
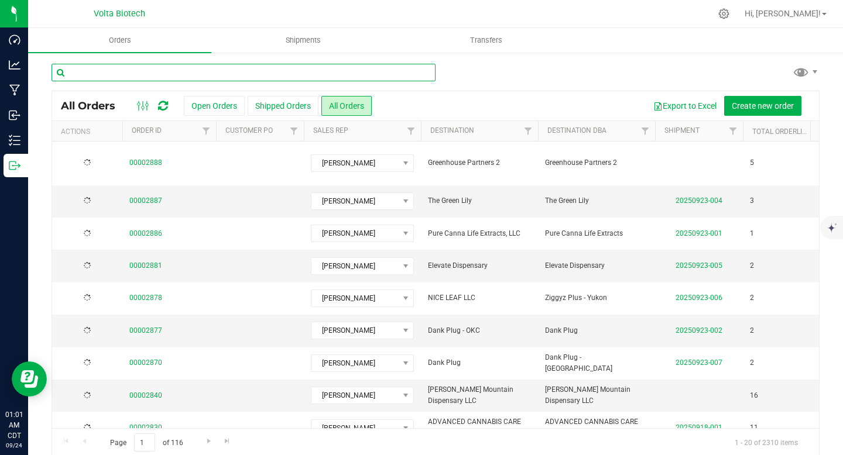
paste input "JKJ Processing"
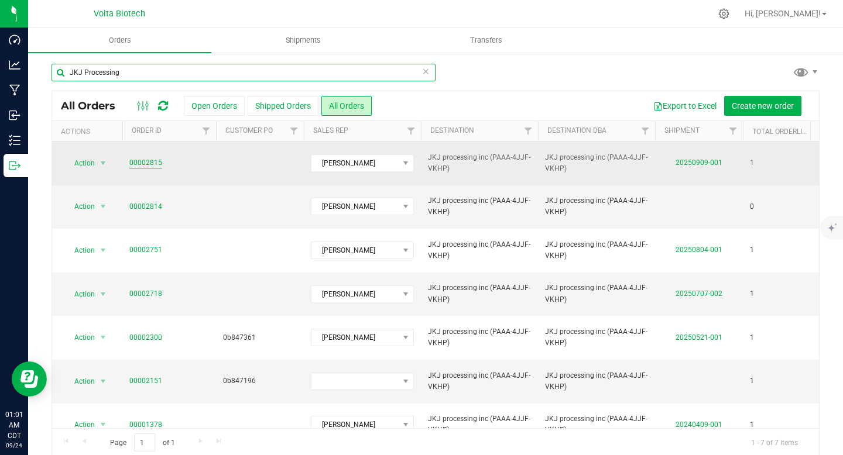
type input "JKJ Processing"
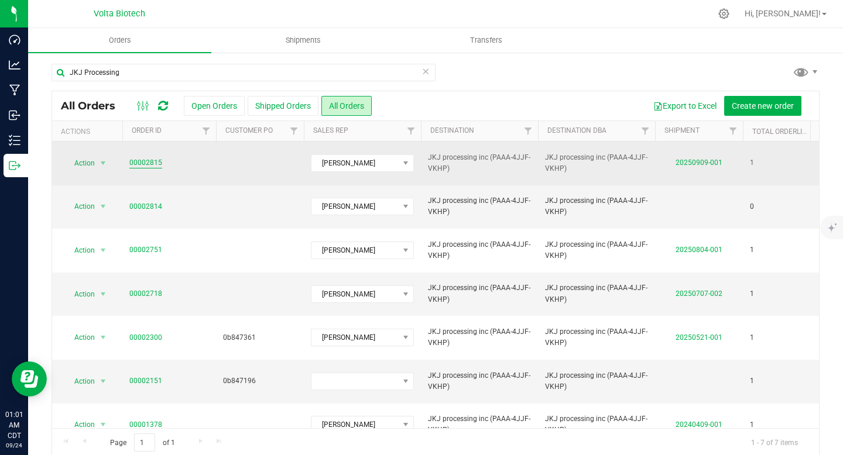
click at [150, 157] on link "00002815" at bounding box center [145, 162] width 33 height 11
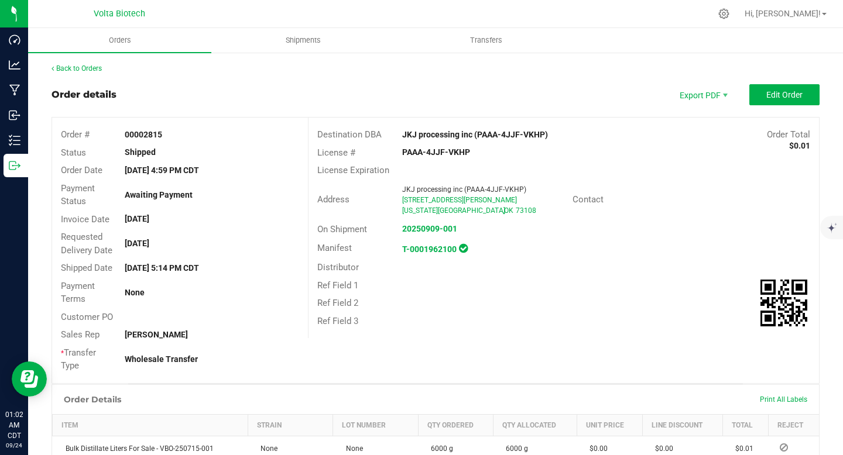
drag, startPoint x: 403, startPoint y: 153, endPoint x: 472, endPoint y: 153, distance: 69.1
click at [472, 153] on div "PAAA-4JJF-VKHP" at bounding box center [478, 152] width 170 height 12
copy strong "PAAA-4JJF-VKHP"
drag, startPoint x: 143, startPoint y: 134, endPoint x: 181, endPoint y: 135, distance: 38.6
click at [181, 135] on div "00002815" at bounding box center [211, 135] width 191 height 12
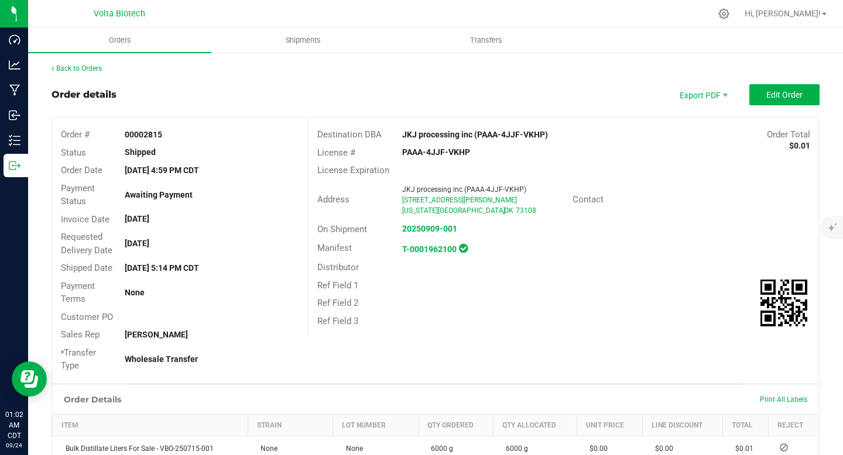
click at [173, 150] on div "Shipped" at bounding box center [211, 152] width 191 height 12
drag, startPoint x: 144, startPoint y: 136, endPoint x: 166, endPoint y: 135, distance: 21.7
click at [166, 135] on div "00002815" at bounding box center [211, 135] width 191 height 12
copy strong "2815"
click at [68, 67] on link "Back to Orders" at bounding box center [77, 68] width 50 height 8
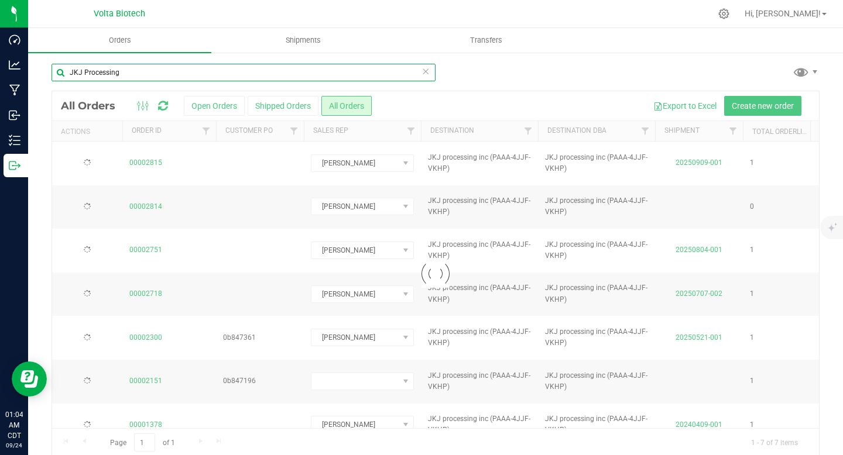
click at [426, 74] on input "JKJ Processing" at bounding box center [244, 73] width 384 height 18
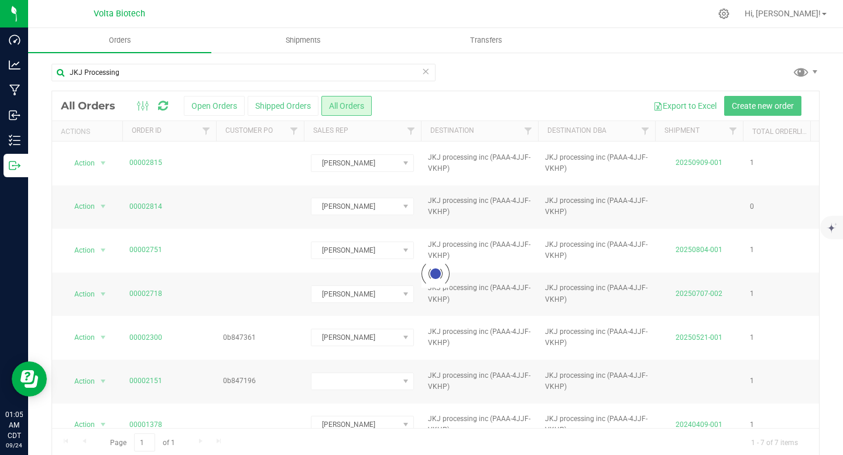
click at [421, 71] on icon at bounding box center [425, 71] width 8 height 14
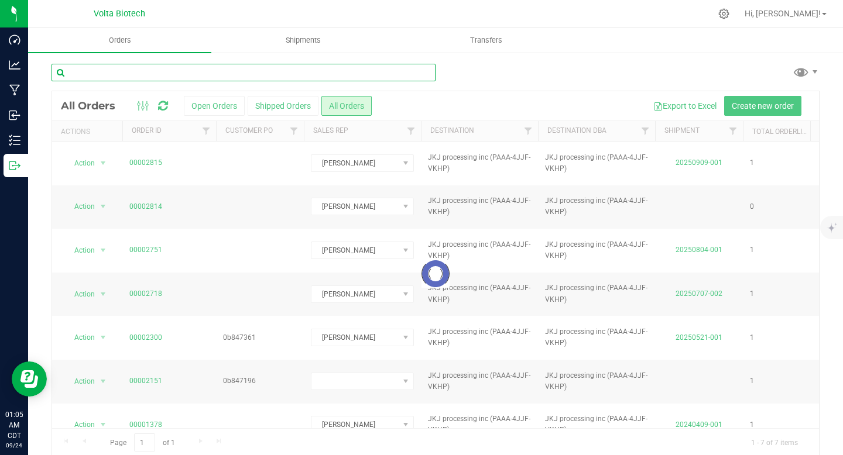
click at [286, 73] on input "text" at bounding box center [244, 73] width 384 height 18
paste input "Paragon/Dime"
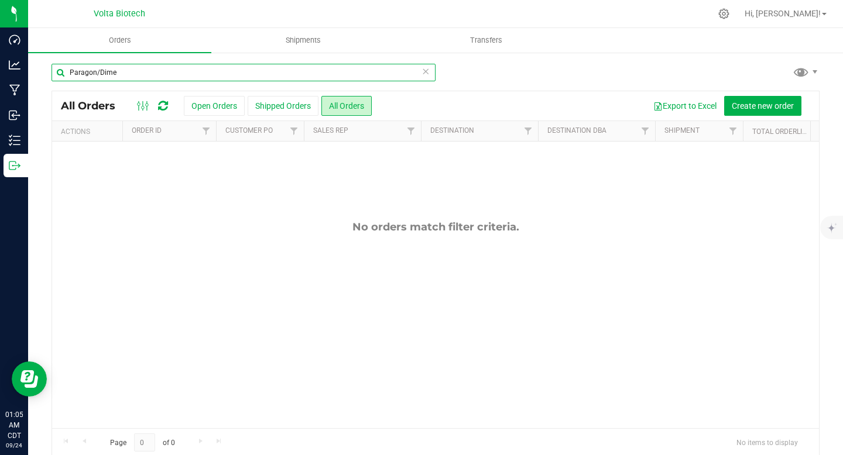
drag, startPoint x: 97, startPoint y: 71, endPoint x: 150, endPoint y: 71, distance: 53.3
click at [150, 71] on input "Paragon/Dime" at bounding box center [244, 73] width 384 height 18
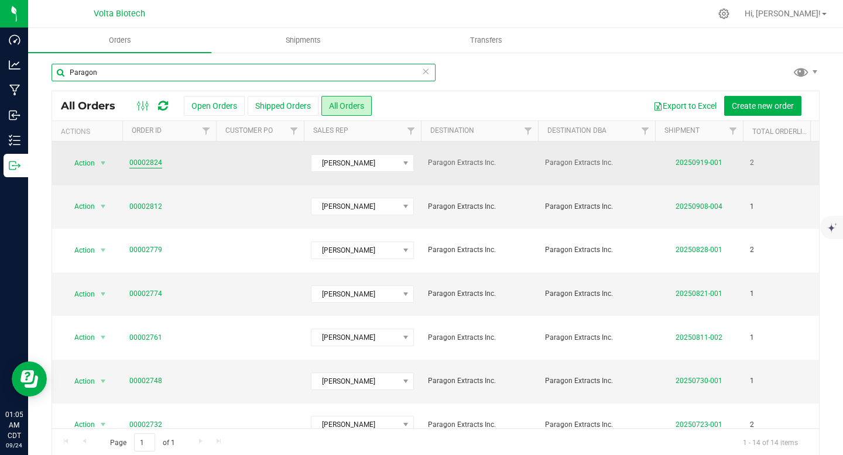
type input "Paragon"
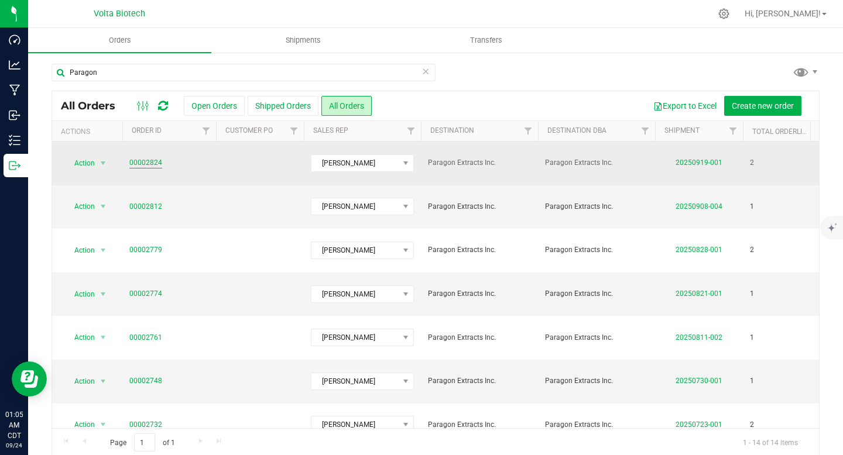
click at [151, 159] on link "00002824" at bounding box center [145, 162] width 33 height 11
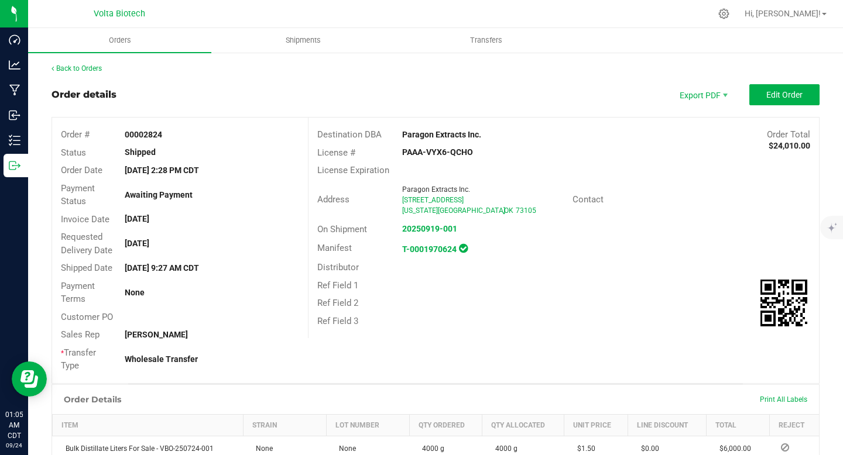
drag, startPoint x: 399, startPoint y: 153, endPoint x: 492, endPoint y: 153, distance: 93.1
click at [492, 153] on div "PAAA-VYX6-QCHO" at bounding box center [478, 152] width 170 height 12
copy strong "PAAA-VYX6-QCHO"
drag, startPoint x: 142, startPoint y: 136, endPoint x: 178, endPoint y: 136, distance: 36.3
click at [178, 136] on div "00002824" at bounding box center [211, 135] width 191 height 12
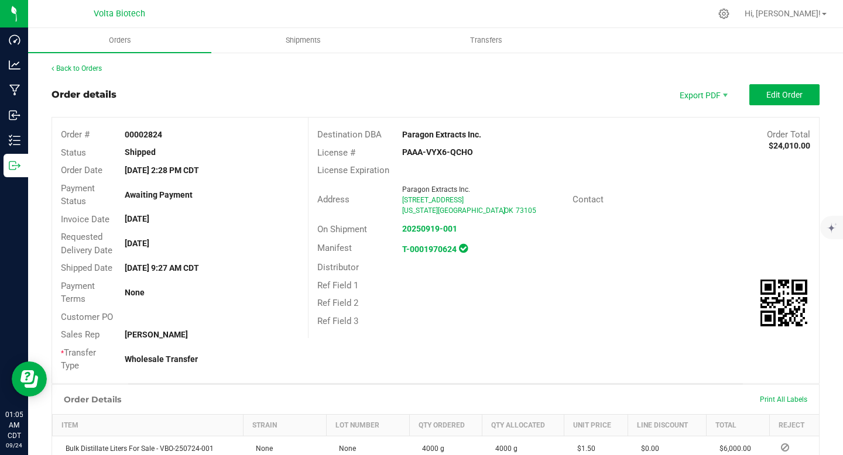
copy strong "2824"
drag, startPoint x: 126, startPoint y: 169, endPoint x: 207, endPoint y: 172, distance: 80.8
click at [199, 172] on strong "Sep 15, 2025 2:28 PM CDT" at bounding box center [162, 170] width 74 height 9
